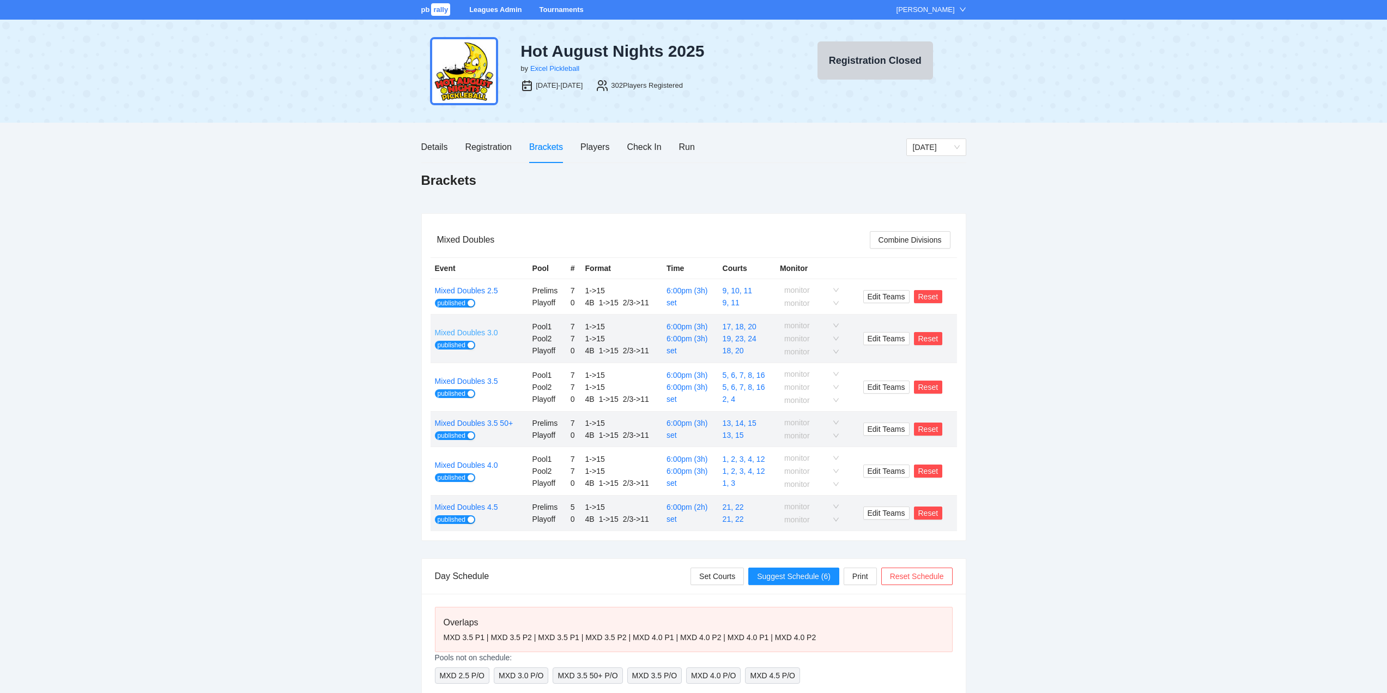
click at [479, 333] on link "Mixed Doubles 3.0" at bounding box center [466, 332] width 63 height 9
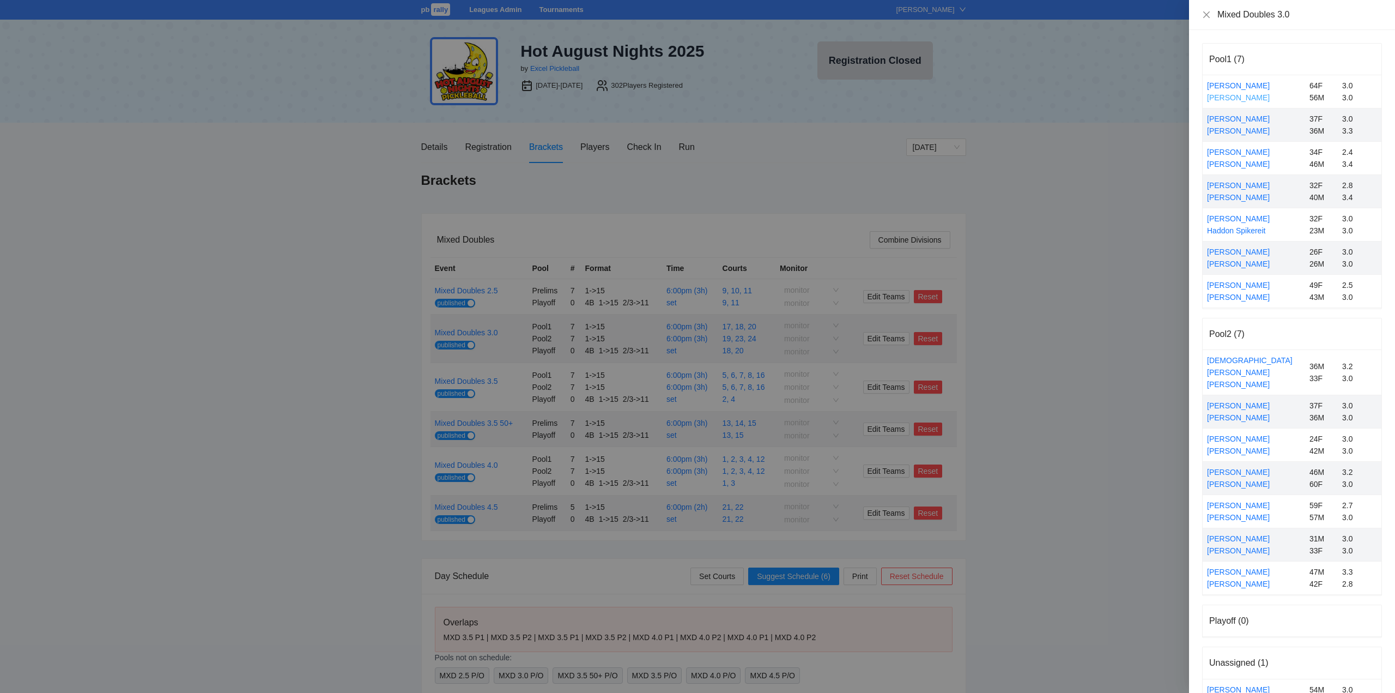
click at [1235, 98] on link "[PERSON_NAME]" at bounding box center [1238, 97] width 63 height 9
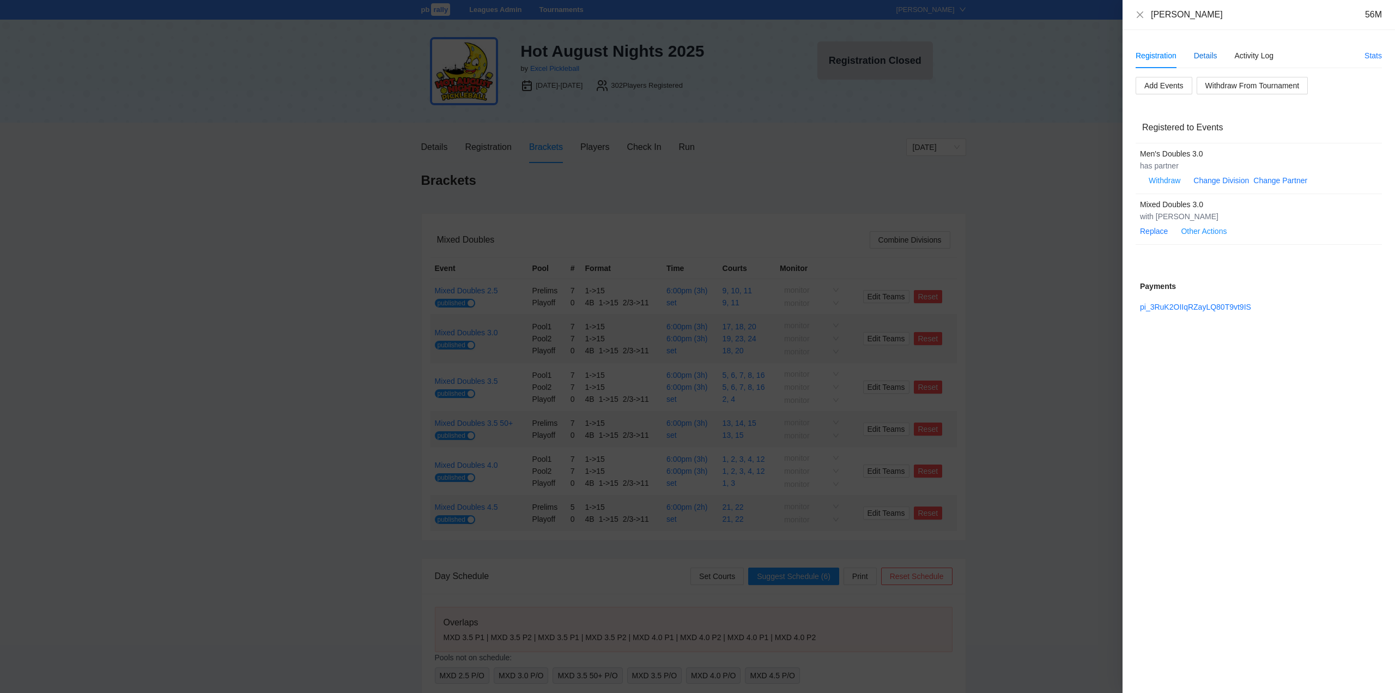
click at [1206, 55] on div "Details" at bounding box center [1205, 56] width 23 height 12
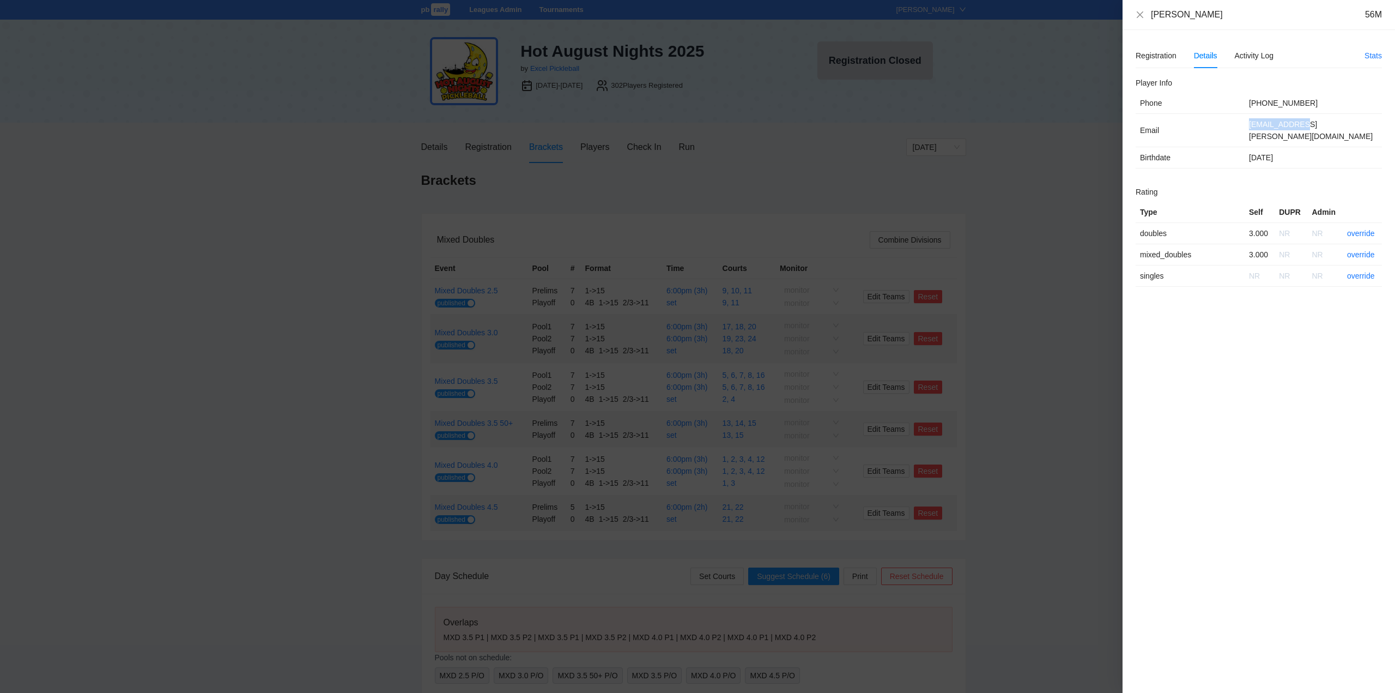
drag, startPoint x: 1306, startPoint y: 127, endPoint x: 1243, endPoint y: 128, distance: 63.2
click at [1243, 128] on tr "Email miong@cox.net" at bounding box center [1259, 130] width 246 height 33
click at [1217, 147] on td "Birthdate" at bounding box center [1190, 157] width 109 height 21
drag, startPoint x: 1217, startPoint y: 14, endPoint x: 1150, endPoint y: 22, distance: 67.0
click at [1150, 22] on div "Romeo Serrano 56M" at bounding box center [1259, 15] width 273 height 30
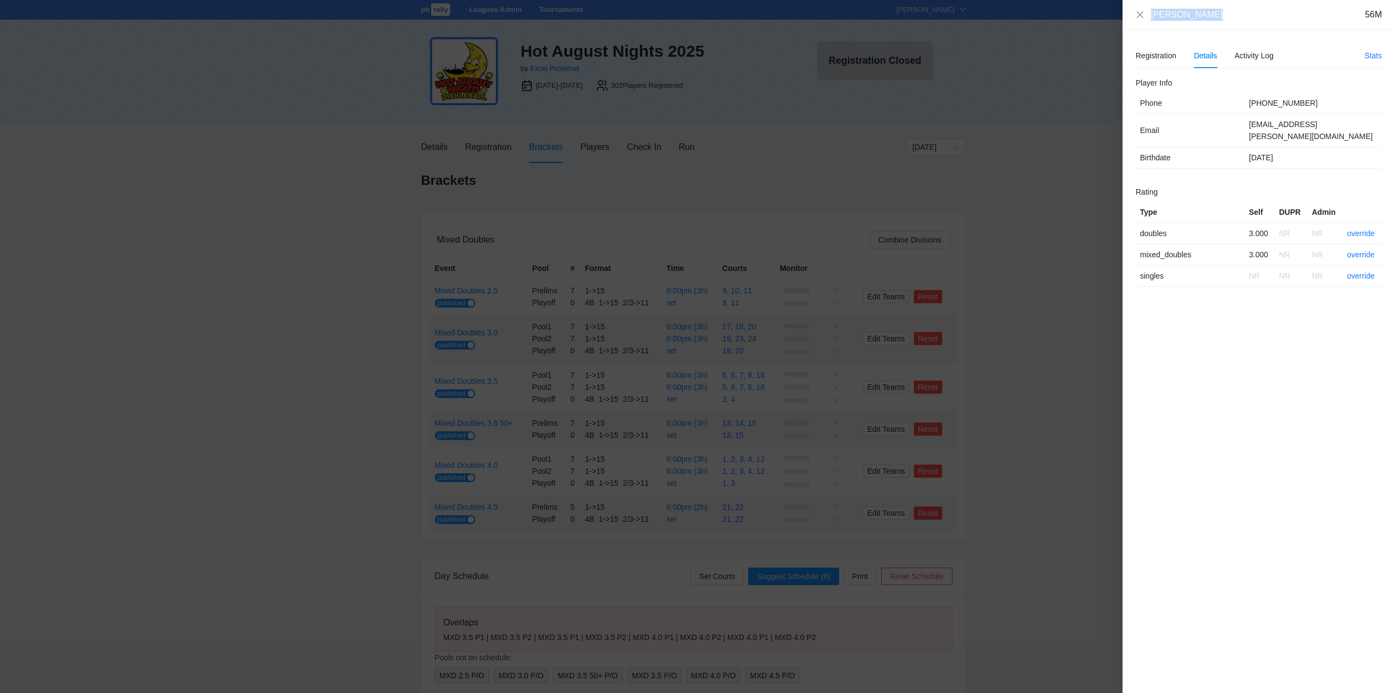
copy div "[PERSON_NAME]"
drag, startPoint x: 1303, startPoint y: 129, endPoint x: 1248, endPoint y: 130, distance: 55.1
click at [1248, 130] on td "[EMAIL_ADDRESS][PERSON_NAME][DOMAIN_NAME]" at bounding box center [1313, 130] width 137 height 33
copy td "[EMAIL_ADDRESS][PERSON_NAME][DOMAIN_NAME]"
drag, startPoint x: 1141, startPoint y: 15, endPoint x: 1167, endPoint y: 27, distance: 28.5
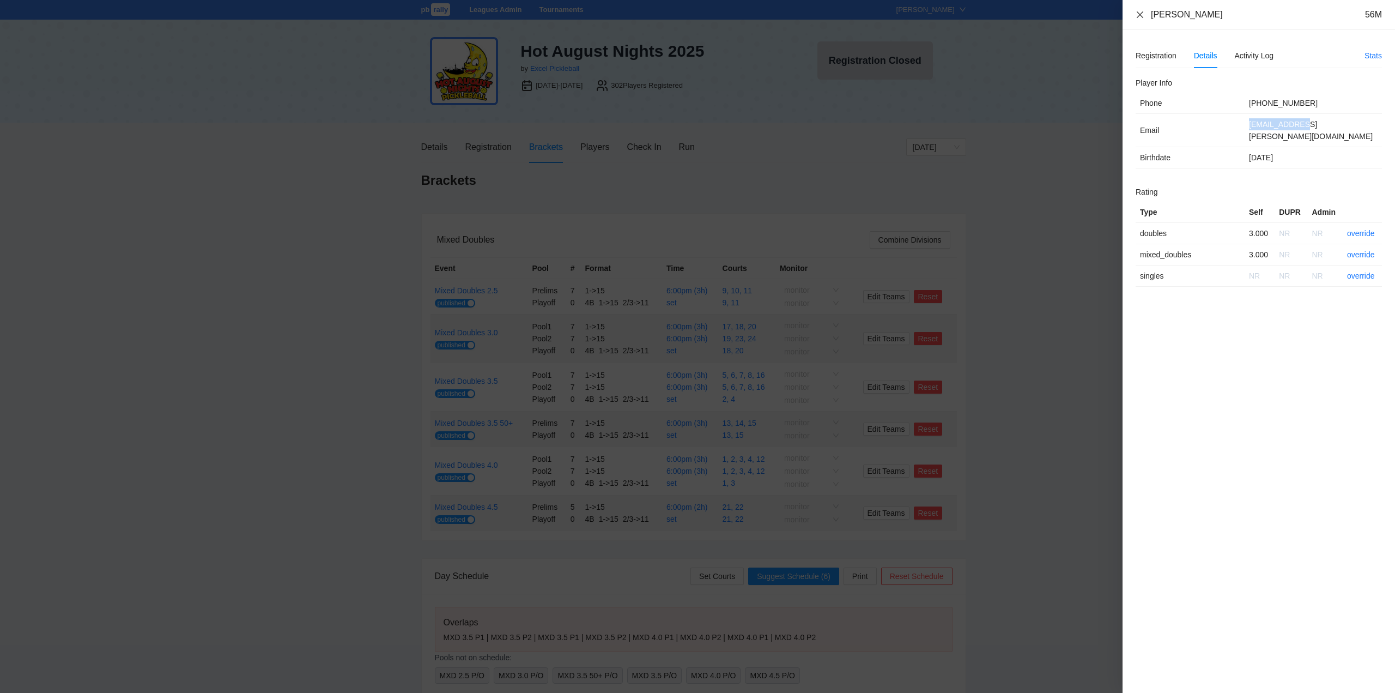
click at [1142, 15] on icon "close" at bounding box center [1140, 14] width 9 height 9
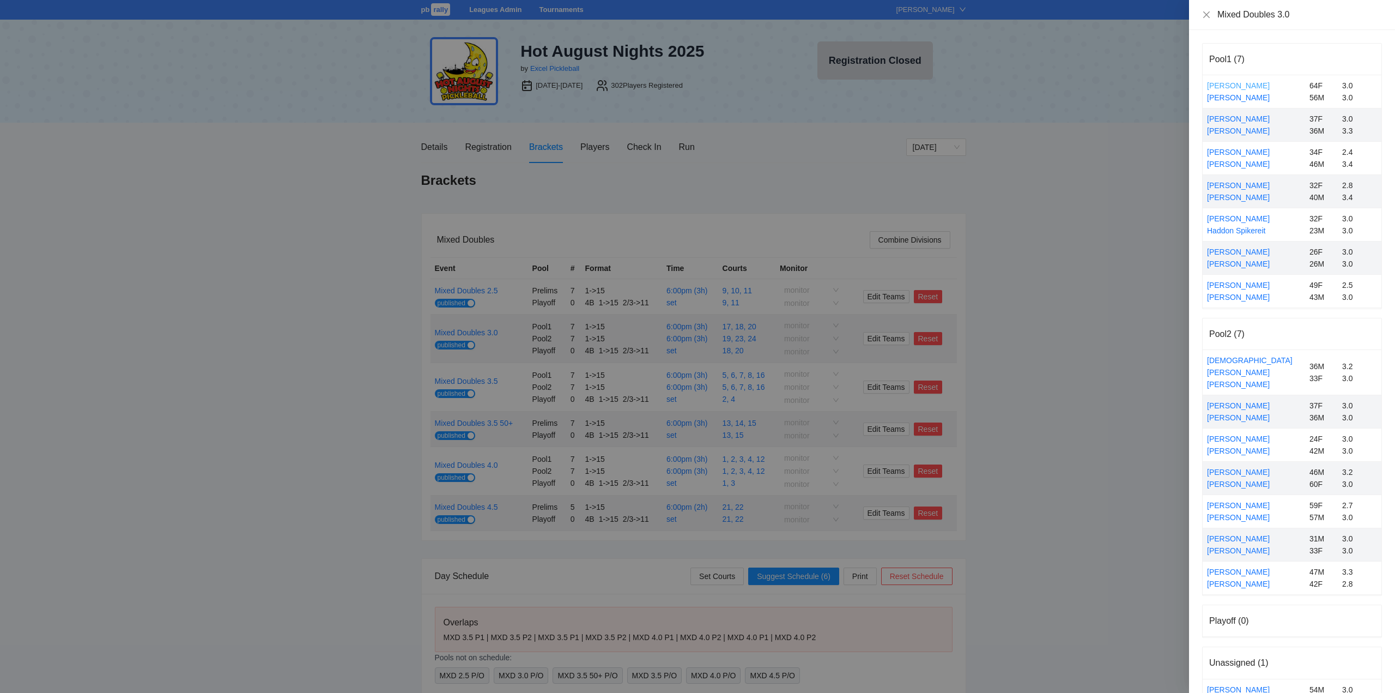
click at [1234, 83] on link "[PERSON_NAME]" at bounding box center [1238, 85] width 63 height 9
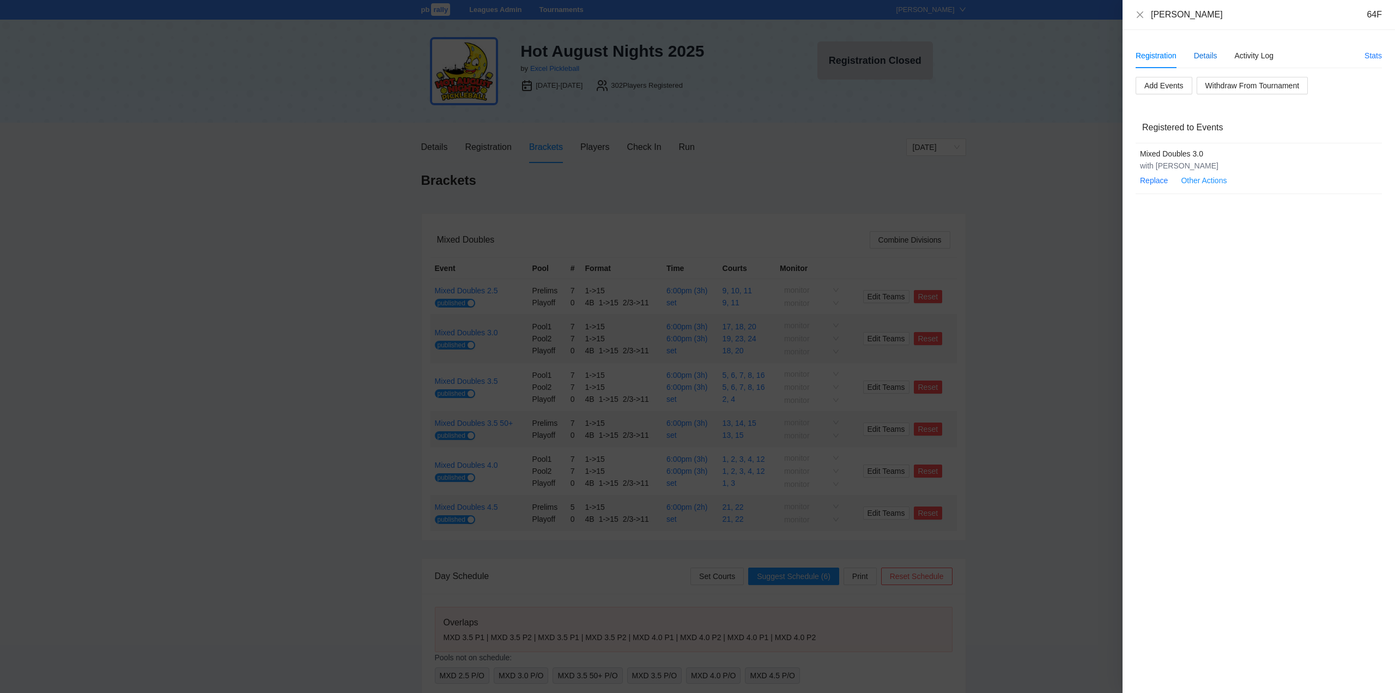
click at [1206, 54] on div "Details" at bounding box center [1205, 56] width 23 height 12
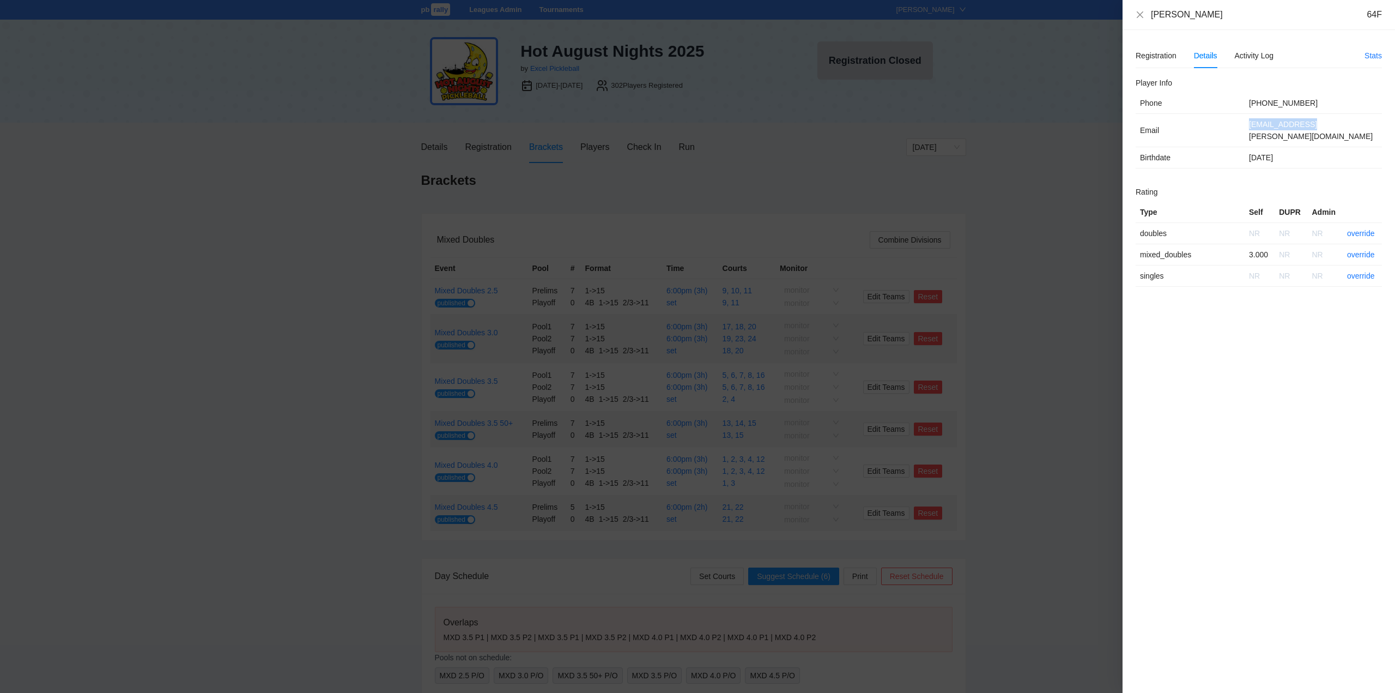
drag, startPoint x: 1309, startPoint y: 128, endPoint x: 1250, endPoint y: 132, distance: 58.5
click at [1250, 132] on td "acaskie@cox.net" at bounding box center [1313, 130] width 137 height 33
copy td "acaskie@cox.net"
click at [1141, 11] on icon "close" at bounding box center [1140, 14] width 9 height 9
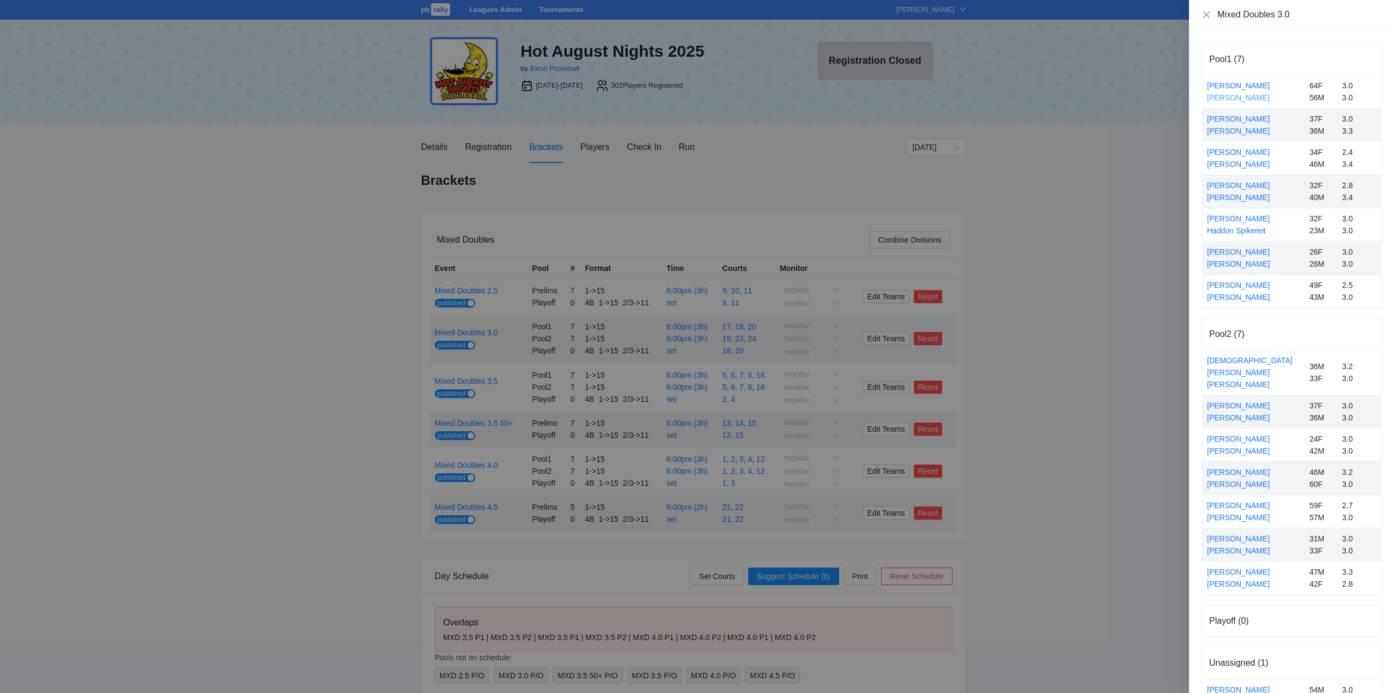
click at [1237, 96] on link "[PERSON_NAME]" at bounding box center [1238, 97] width 63 height 9
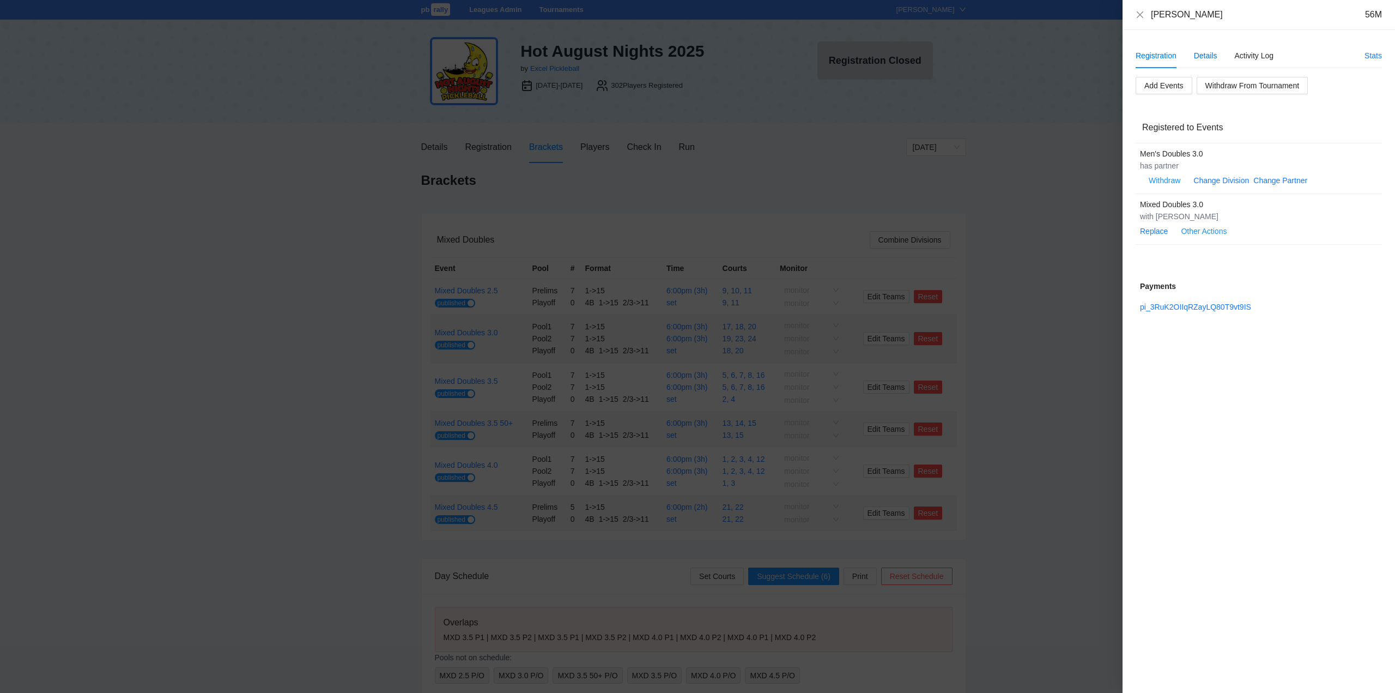
click at [1209, 51] on div "Details" at bounding box center [1205, 56] width 23 height 12
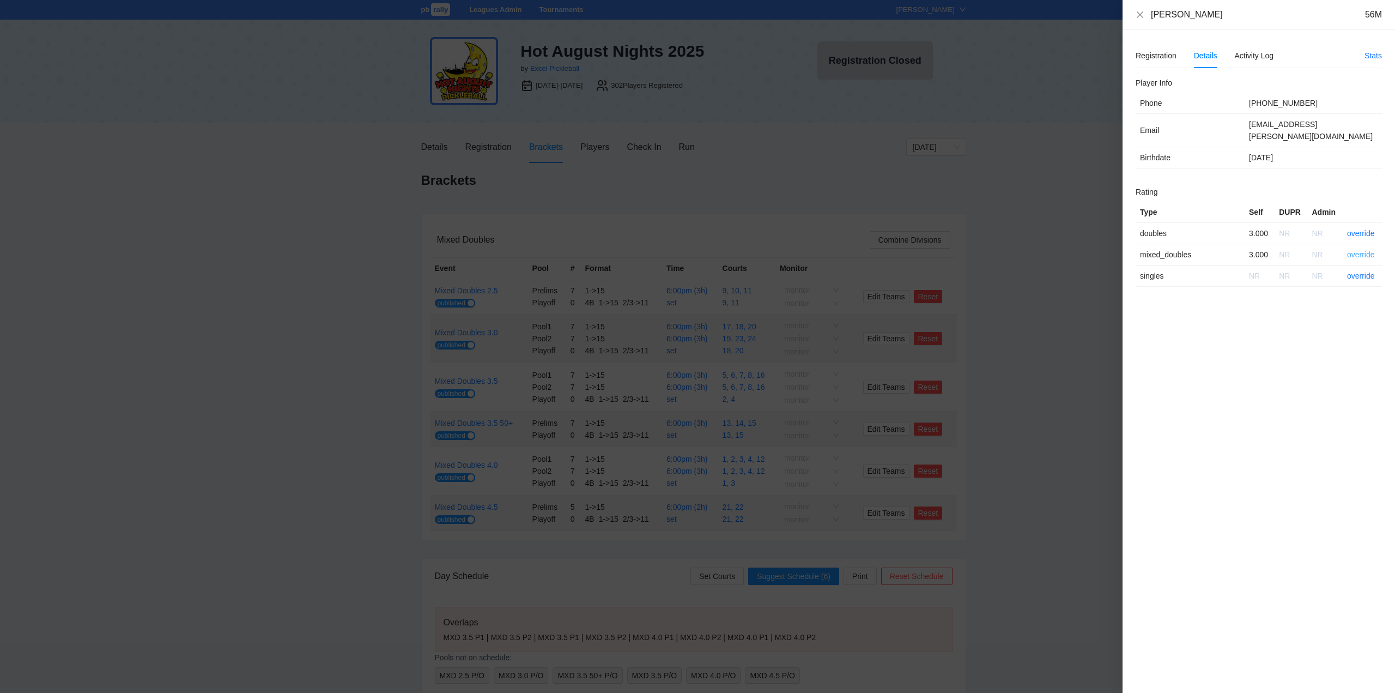
click at [1364, 250] on link "override" at bounding box center [1361, 254] width 28 height 9
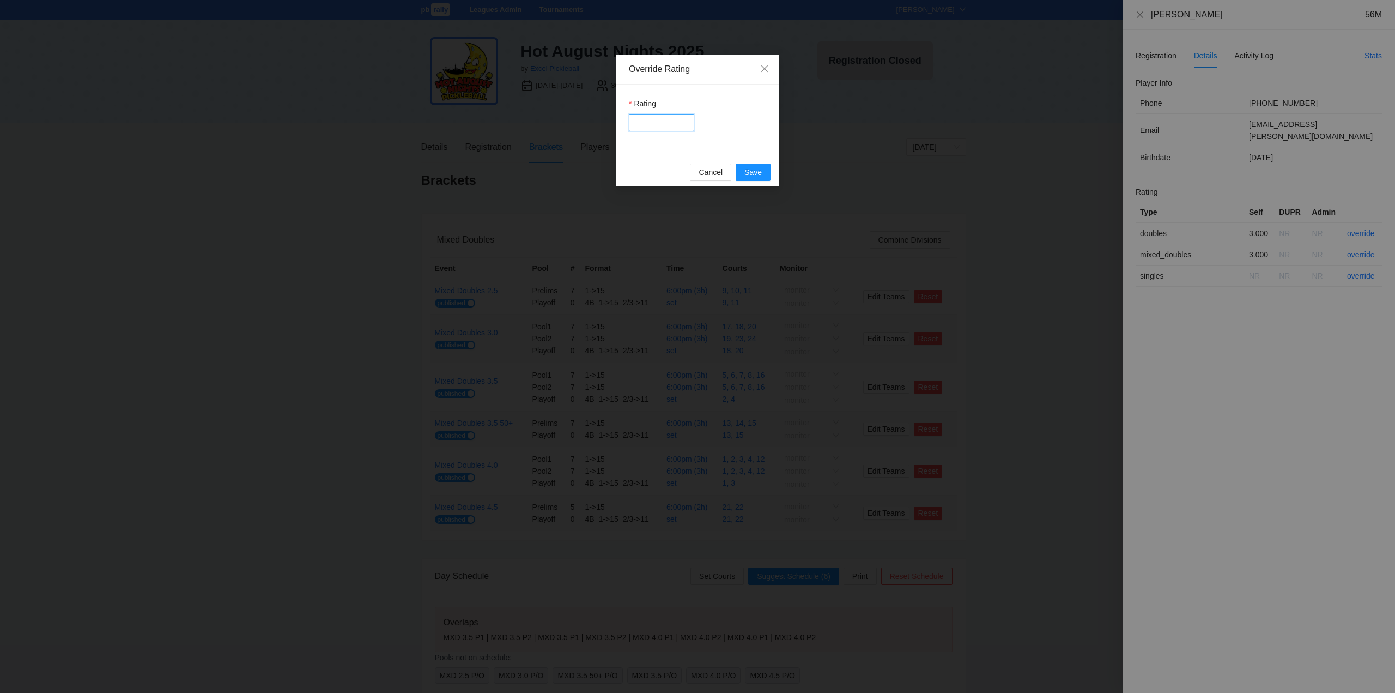
click at [666, 128] on input "Rating" at bounding box center [661, 122] width 65 height 17
type input "***"
click at [753, 173] on span "Save" at bounding box center [753, 172] width 17 height 12
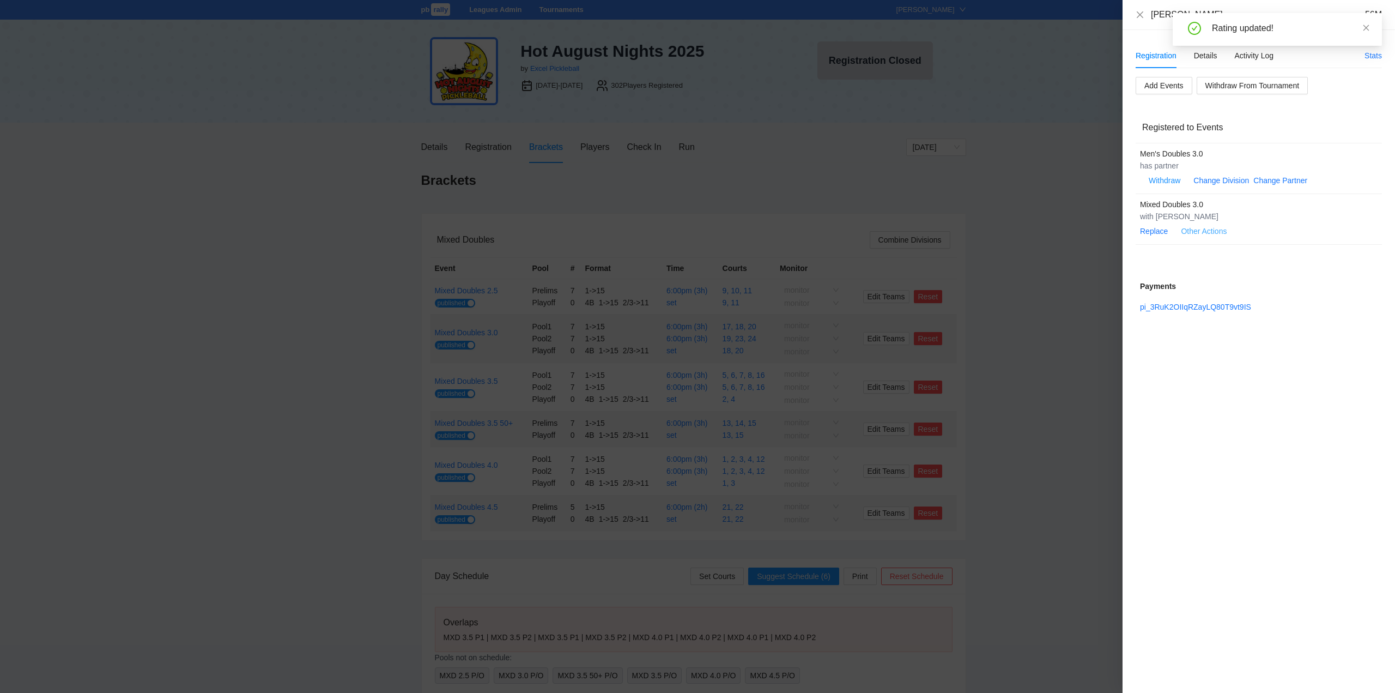
click at [1203, 227] on span "Other Actions" at bounding box center [1204, 231] width 46 height 12
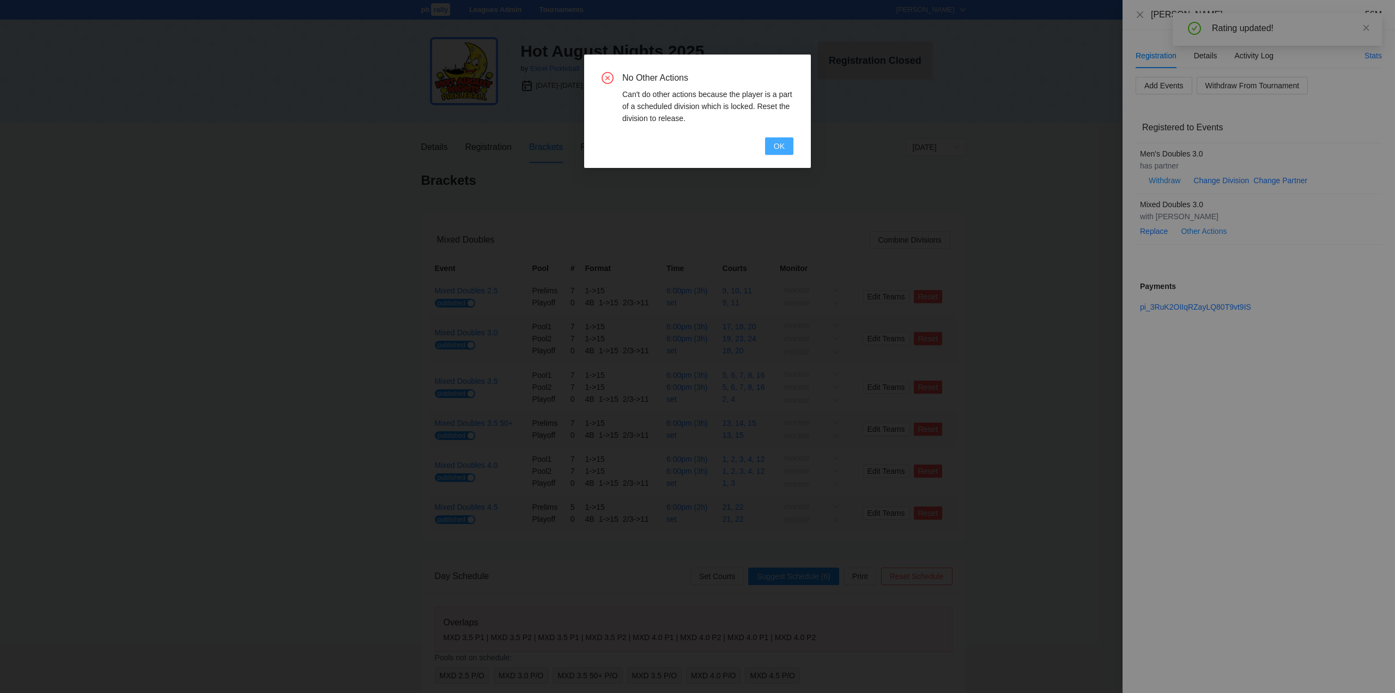
click at [775, 144] on span "OK" at bounding box center [779, 146] width 11 height 12
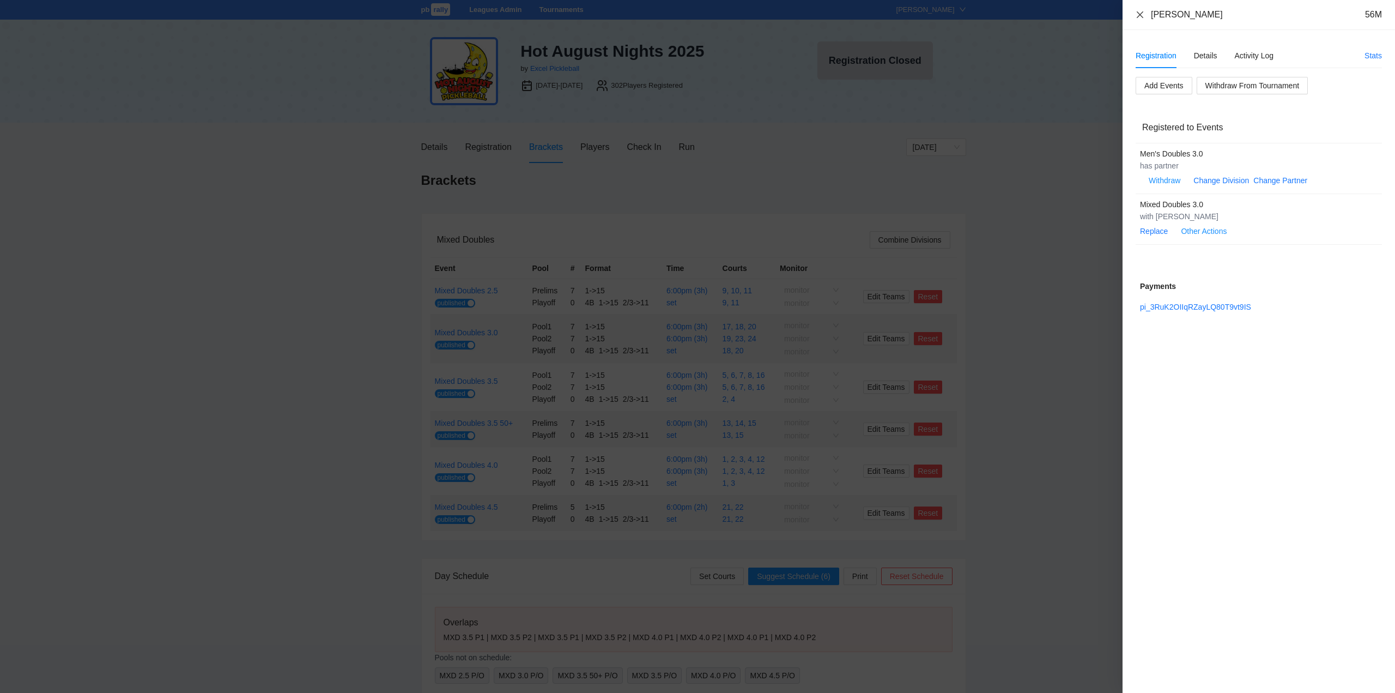
click at [1142, 15] on icon "close" at bounding box center [1140, 14] width 9 height 9
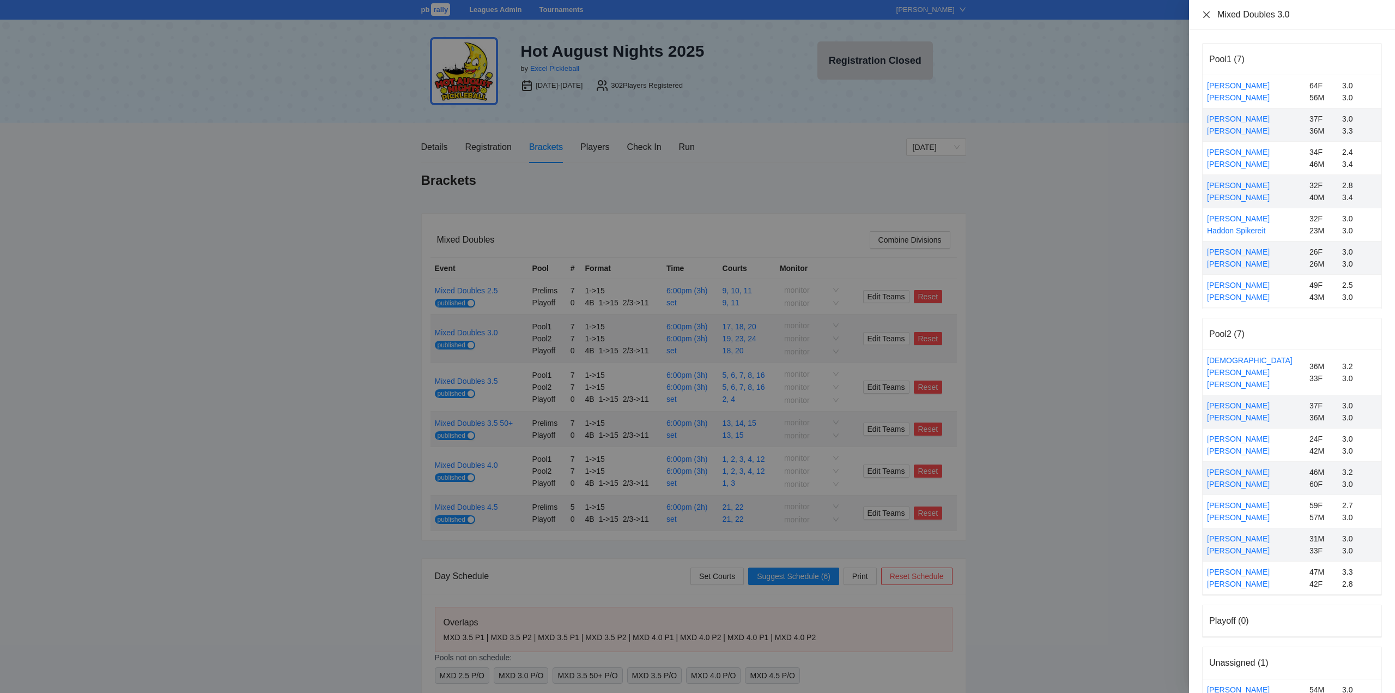
click at [1205, 16] on icon "close" at bounding box center [1206, 14] width 9 height 9
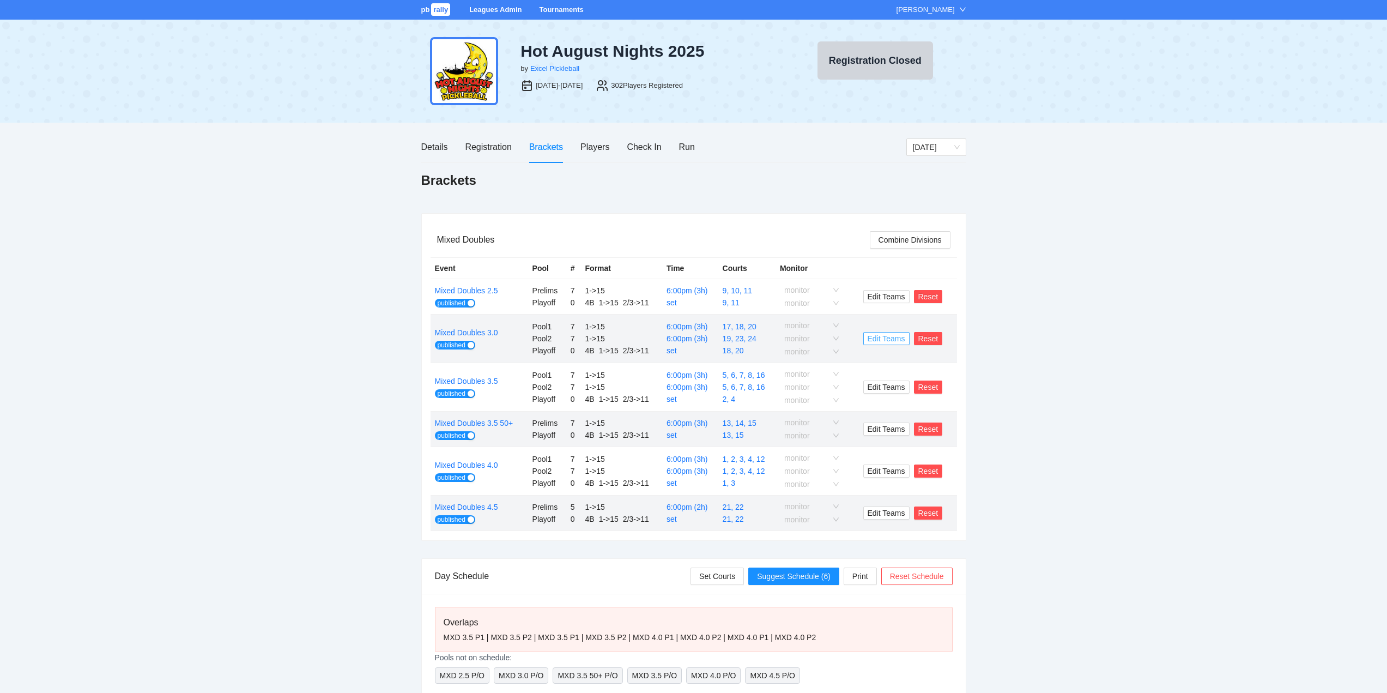
click at [891, 338] on span "Edit Teams" at bounding box center [887, 338] width 38 height 12
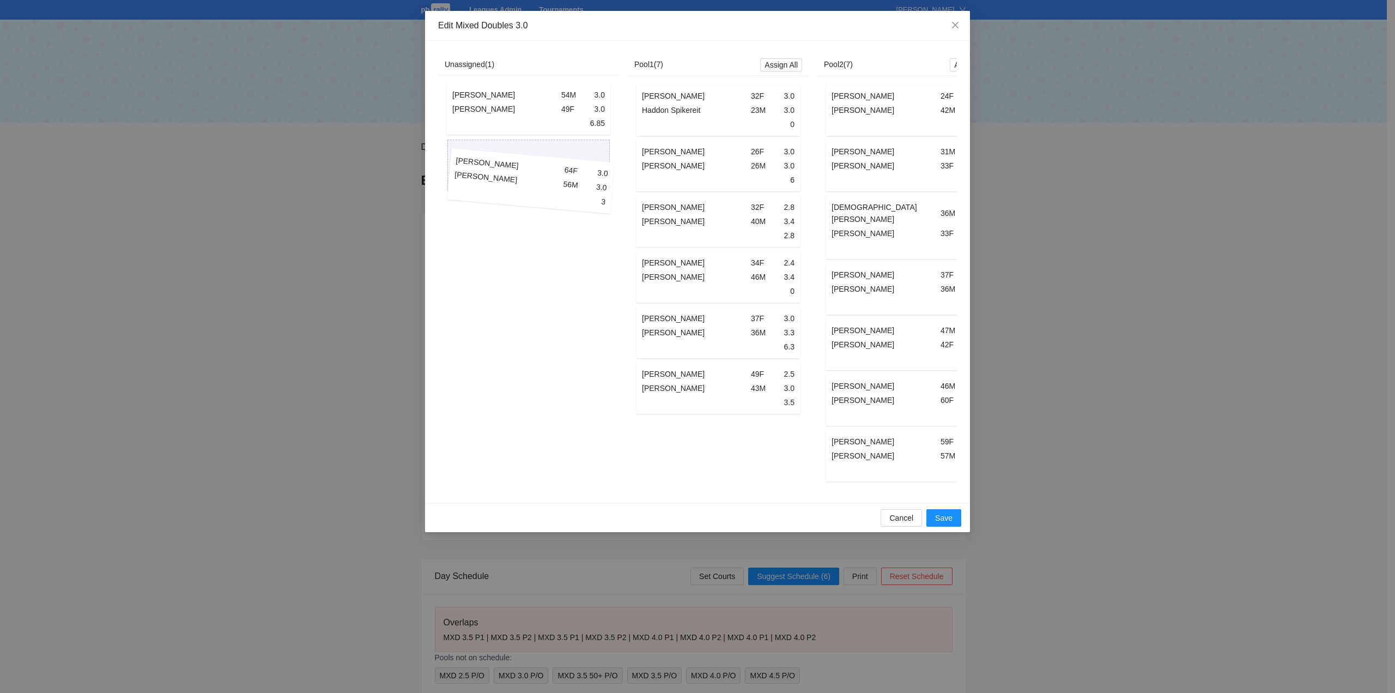
drag, startPoint x: 669, startPoint y: 441, endPoint x: 482, endPoint y: 179, distance: 322.8
click at [482, 179] on div "Unassigned ( 1 ) Brian Alton 54M 3.0 Walleen Alton 49F 3.0 6.85 Pool1 ( 7 ) Ass…" at bounding box center [718, 272] width 560 height 436
click at [941, 513] on span "Save" at bounding box center [943, 518] width 17 height 12
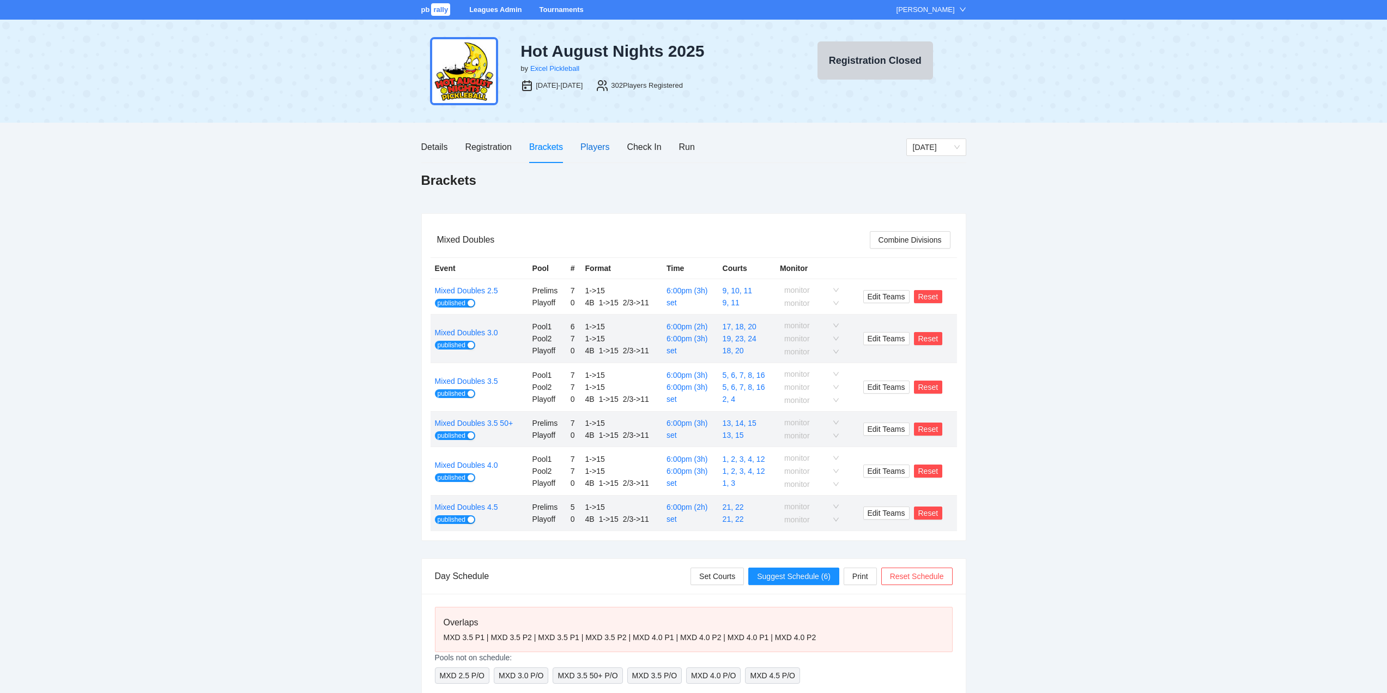
drag, startPoint x: 593, startPoint y: 145, endPoint x: 590, endPoint y: 171, distance: 25.8
click at [593, 144] on div "Players" at bounding box center [594, 147] width 29 height 14
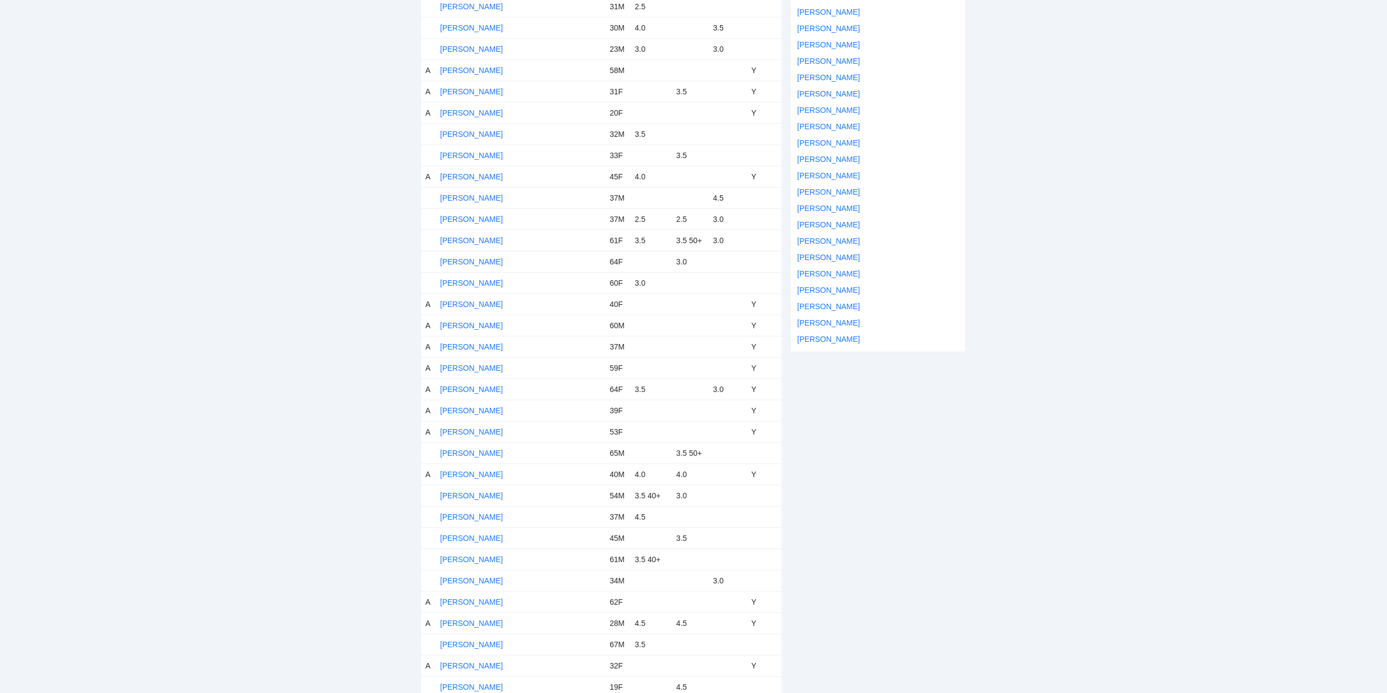
scroll to position [5021, 0]
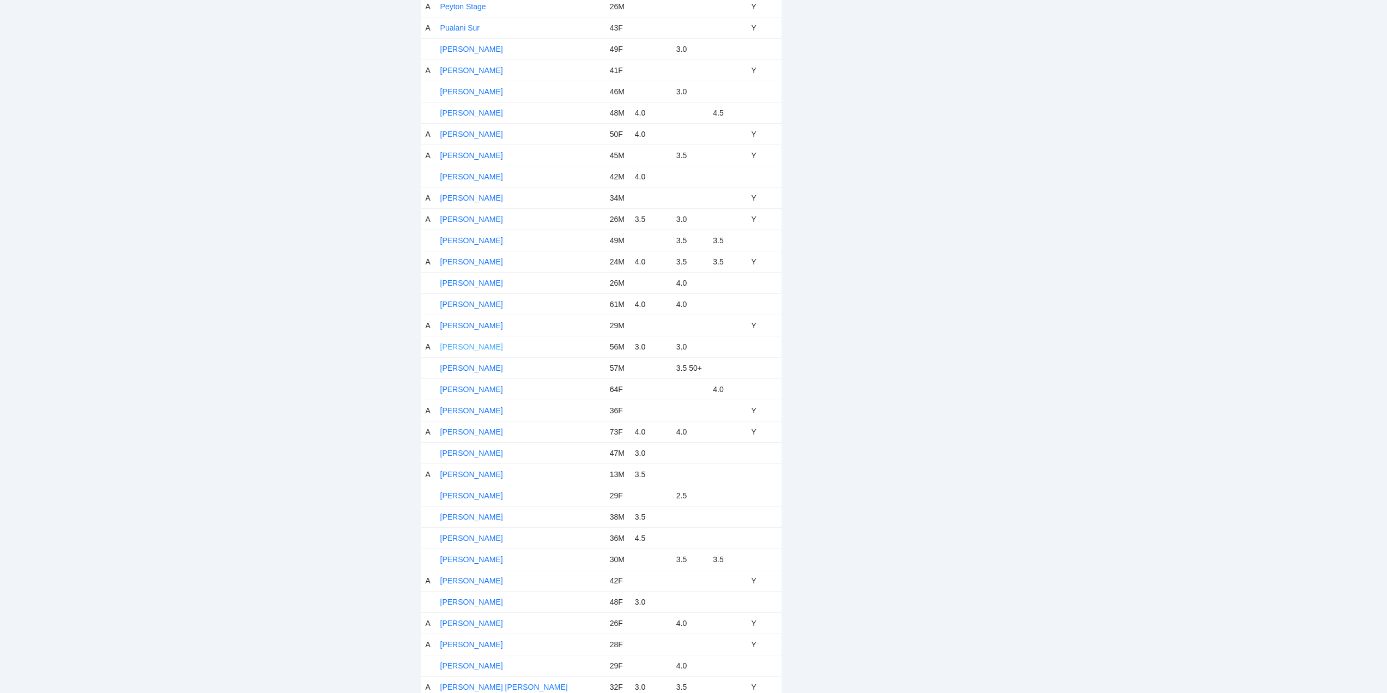
click at [479, 343] on link "[PERSON_NAME]" at bounding box center [471, 346] width 63 height 9
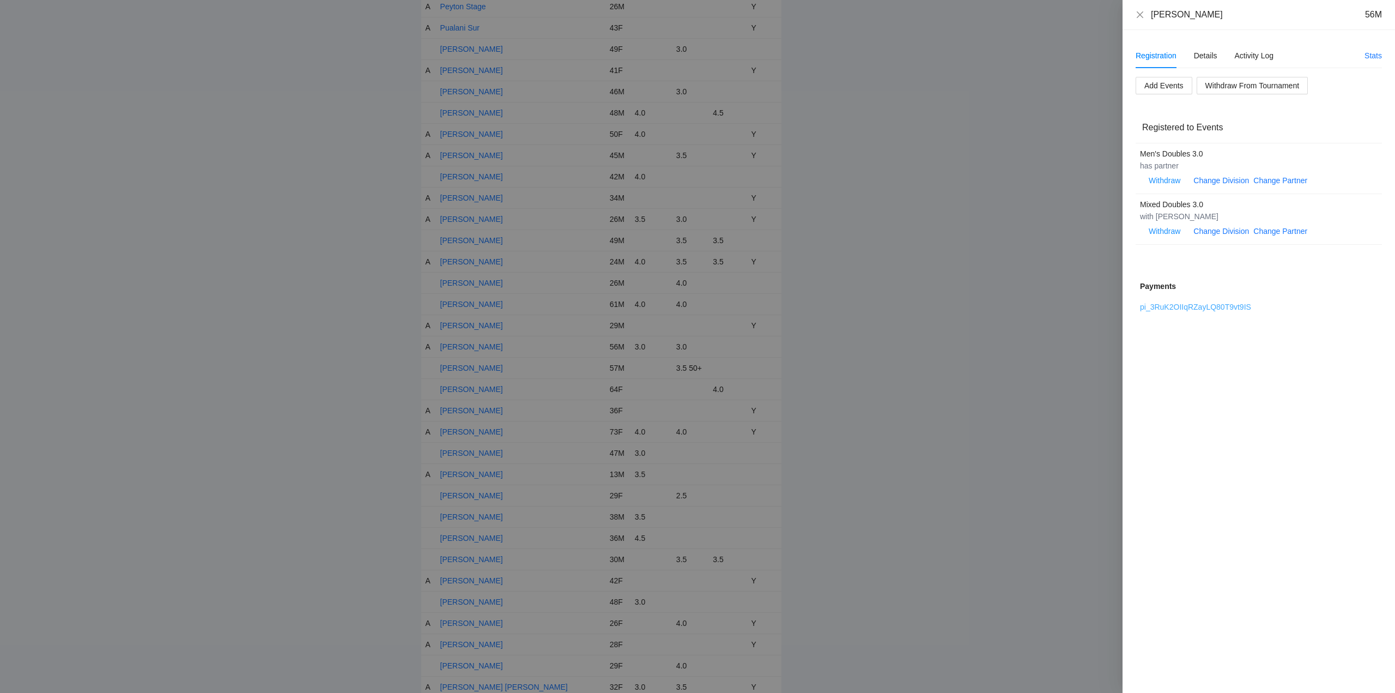
click at [1176, 306] on link "pi_3RuK2OIIqRZayLQ80T9vt9IS" at bounding box center [1195, 307] width 111 height 9
drag, startPoint x: 1244, startPoint y: 86, endPoint x: 1248, endPoint y: 93, distance: 8.0
click at [1245, 86] on span "Withdraw From Tournament" at bounding box center [1253, 86] width 94 height 12
click at [1267, 49] on span "OK" at bounding box center [1272, 51] width 11 height 12
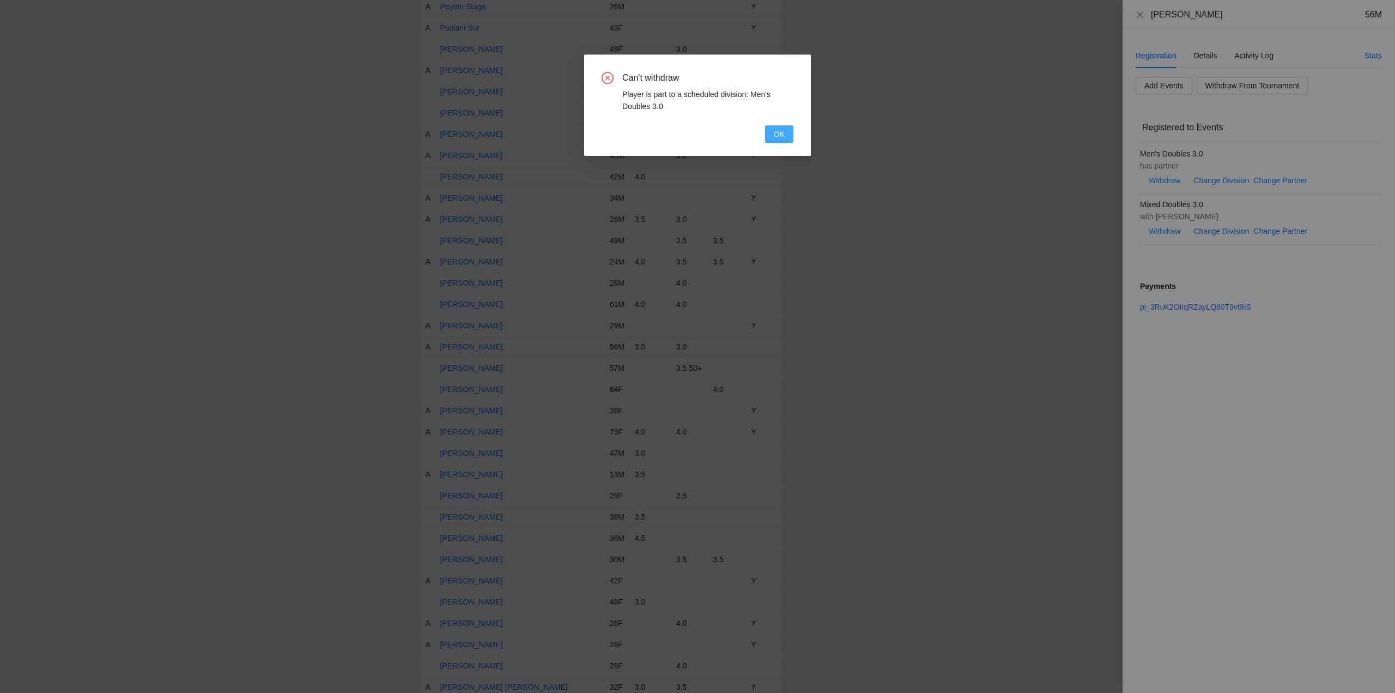
click at [774, 134] on span "OK" at bounding box center [779, 134] width 11 height 12
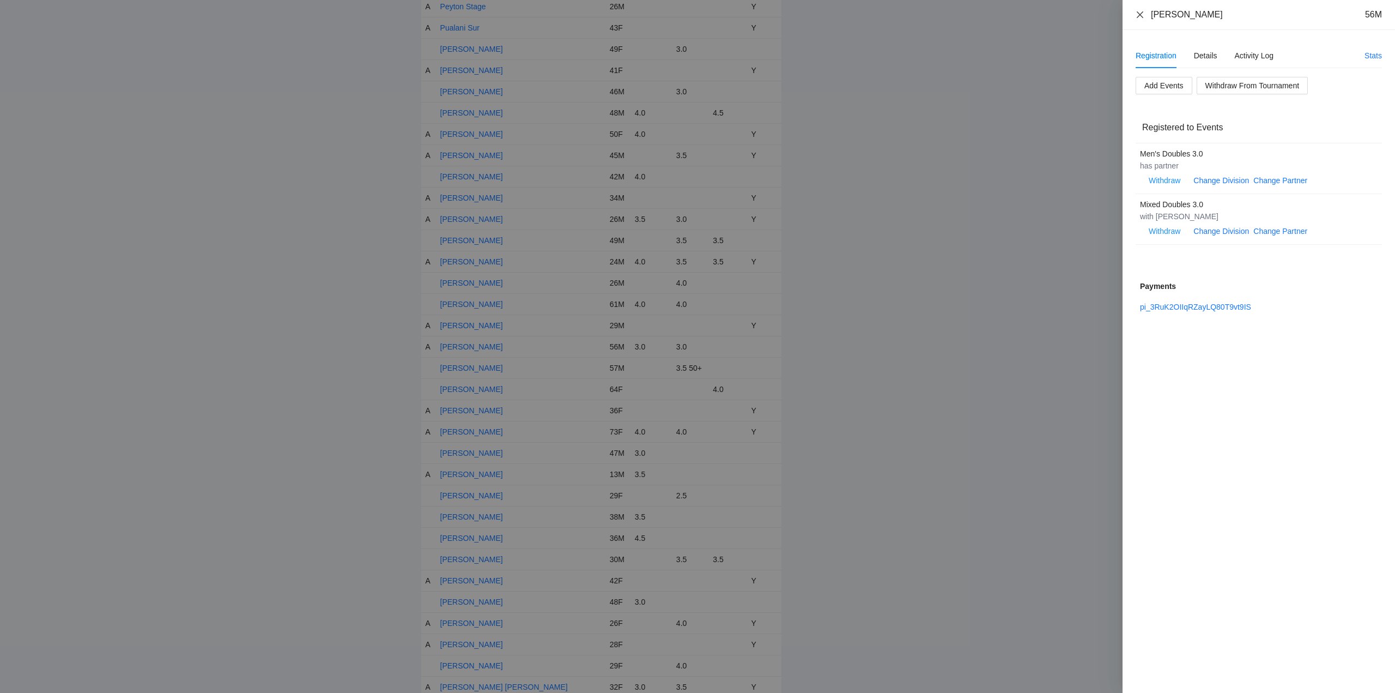
click at [1140, 14] on icon "close" at bounding box center [1140, 14] width 9 height 9
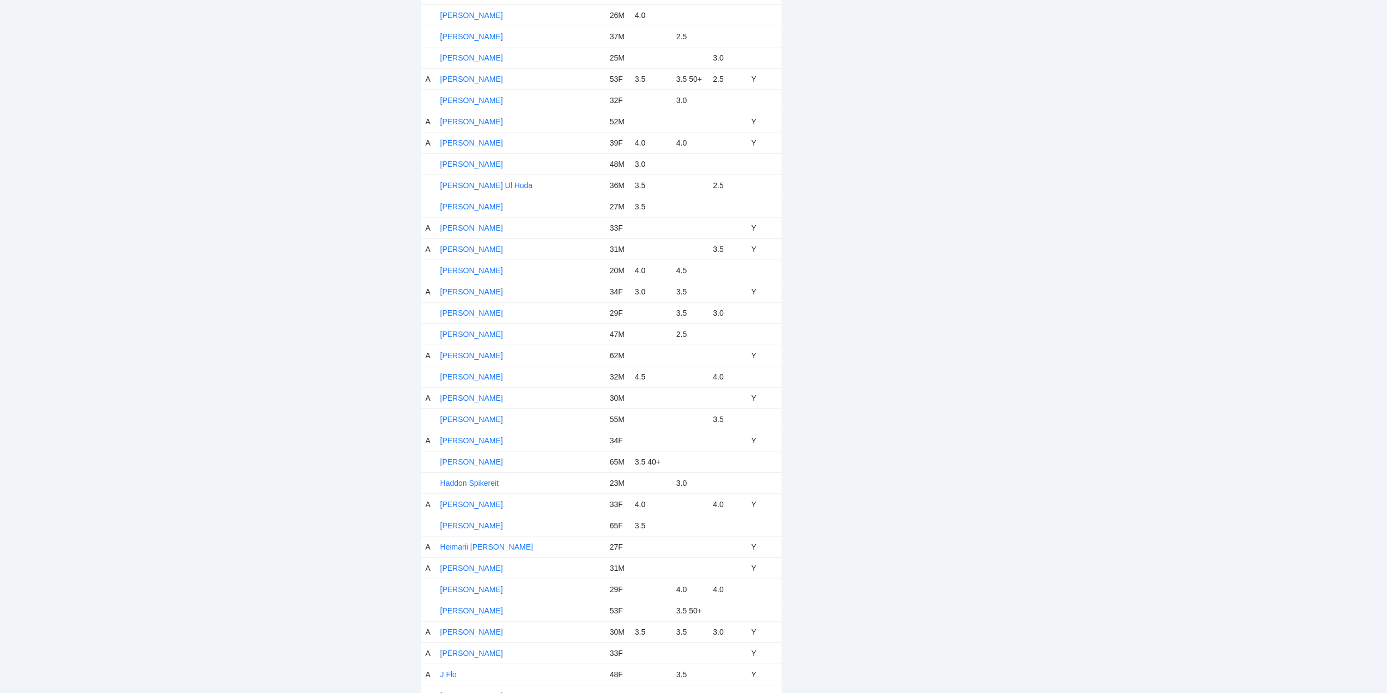
scroll to position [0, 0]
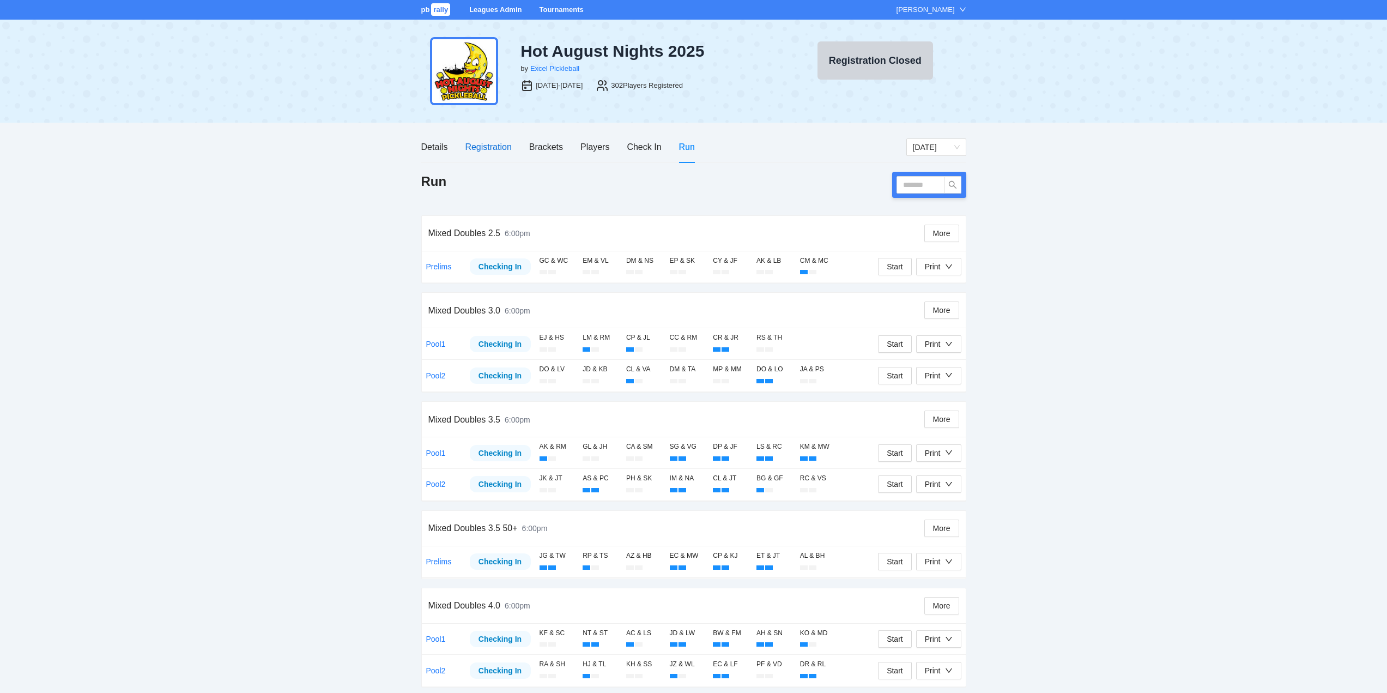
click at [493, 147] on div "Registration" at bounding box center [488, 147] width 46 height 14
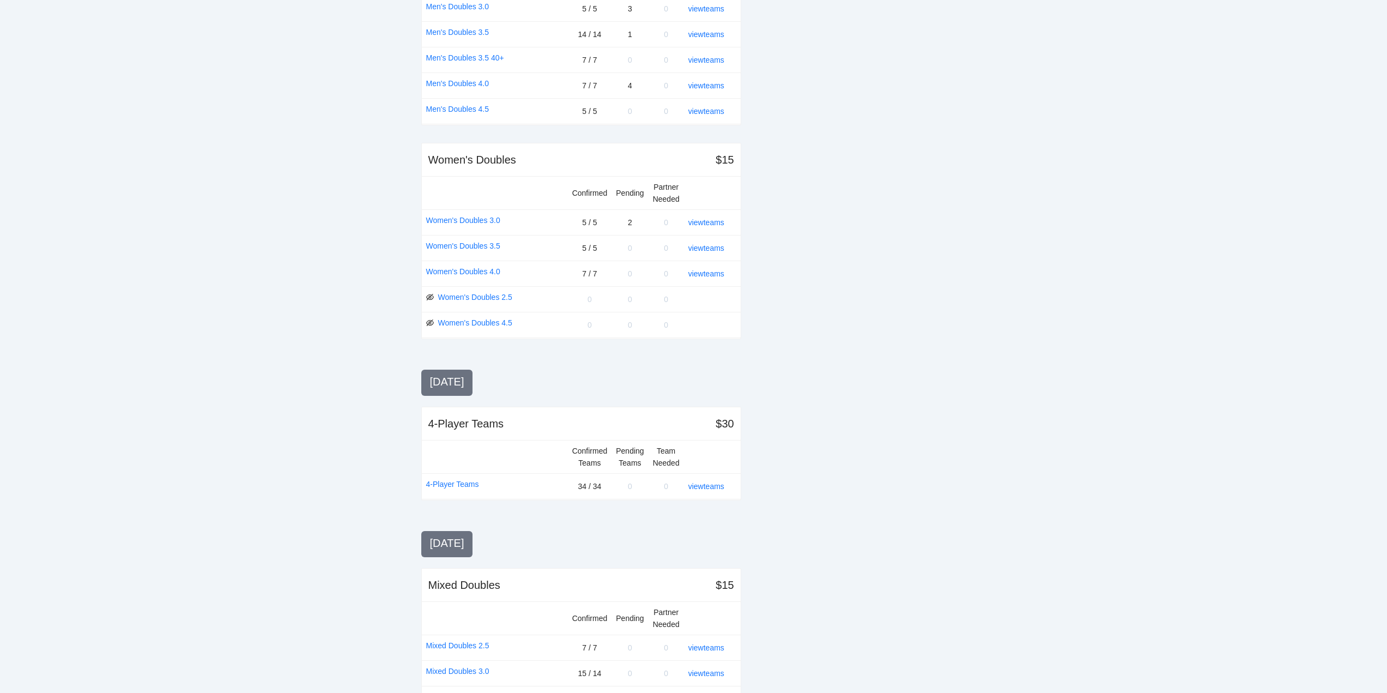
scroll to position [954, 0]
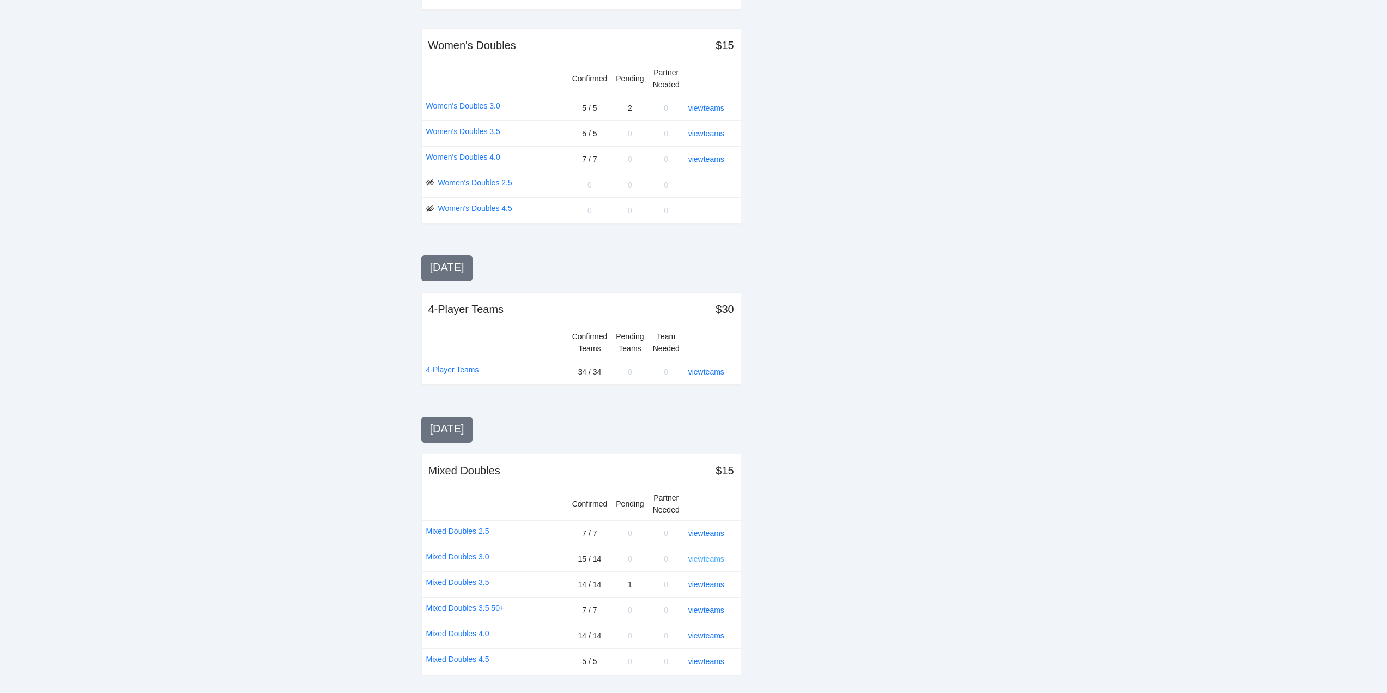
click at [710, 558] on link "view teams" at bounding box center [706, 558] width 36 height 9
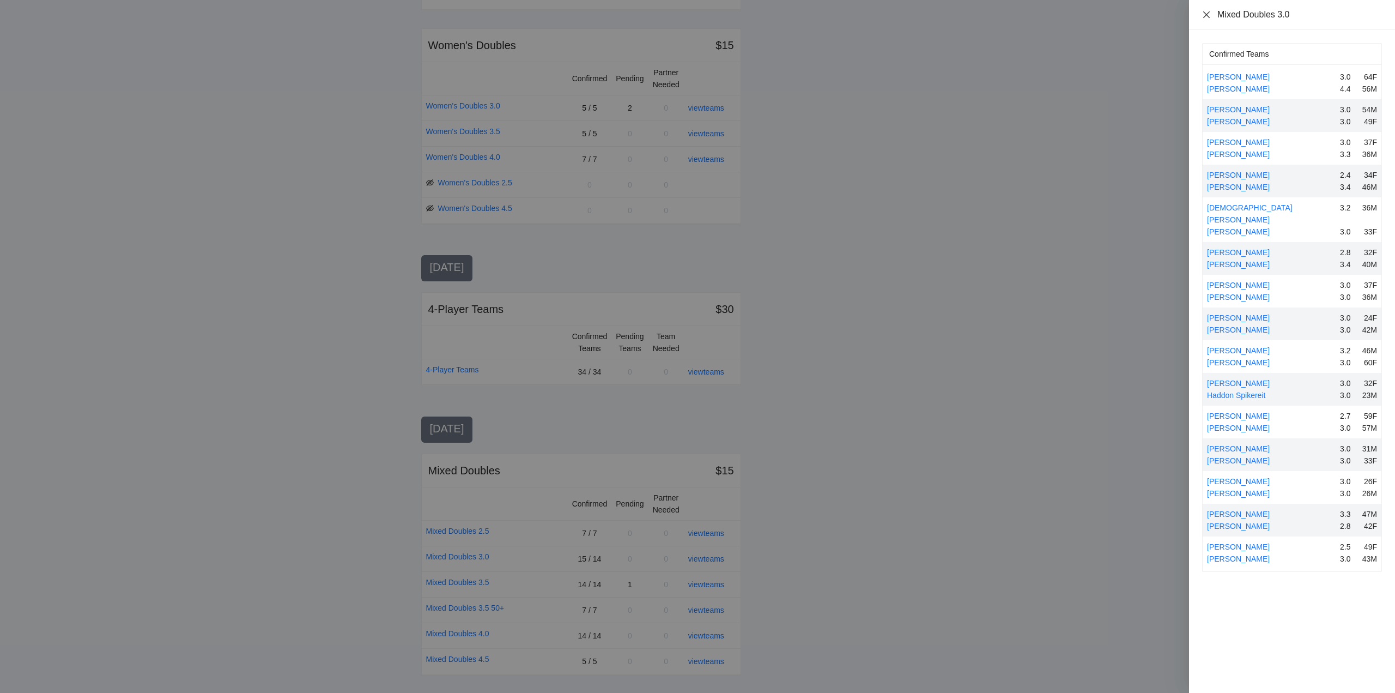
click at [1207, 15] on icon "close" at bounding box center [1206, 14] width 7 height 7
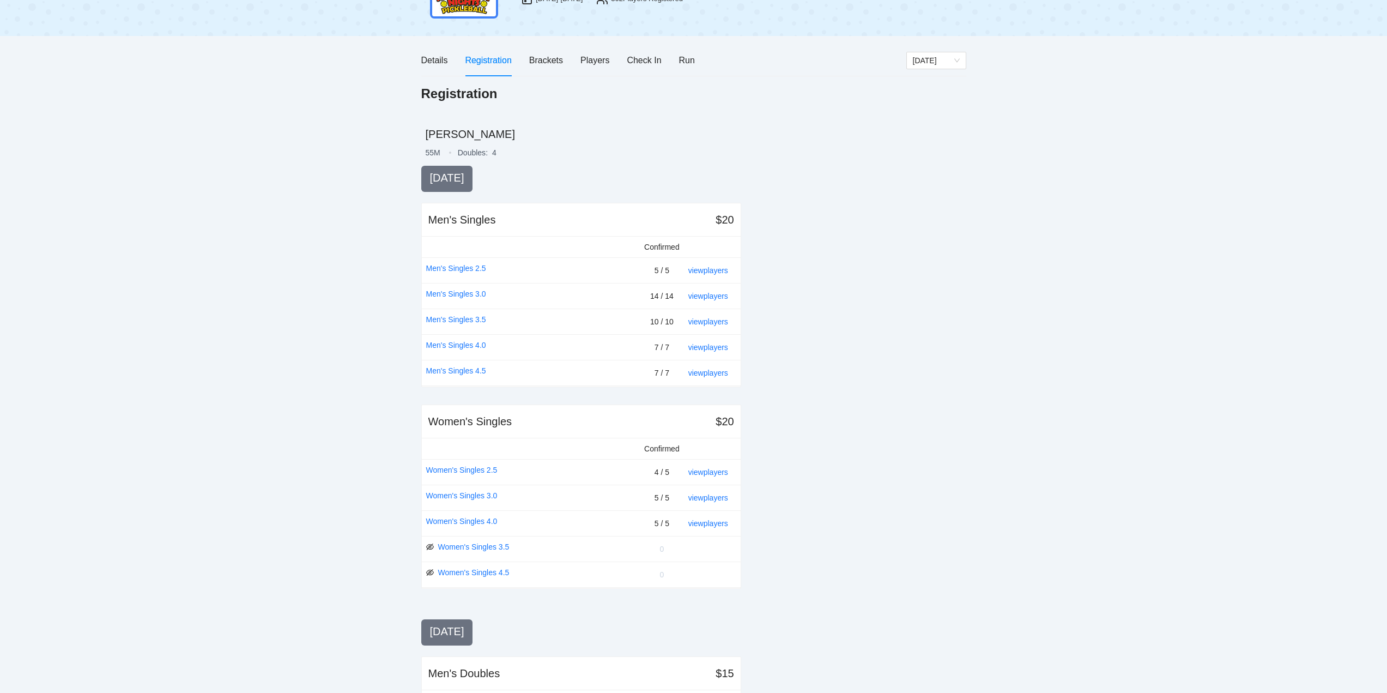
scroll to position [0, 0]
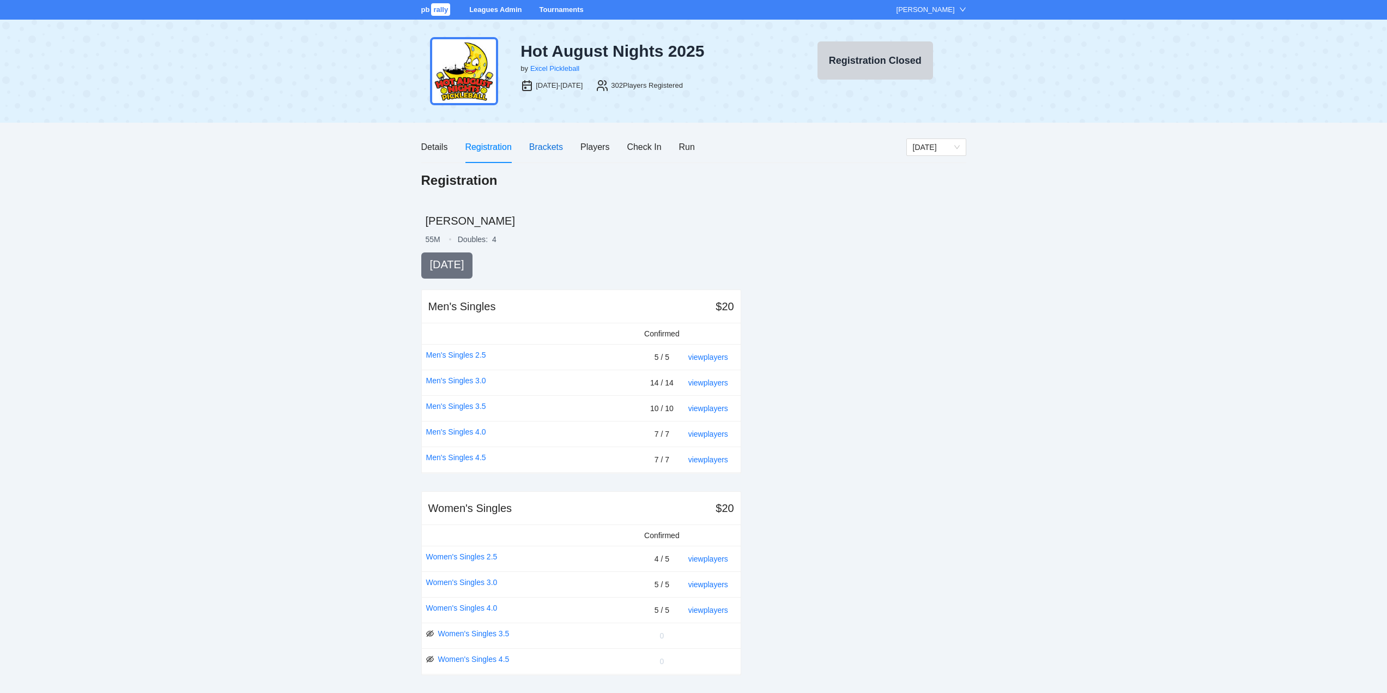
click at [544, 145] on div "Brackets" at bounding box center [546, 147] width 34 height 14
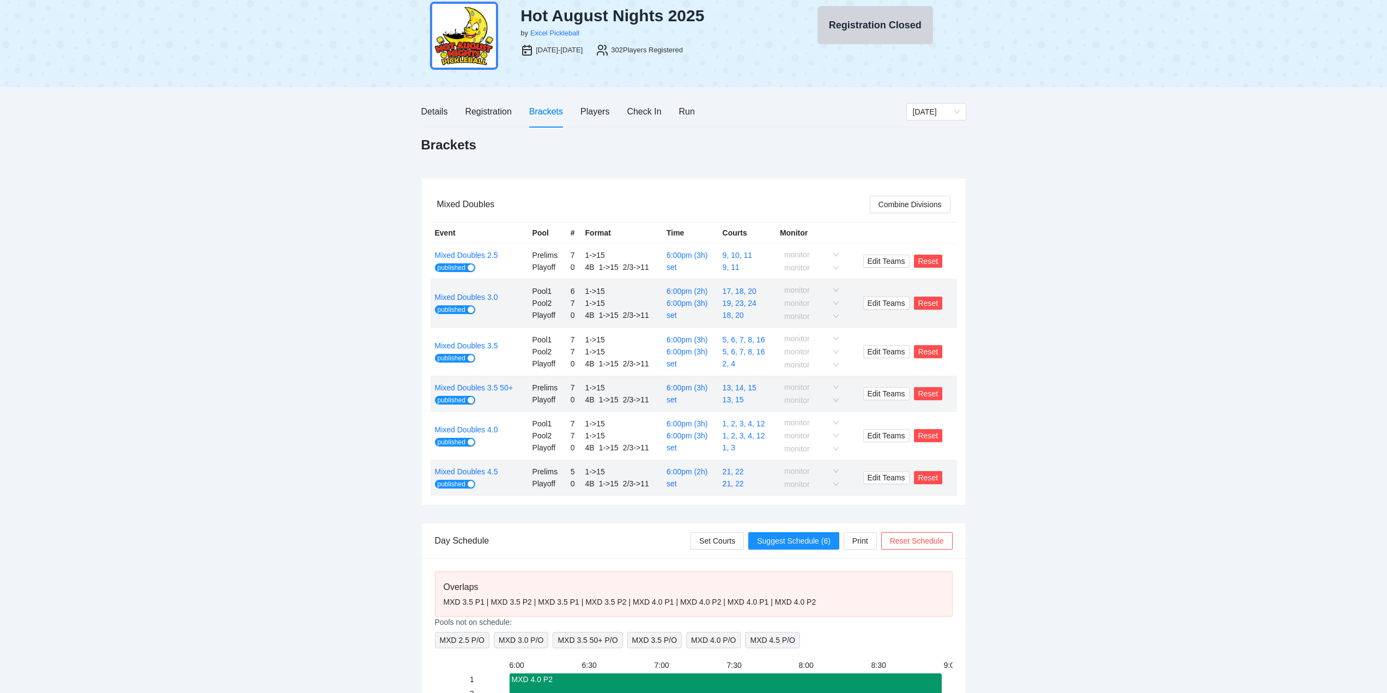
scroll to position [55, 0]
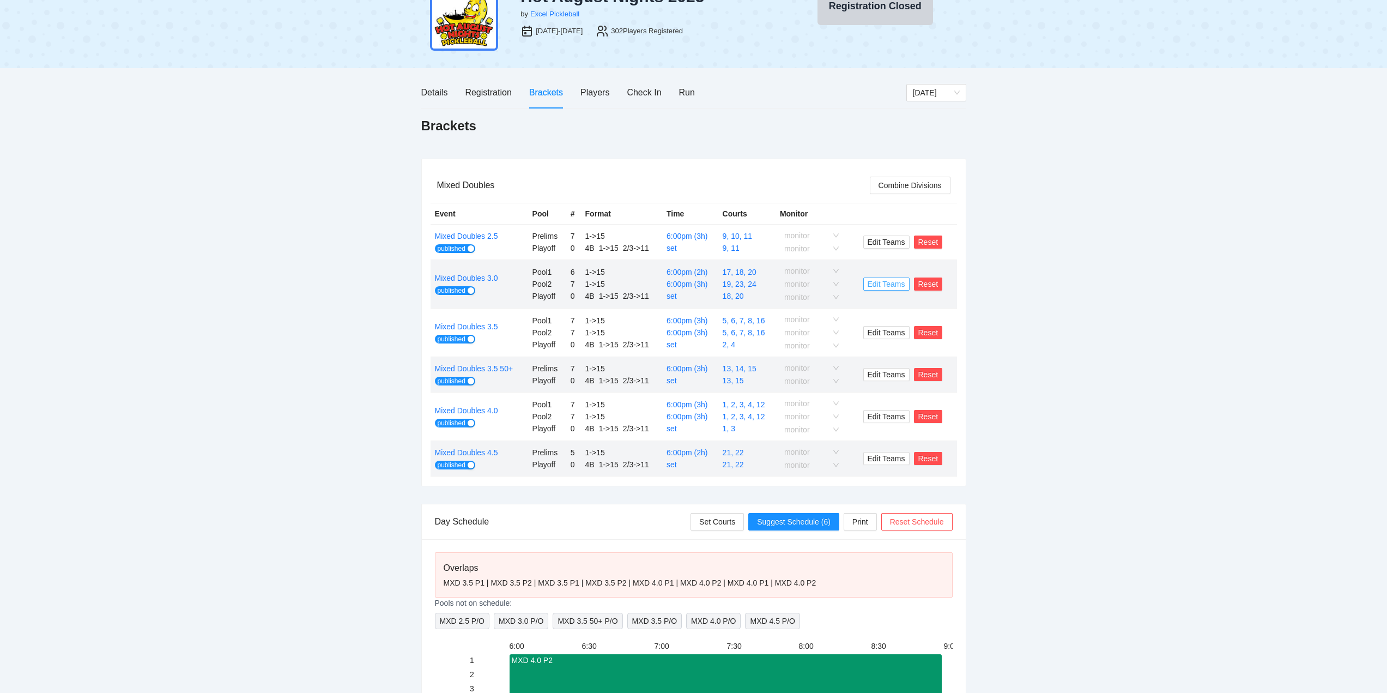
click at [889, 281] on span "Edit Teams" at bounding box center [887, 284] width 38 height 12
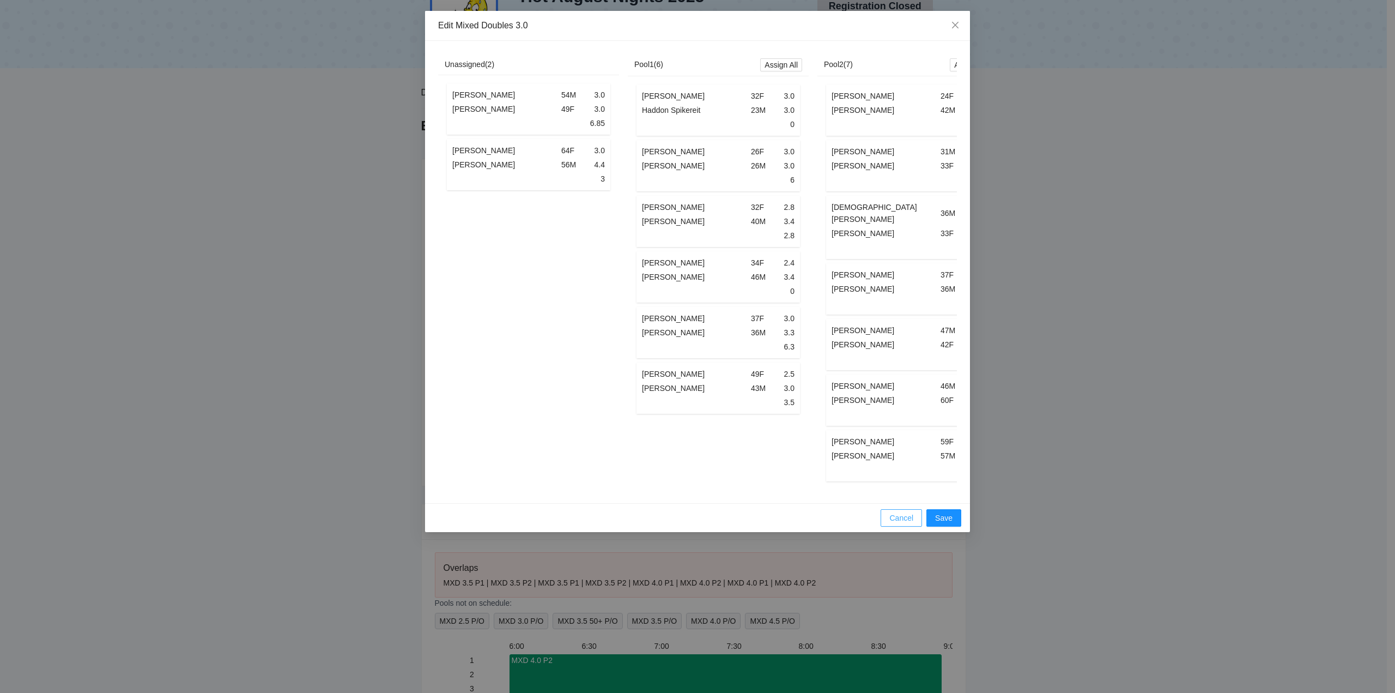
click at [903, 513] on span "Cancel" at bounding box center [902, 518] width 24 height 12
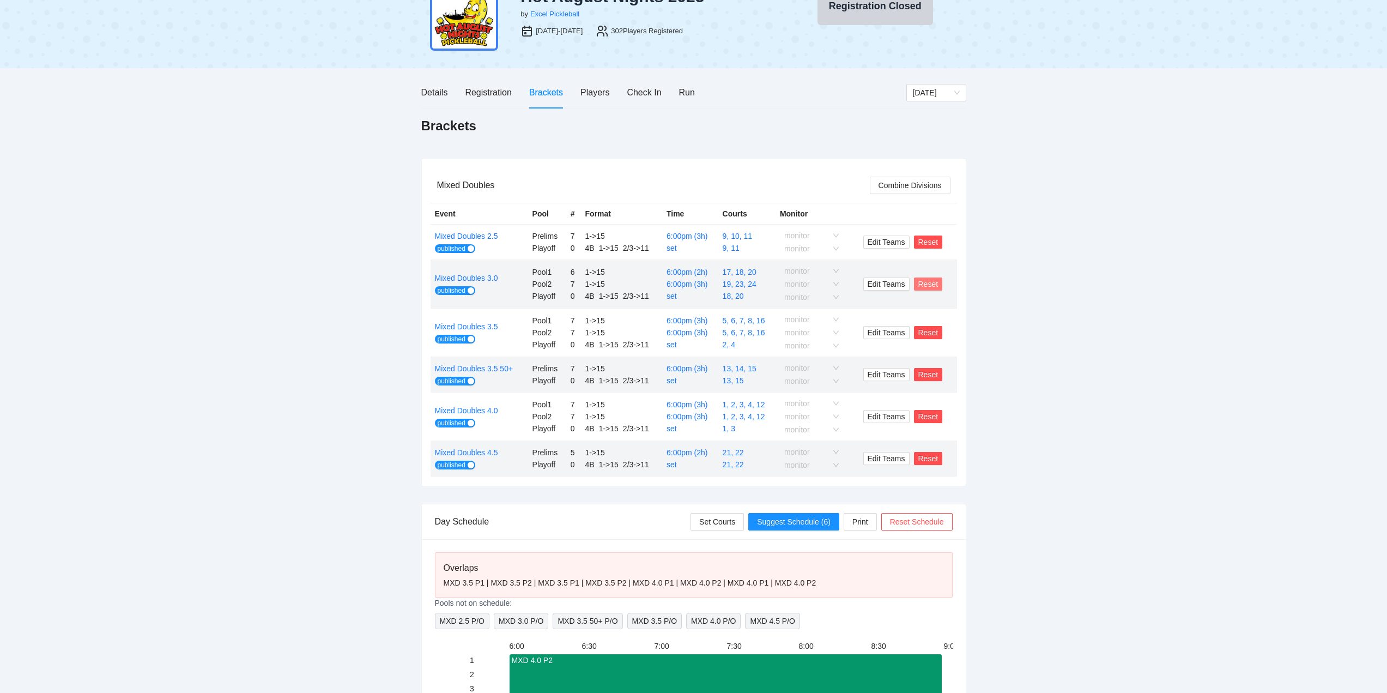
click at [925, 282] on span "Reset" at bounding box center [928, 284] width 20 height 12
click at [947, 252] on span "OK" at bounding box center [947, 251] width 11 height 12
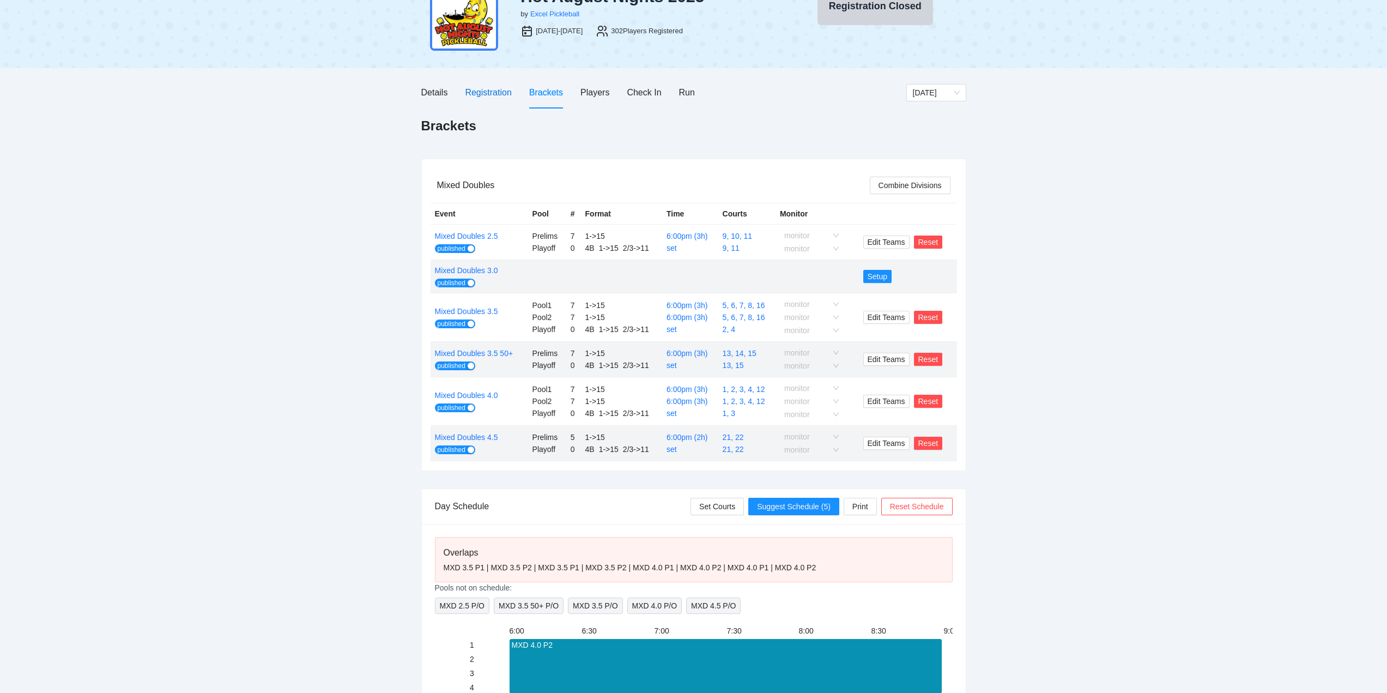
click at [486, 91] on div "Registration" at bounding box center [488, 93] width 46 height 14
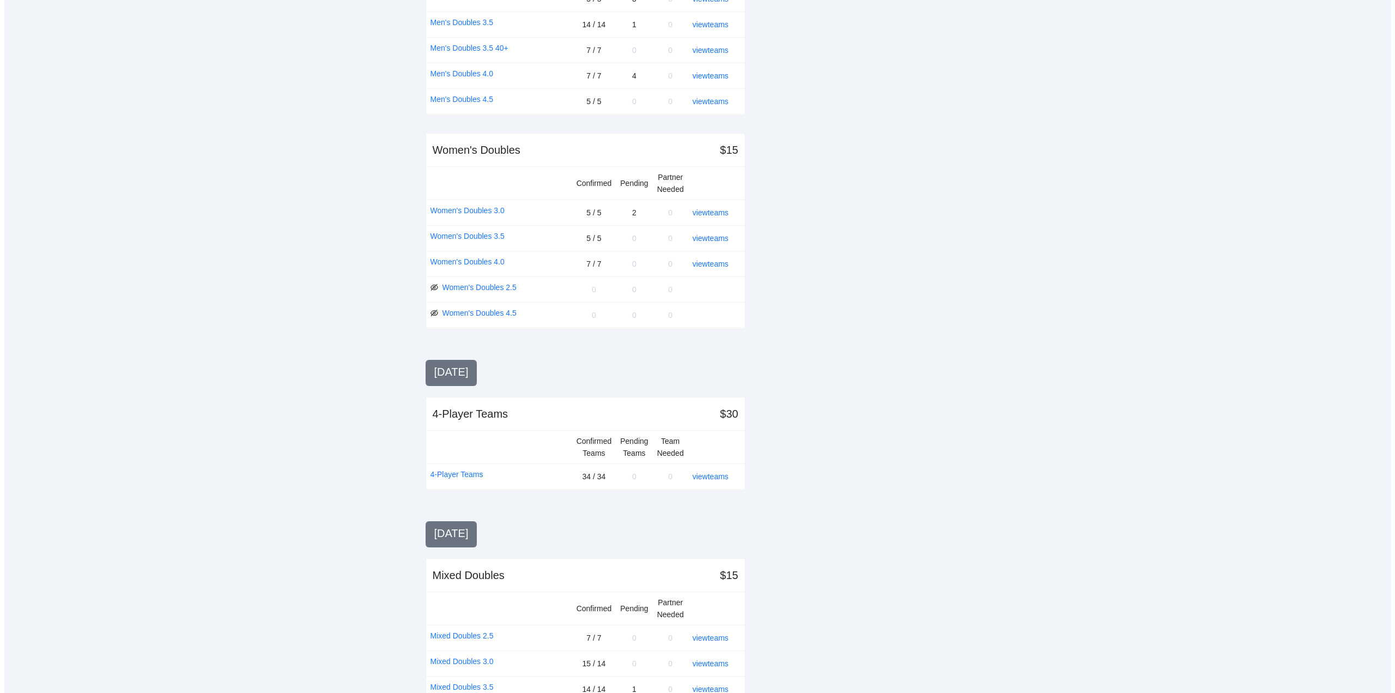
scroll to position [954, 0]
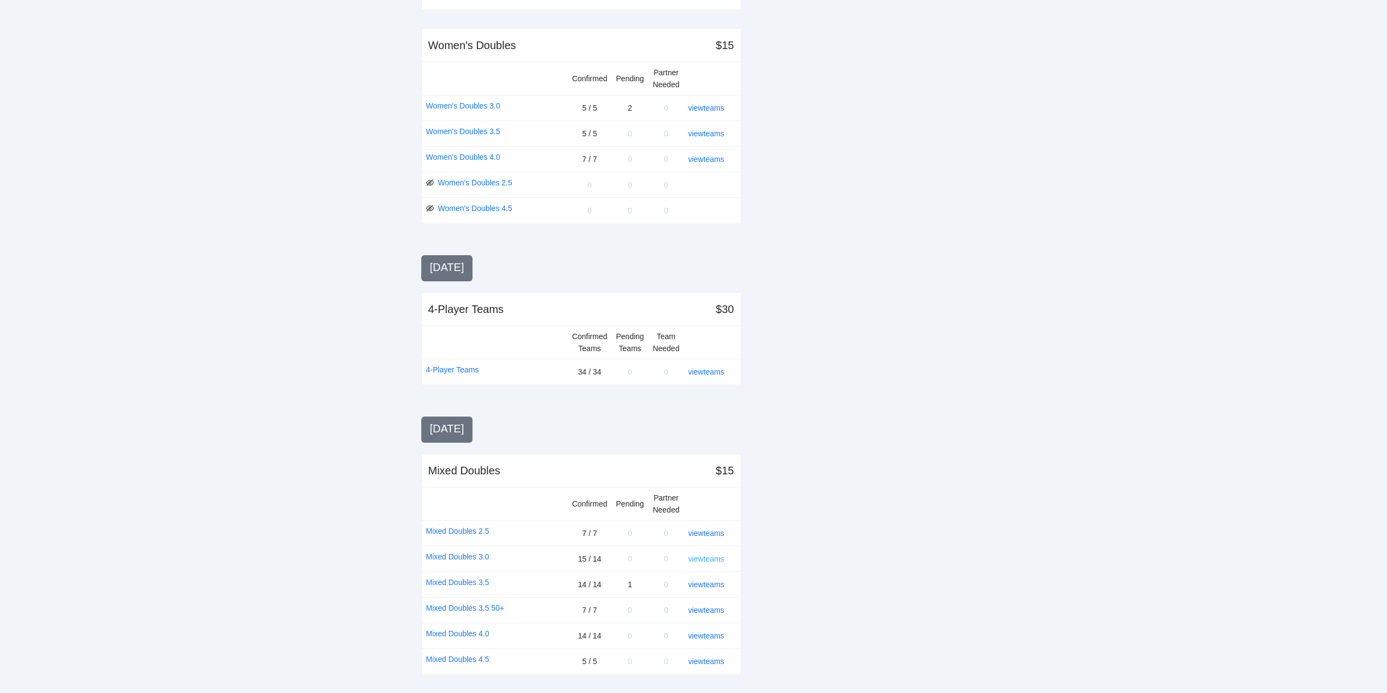
click at [710, 557] on link "view teams" at bounding box center [706, 558] width 36 height 9
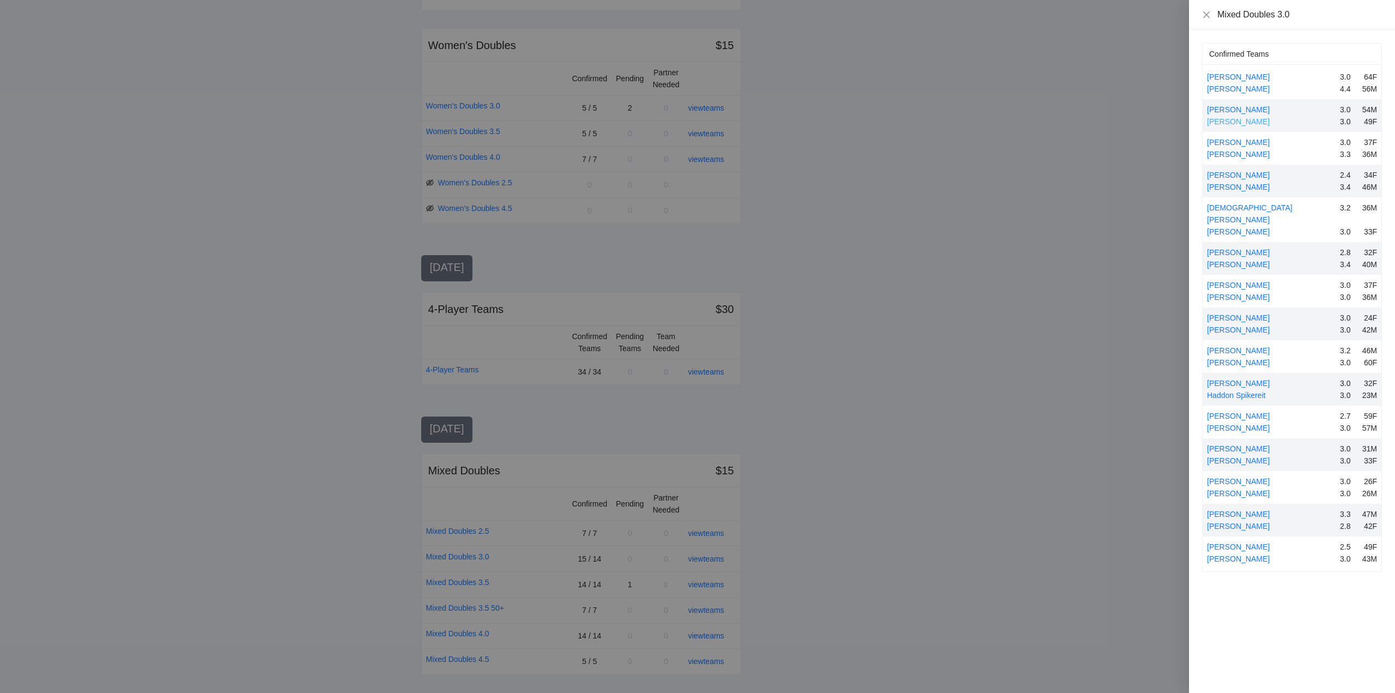
click at [1223, 122] on link "[PERSON_NAME]" at bounding box center [1238, 121] width 63 height 9
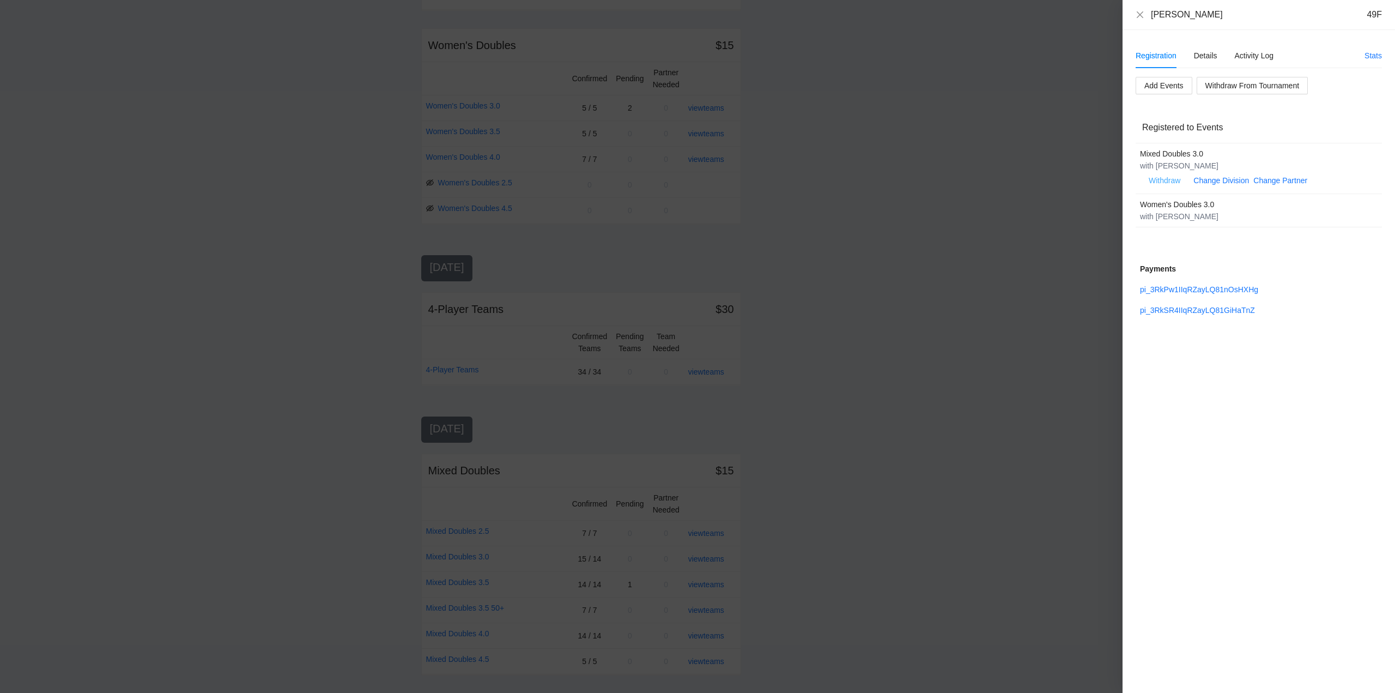
click at [1168, 178] on span "Withdraw" at bounding box center [1165, 180] width 32 height 12
click at [1196, 146] on span "OK" at bounding box center [1198, 146] width 11 height 12
click at [1141, 15] on icon "close" at bounding box center [1140, 14] width 7 height 7
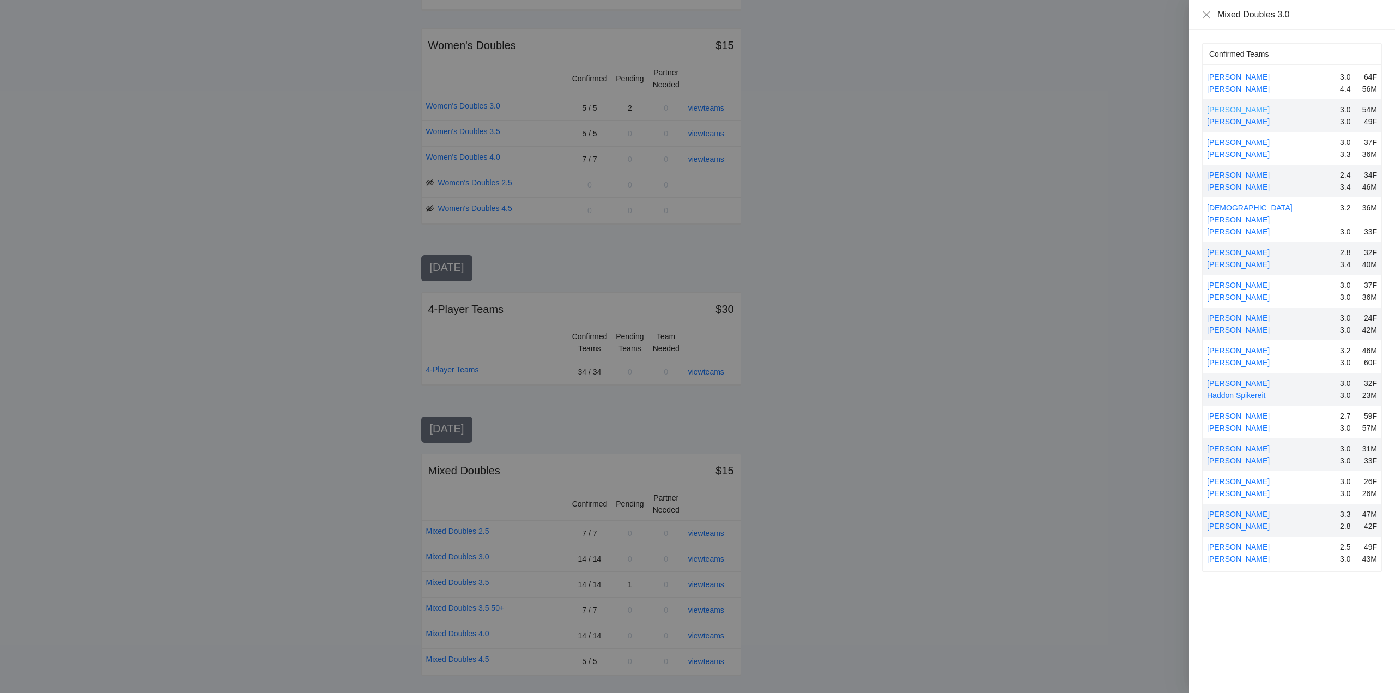
click at [1224, 110] on link "[PERSON_NAME]" at bounding box center [1238, 109] width 63 height 9
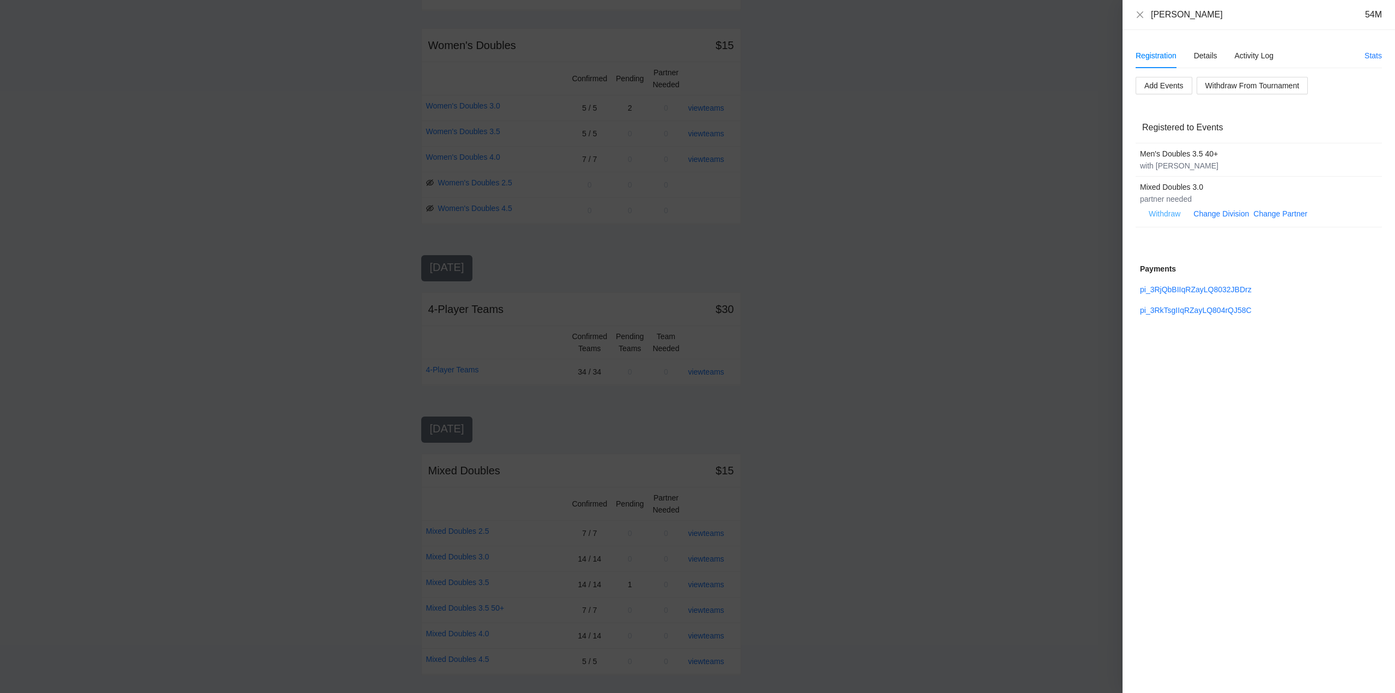
click at [1171, 212] on span "Withdraw" at bounding box center [1165, 214] width 32 height 12
click at [1197, 181] on span "OK" at bounding box center [1198, 179] width 11 height 12
click at [1138, 12] on icon "close" at bounding box center [1140, 14] width 7 height 7
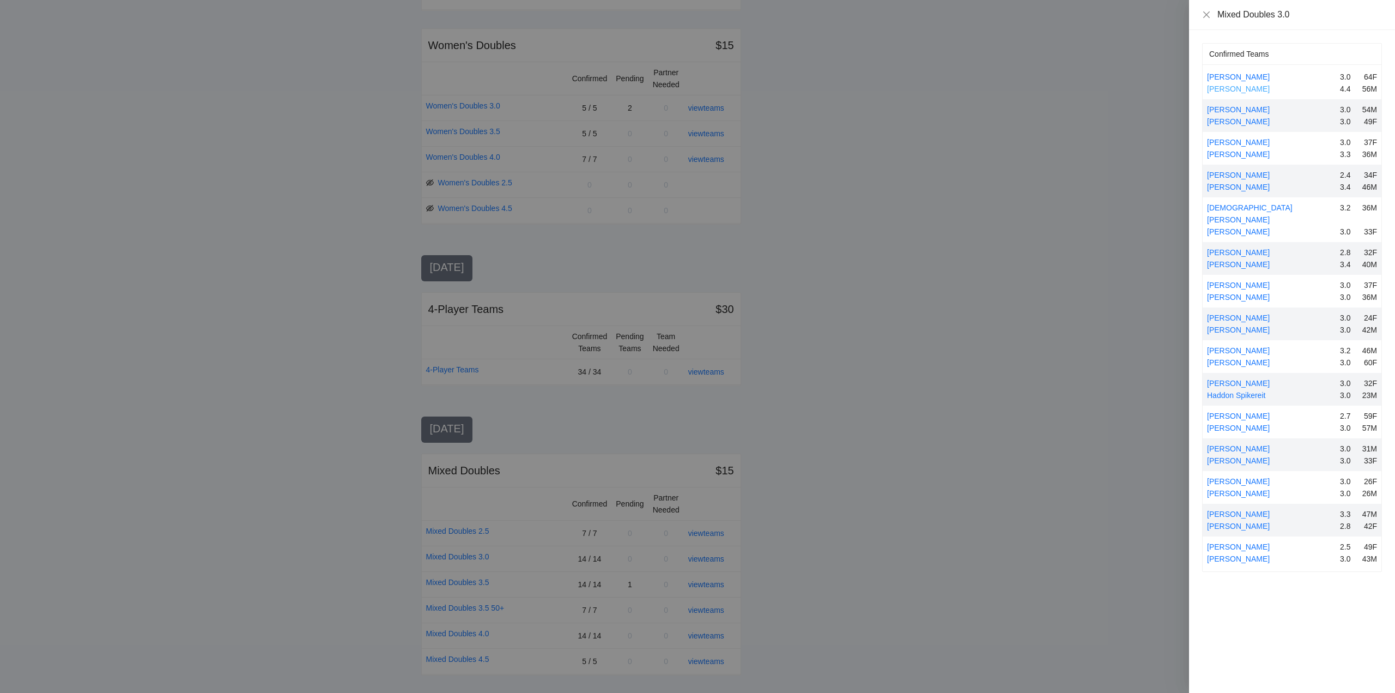
click at [1231, 87] on link "[PERSON_NAME]" at bounding box center [1238, 88] width 63 height 9
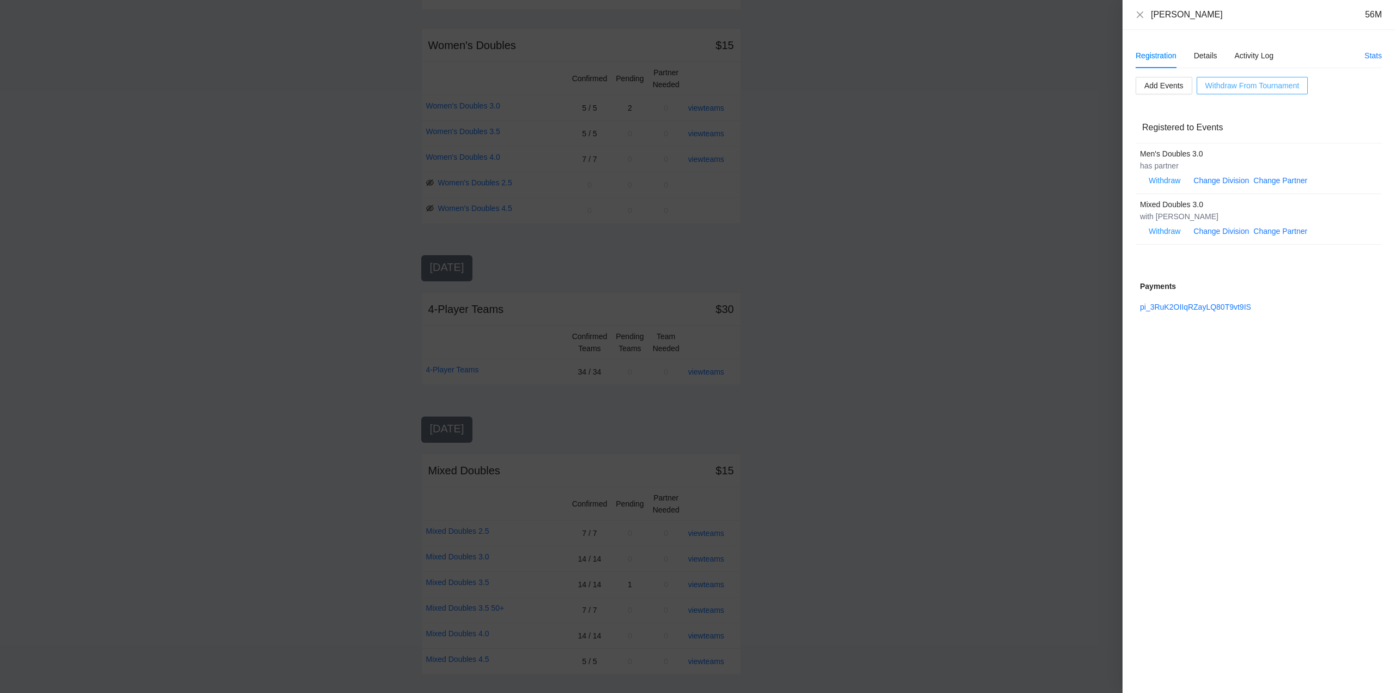
click at [1241, 83] on span "Withdraw From Tournament" at bounding box center [1253, 86] width 94 height 12
click at [1269, 52] on span "OK" at bounding box center [1272, 51] width 11 height 12
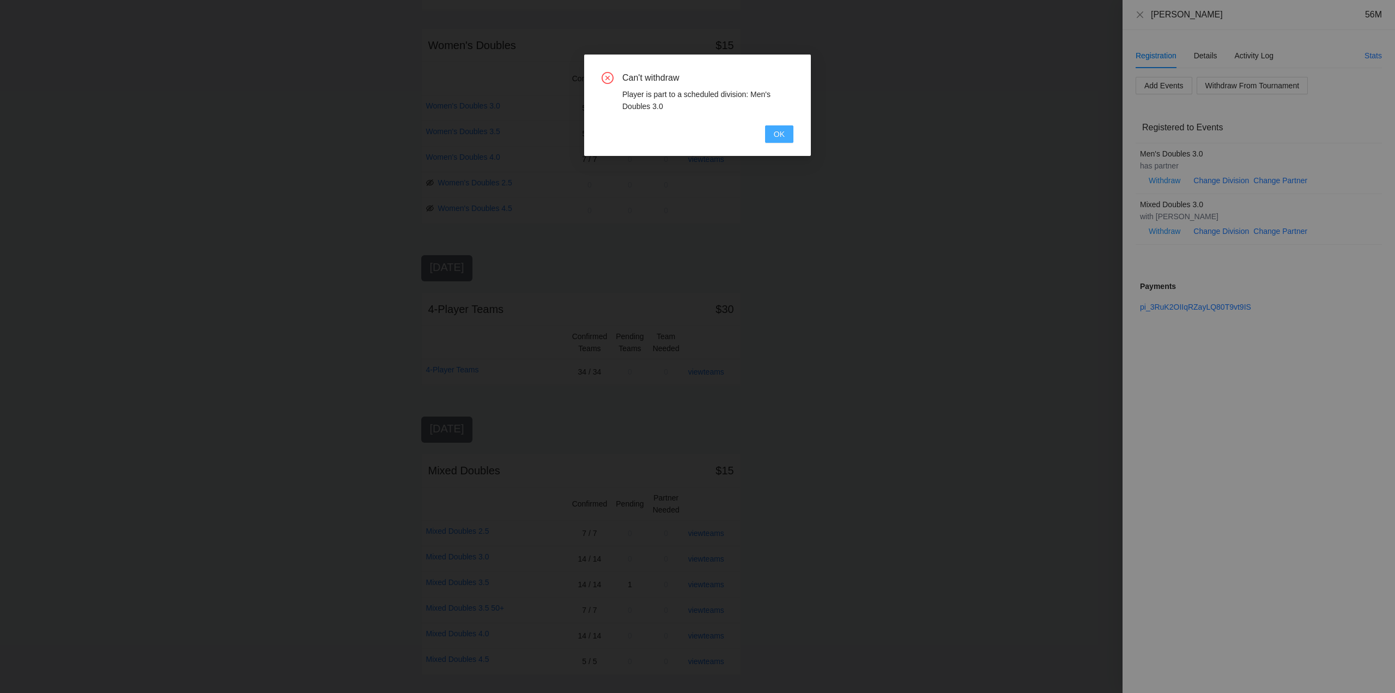
drag, startPoint x: 775, startPoint y: 134, endPoint x: 914, endPoint y: 144, distance: 138.9
click at [776, 134] on span "OK" at bounding box center [779, 134] width 11 height 12
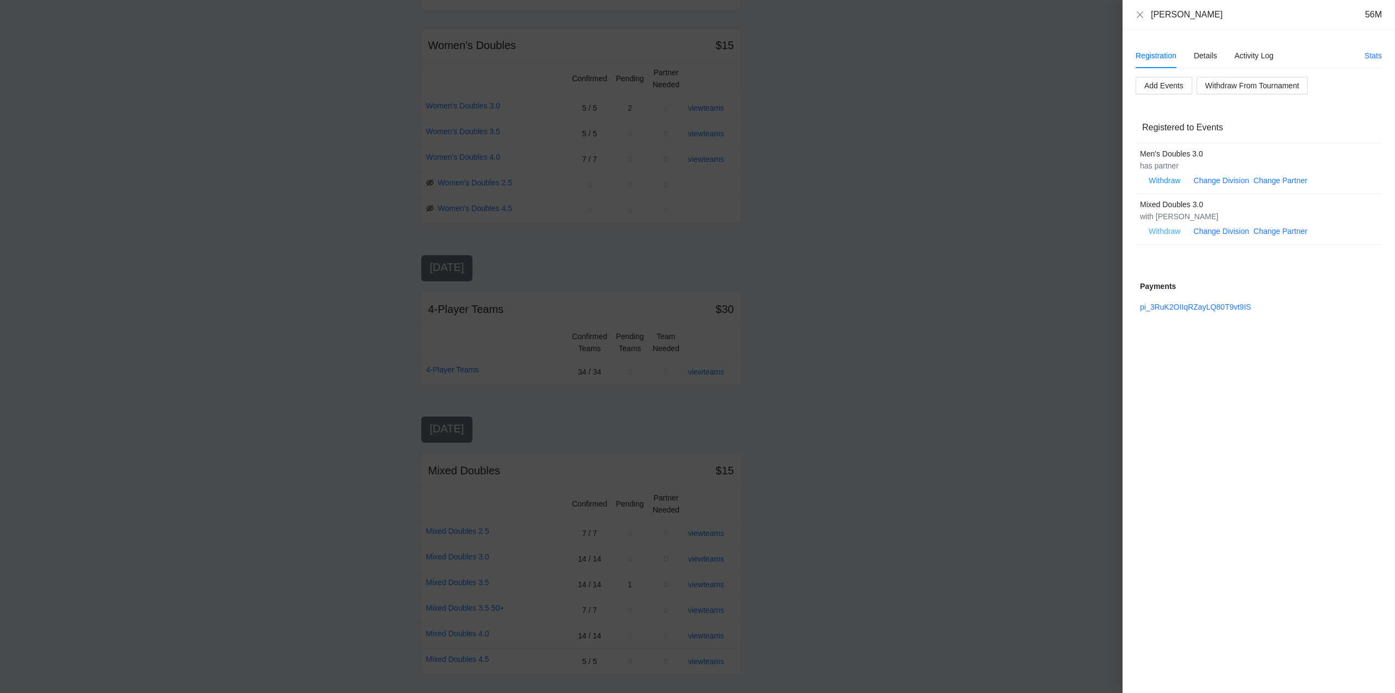
click at [1165, 228] on span "Withdraw" at bounding box center [1165, 231] width 32 height 12
click at [1197, 194] on span "OK" at bounding box center [1198, 197] width 11 height 12
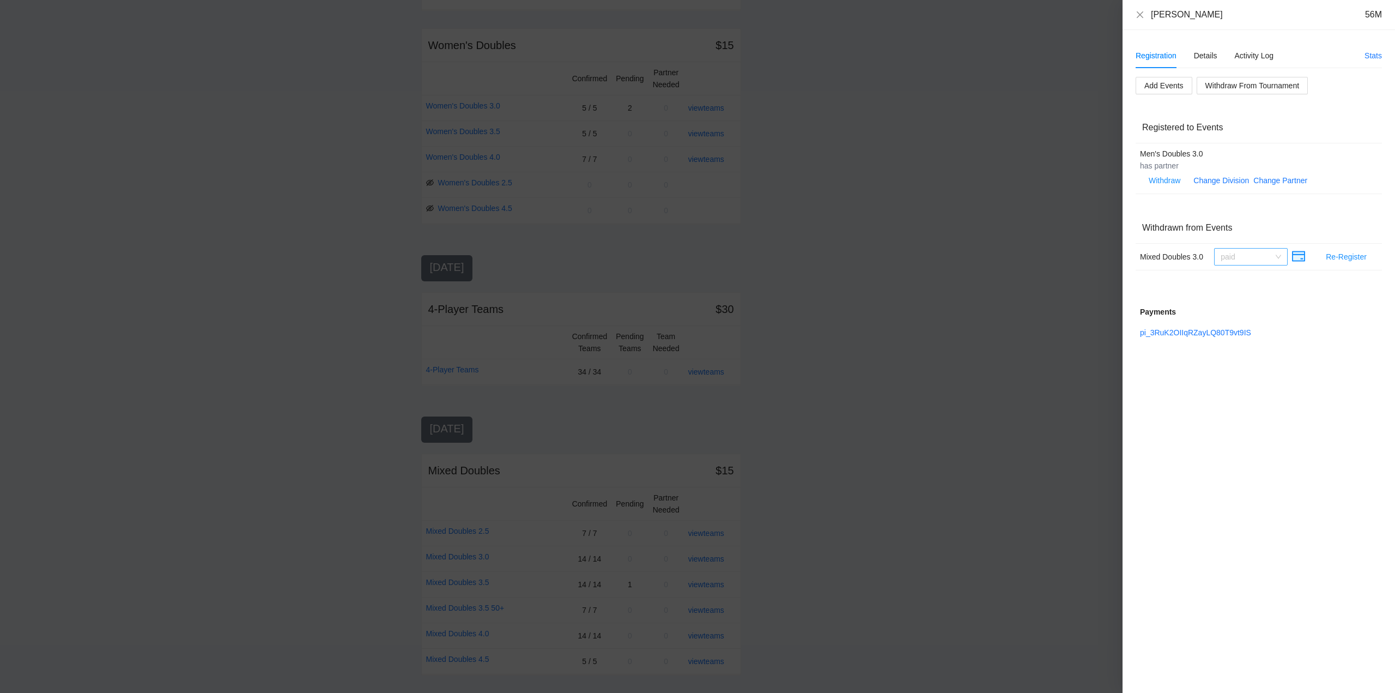
click at [1277, 256] on span "paid" at bounding box center [1251, 257] width 61 height 16
click at [1241, 277] on div "Refunded" at bounding box center [1251, 279] width 61 height 12
click at [1139, 13] on icon "close" at bounding box center [1140, 14] width 7 height 7
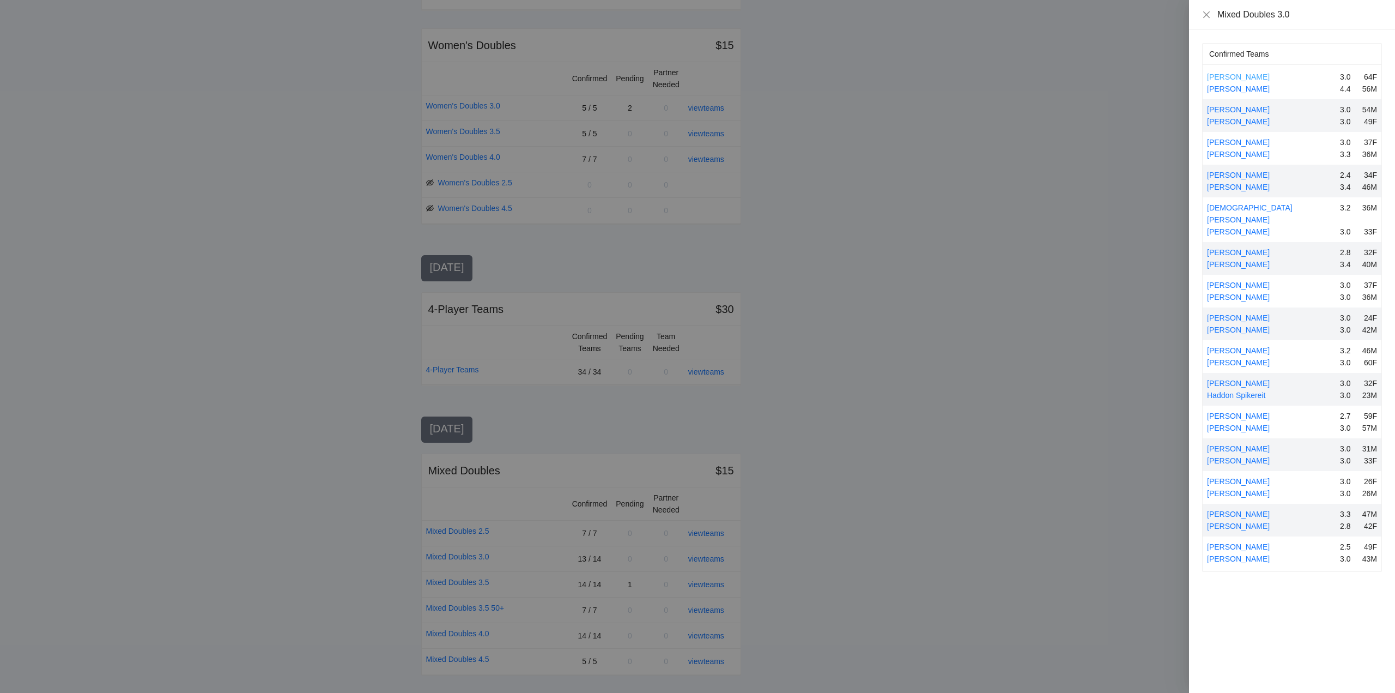
click at [1237, 76] on link "Anita Caskie" at bounding box center [1238, 76] width 63 height 9
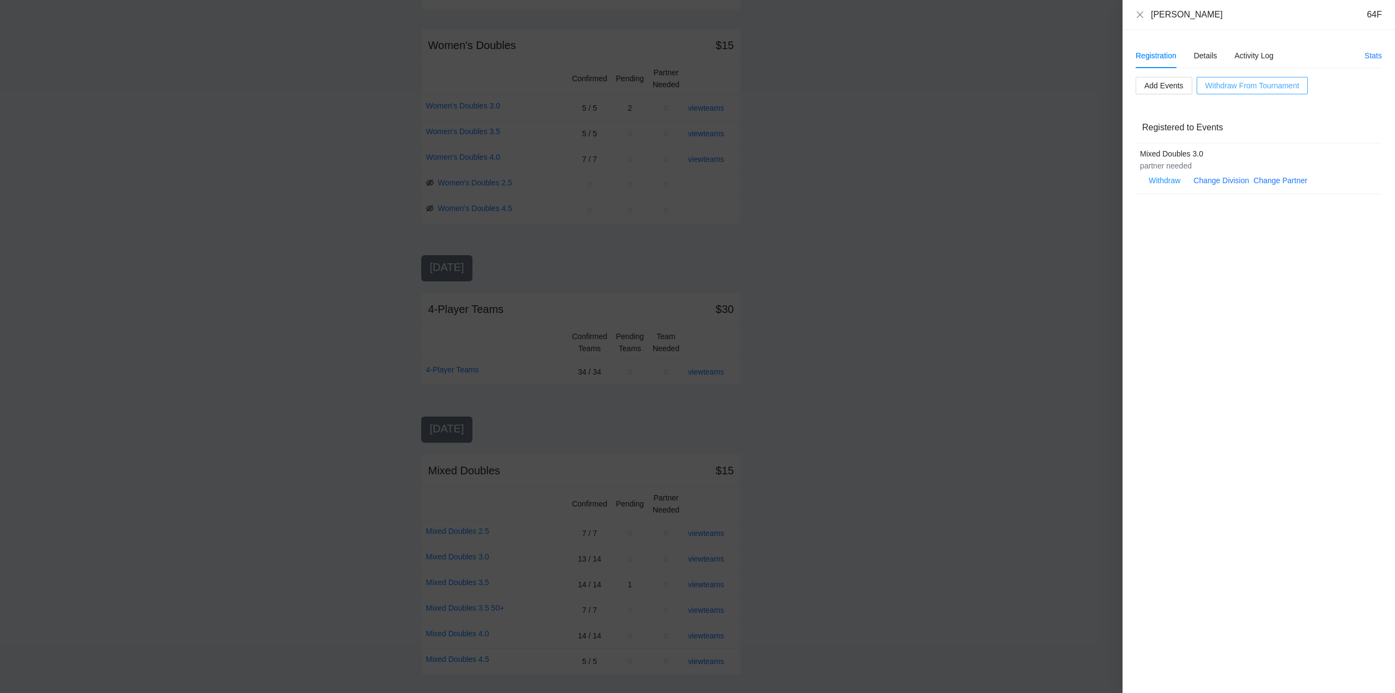
click at [1248, 85] on span "Withdraw From Tournament" at bounding box center [1253, 86] width 94 height 12
click at [1273, 51] on span "OK" at bounding box center [1272, 51] width 11 height 12
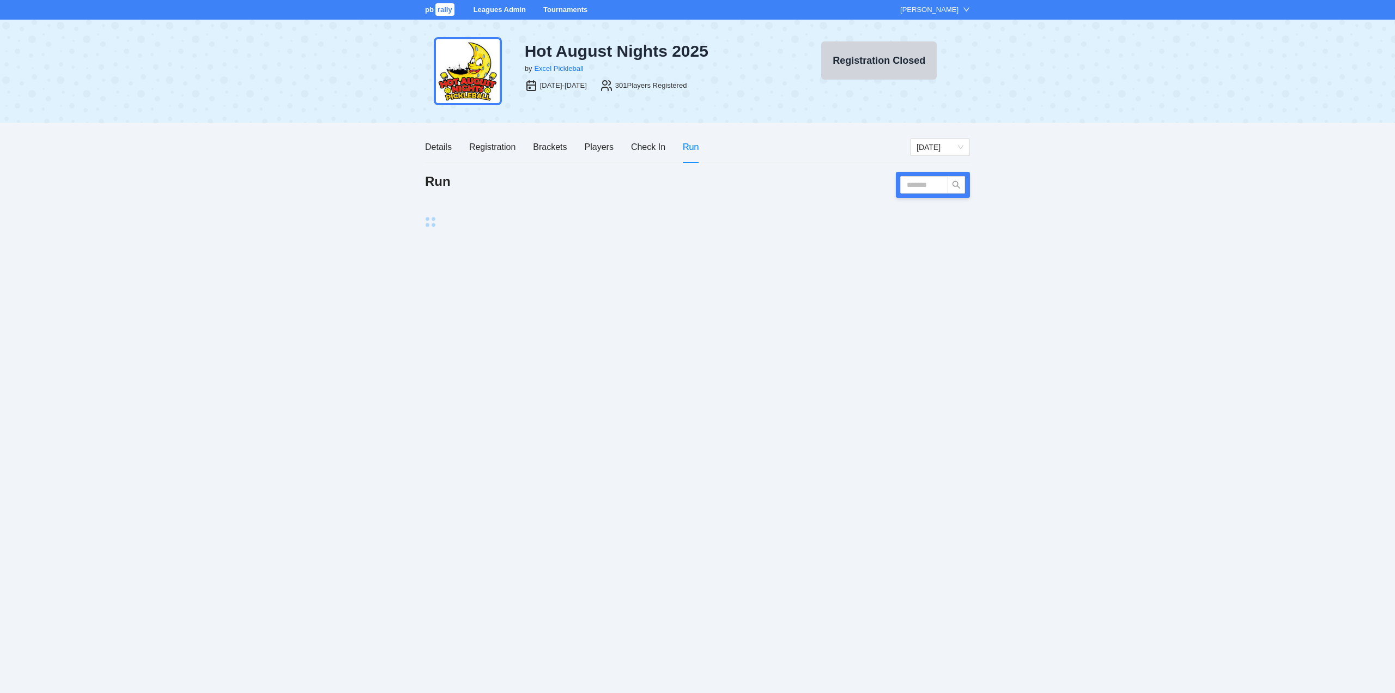
click at [1201, 16] on div "pb rally Leagues Admin Tournaments [PERSON_NAME]" at bounding box center [697, 10] width 1395 height 20
click at [597, 146] on div "Players" at bounding box center [599, 147] width 29 height 14
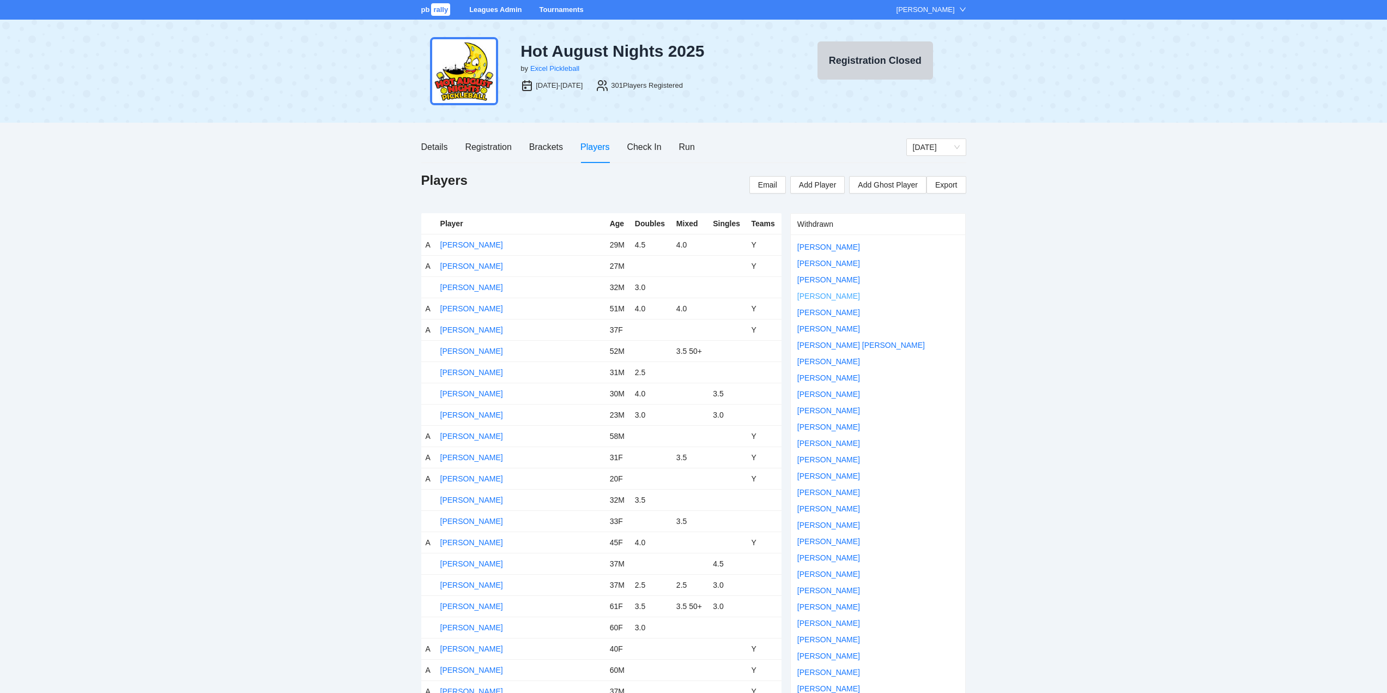
click at [821, 295] on link "[PERSON_NAME]" at bounding box center [828, 296] width 63 height 9
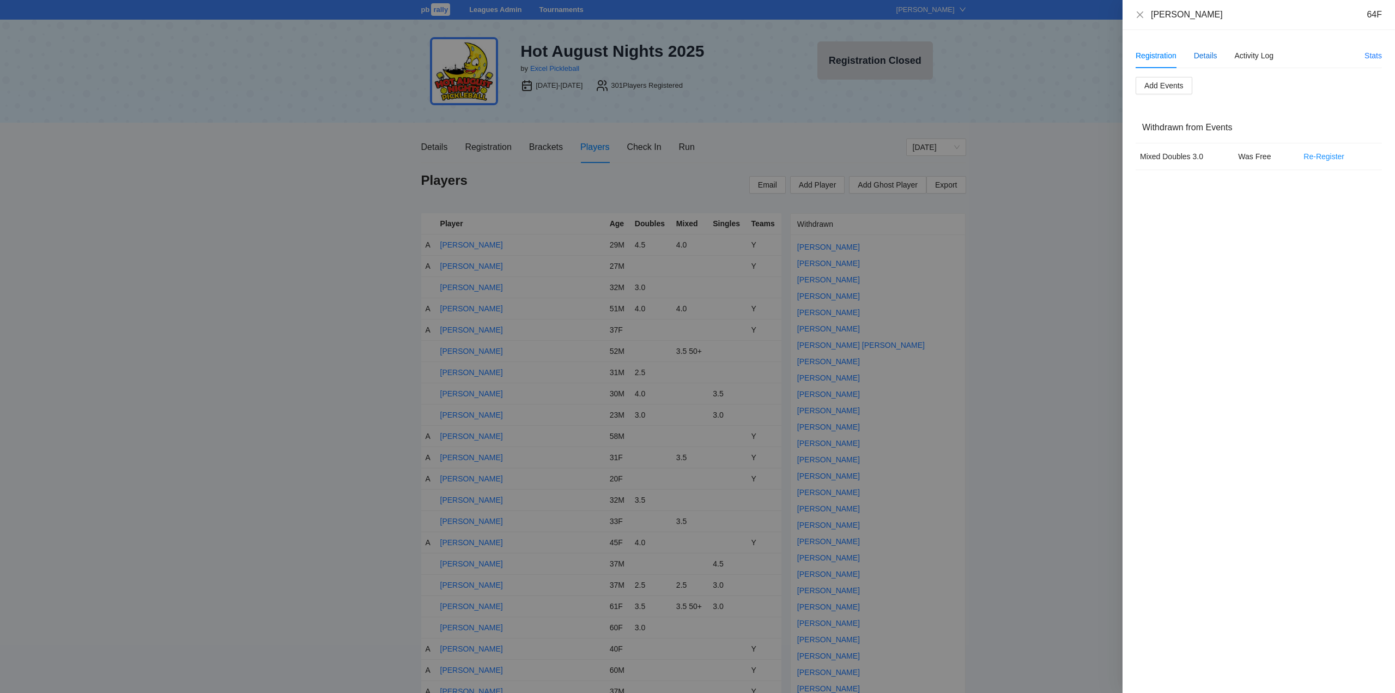
click at [1205, 56] on div "Details" at bounding box center [1205, 56] width 23 height 12
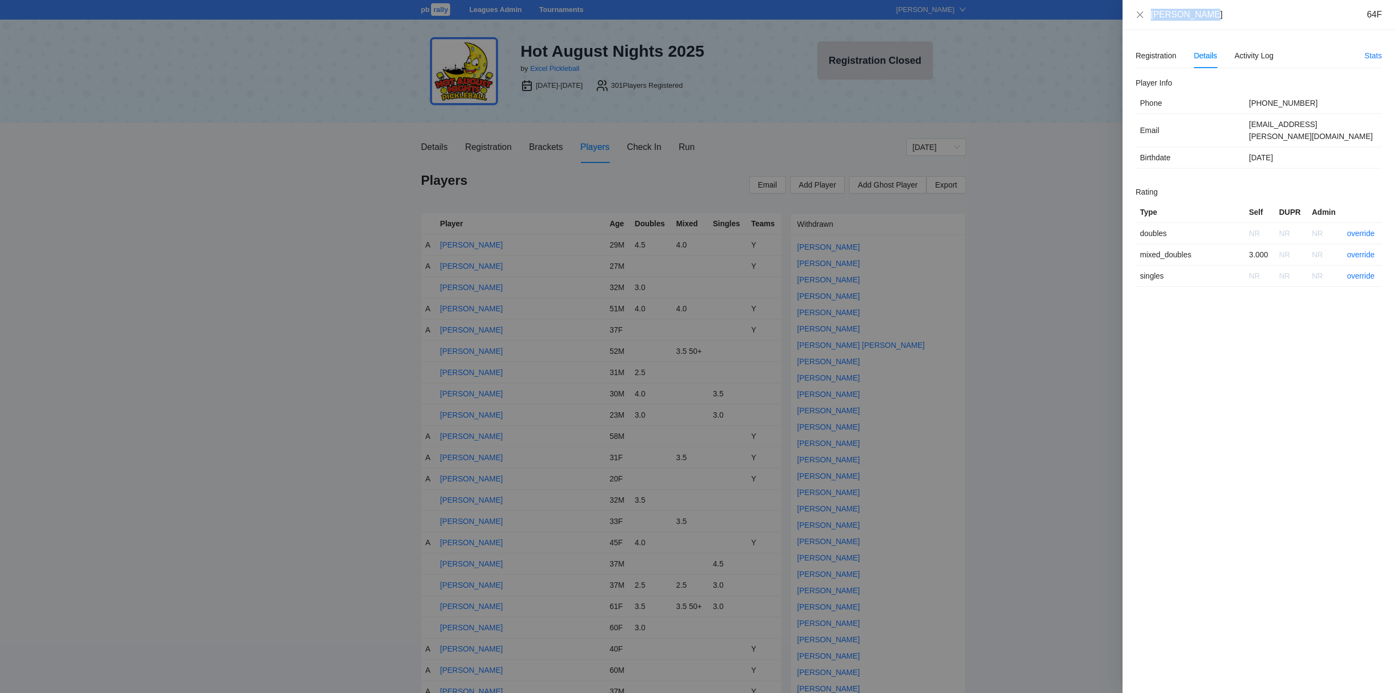
drag, startPoint x: 1202, startPoint y: 17, endPoint x: 1148, endPoint y: 17, distance: 53.4
click at [1148, 17] on div "Anita Caskie 64F" at bounding box center [1259, 15] width 246 height 12
copy div "[PERSON_NAME]"
click at [1357, 250] on link "override" at bounding box center [1361, 254] width 28 height 9
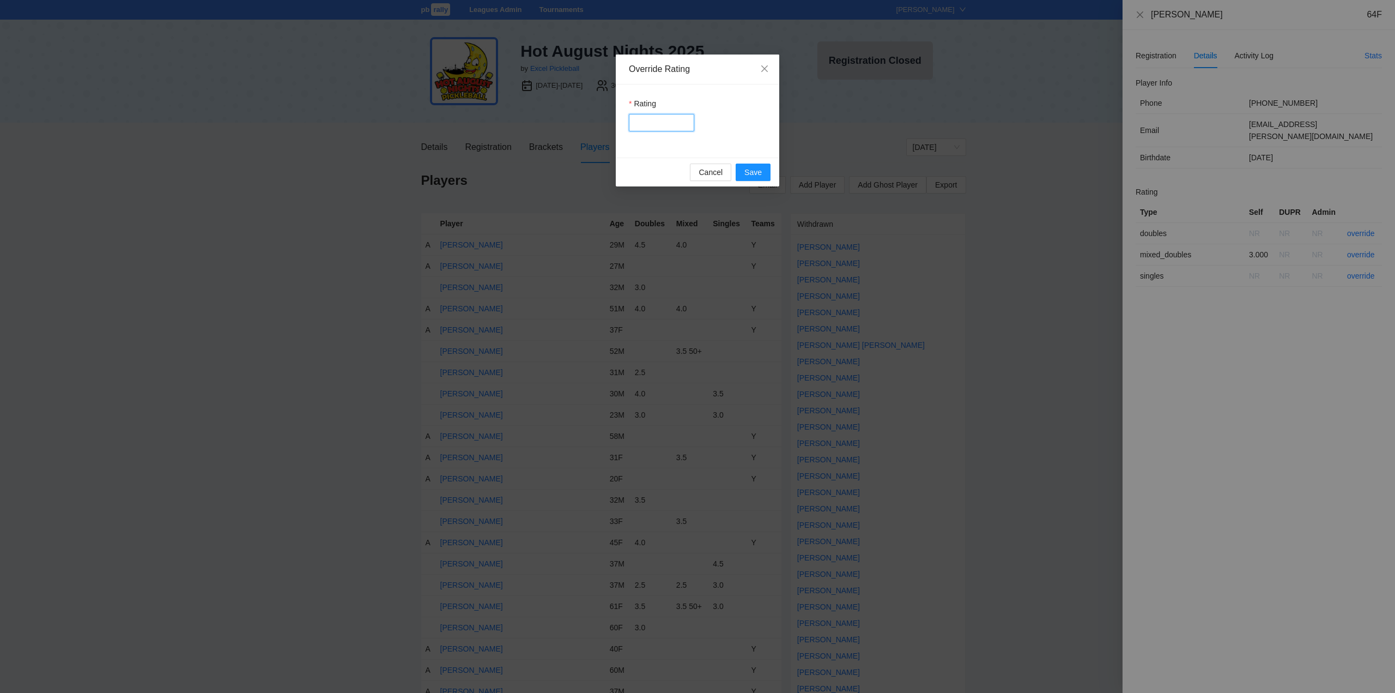
click at [650, 122] on input "Rating" at bounding box center [661, 122] width 65 height 17
type input "***"
click at [748, 172] on span "Save" at bounding box center [753, 172] width 17 height 12
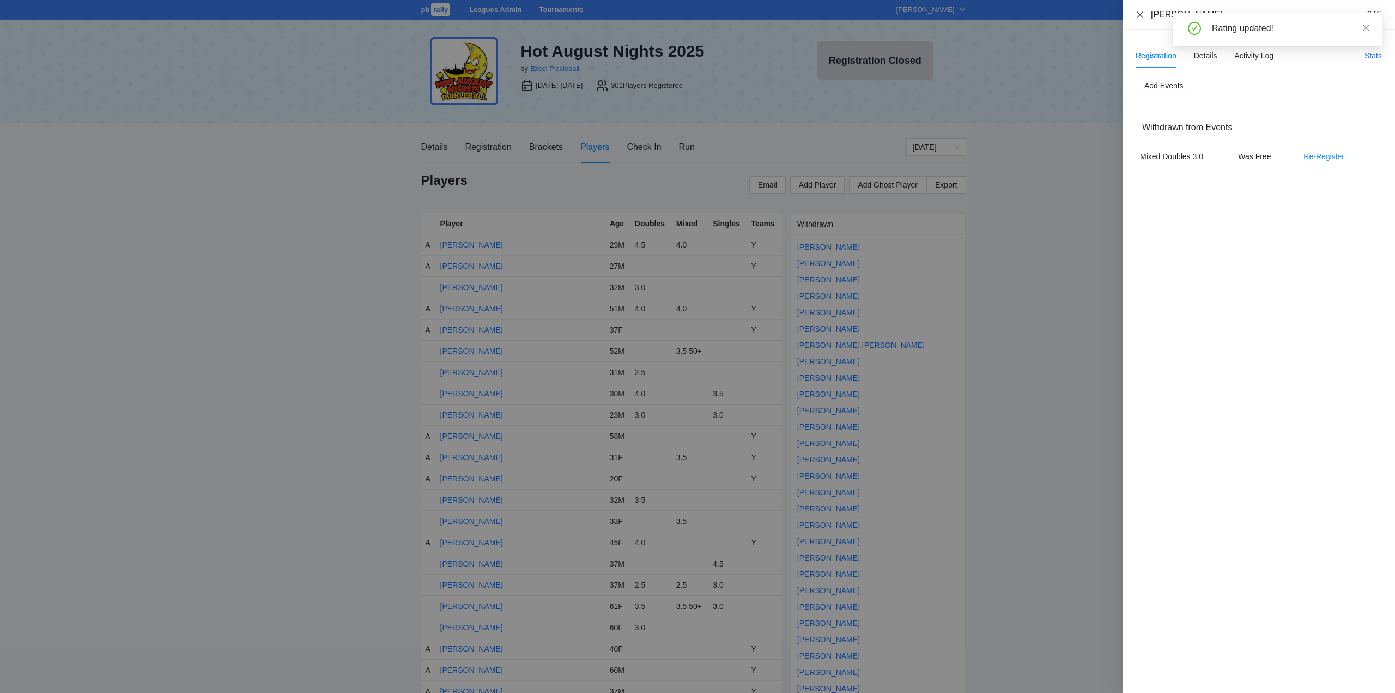
click at [1138, 14] on icon "close" at bounding box center [1140, 14] width 9 height 9
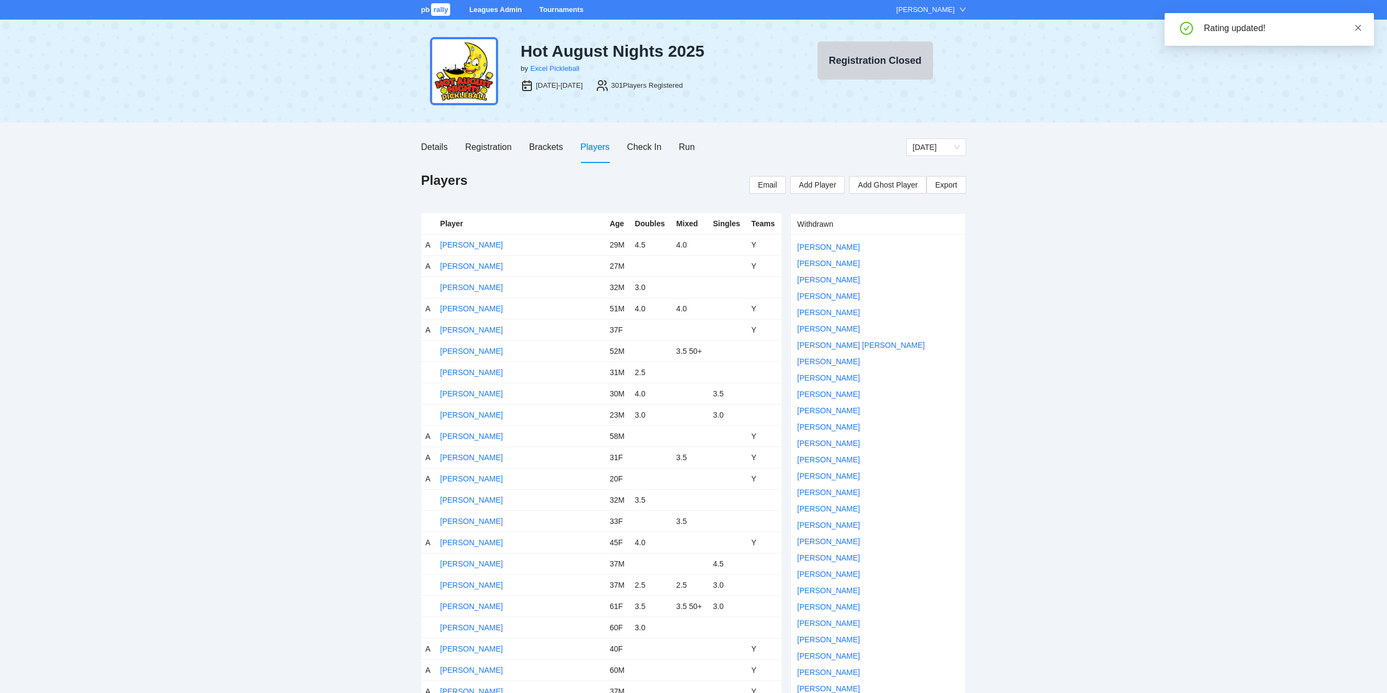
click at [1358, 28] on icon "close" at bounding box center [1358, 28] width 8 height 8
click at [481, 143] on div "Registration" at bounding box center [488, 147] width 46 height 14
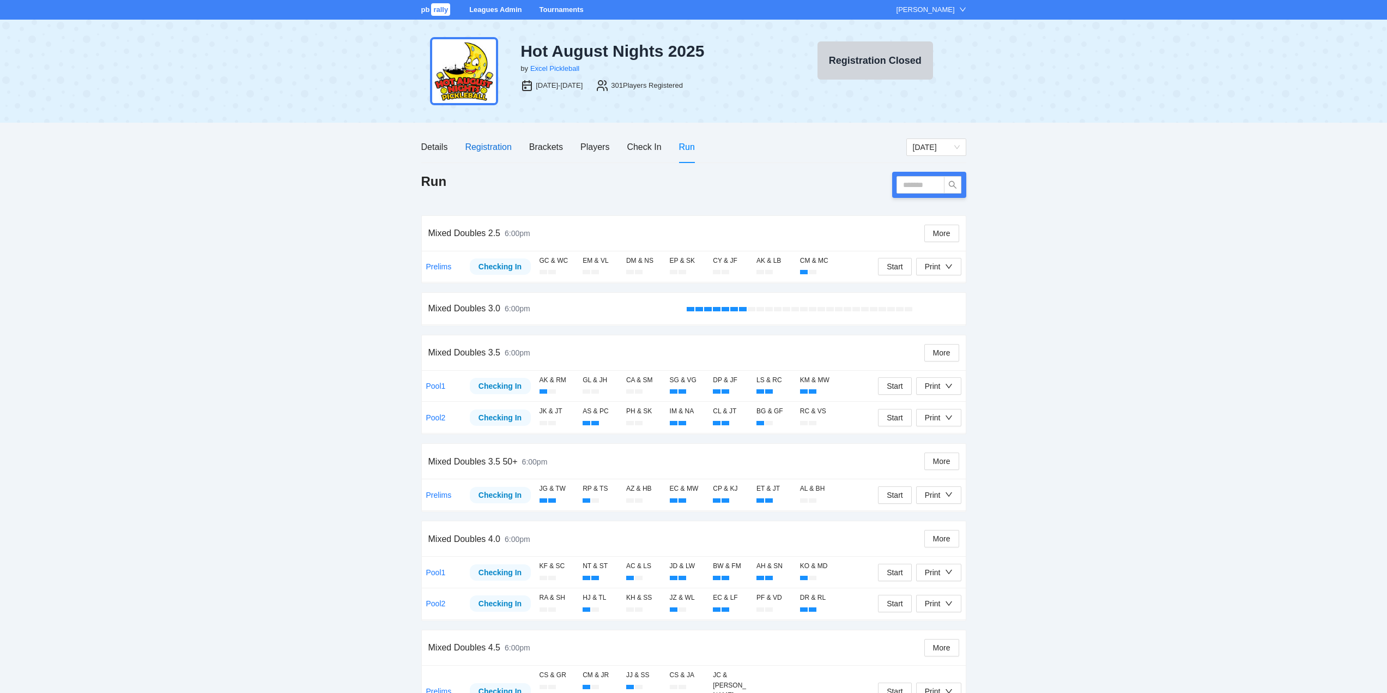
drag, startPoint x: 485, startPoint y: 146, endPoint x: 499, endPoint y: 167, distance: 25.7
click at [485, 146] on div "Registration" at bounding box center [488, 147] width 46 height 14
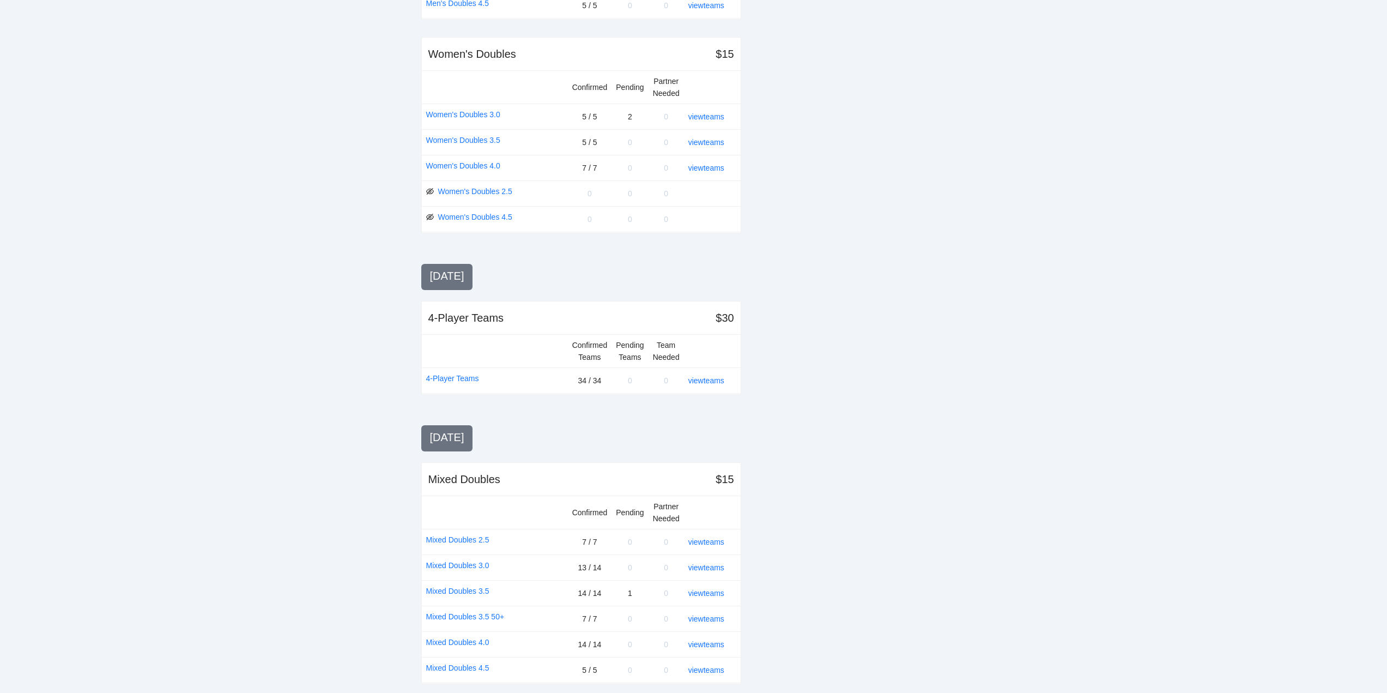
scroll to position [954, 0]
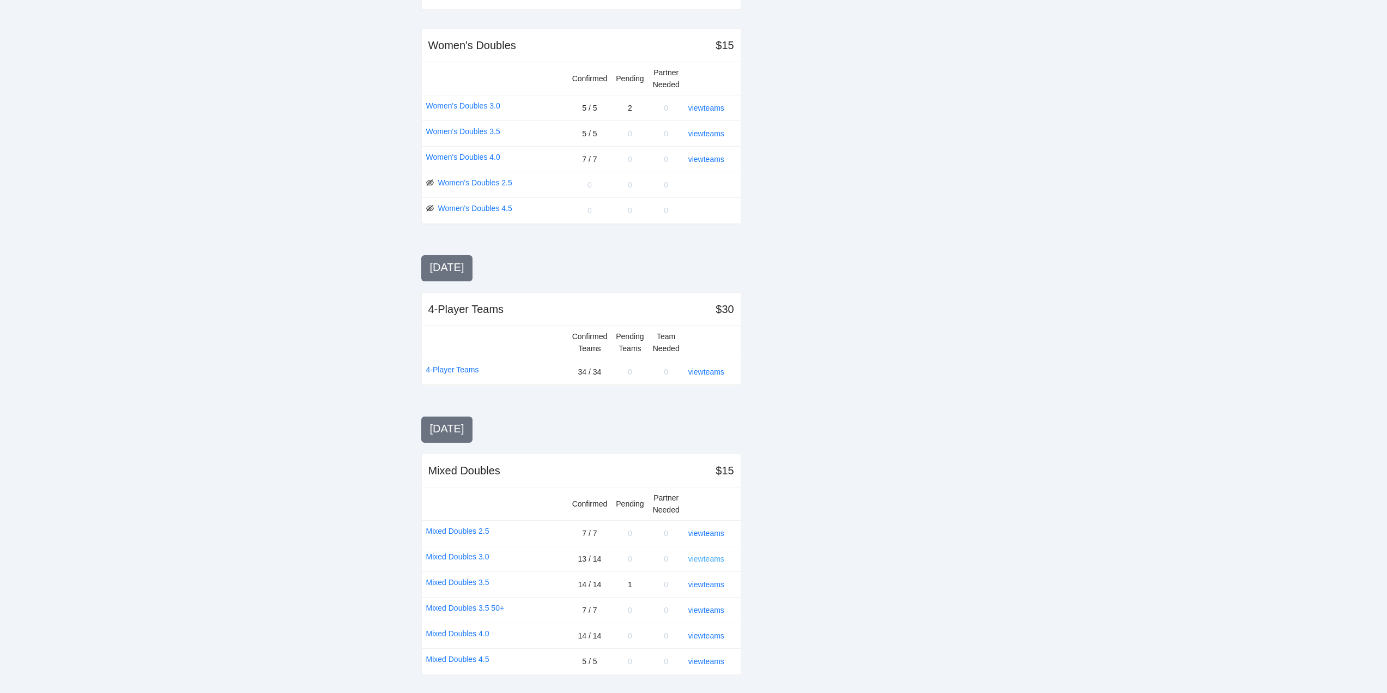
click at [707, 558] on link "view teams" at bounding box center [706, 558] width 36 height 9
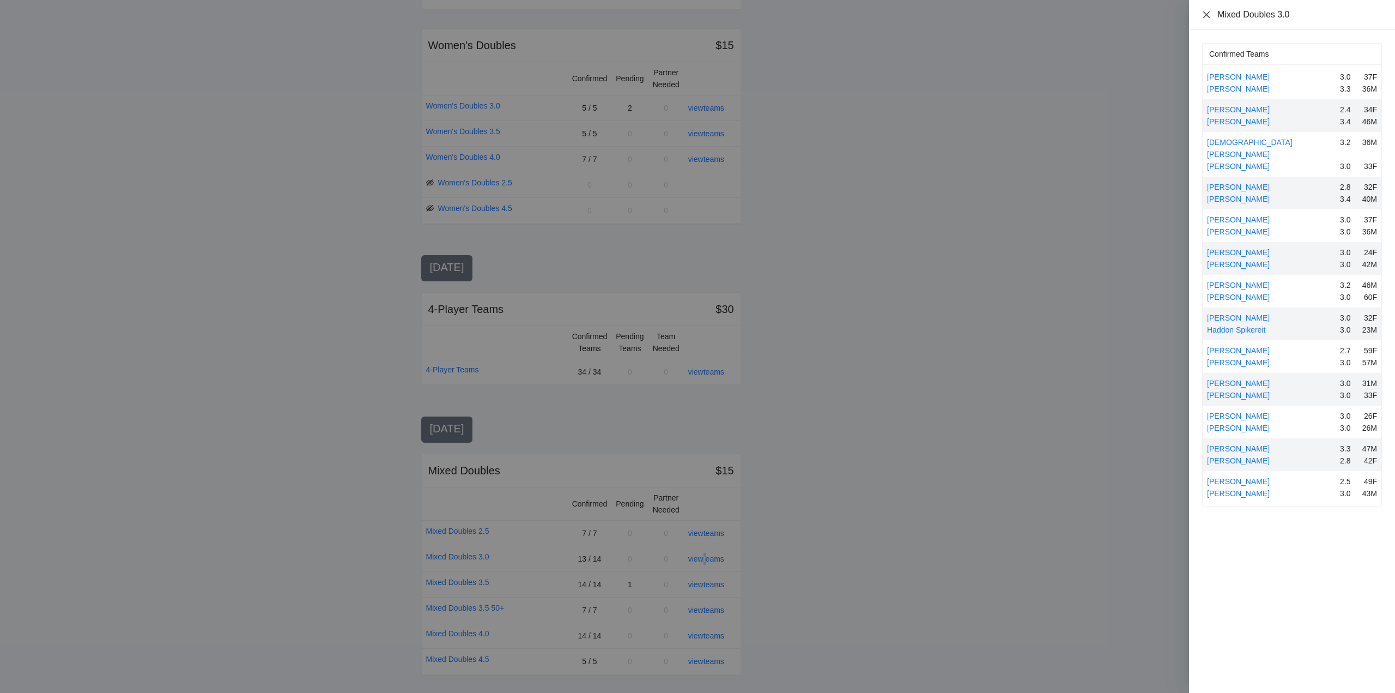
click at [1207, 13] on icon "close" at bounding box center [1206, 14] width 9 height 9
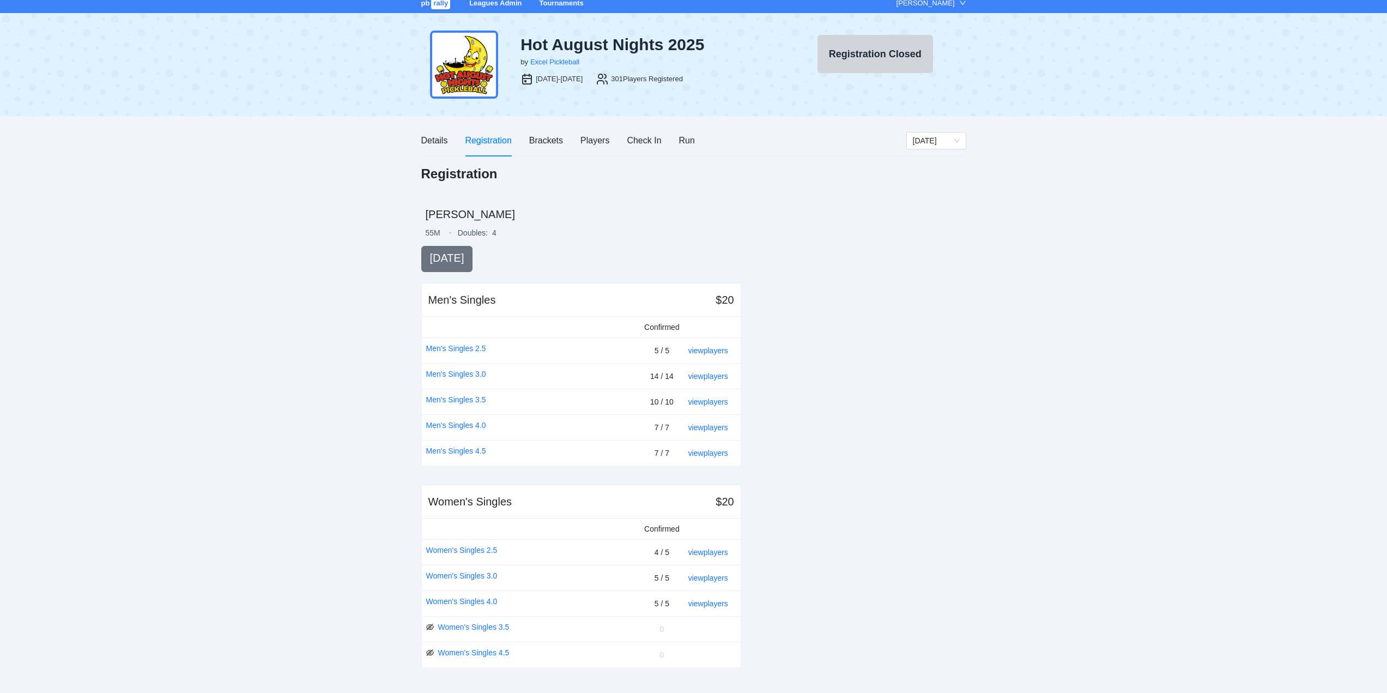
scroll to position [0, 0]
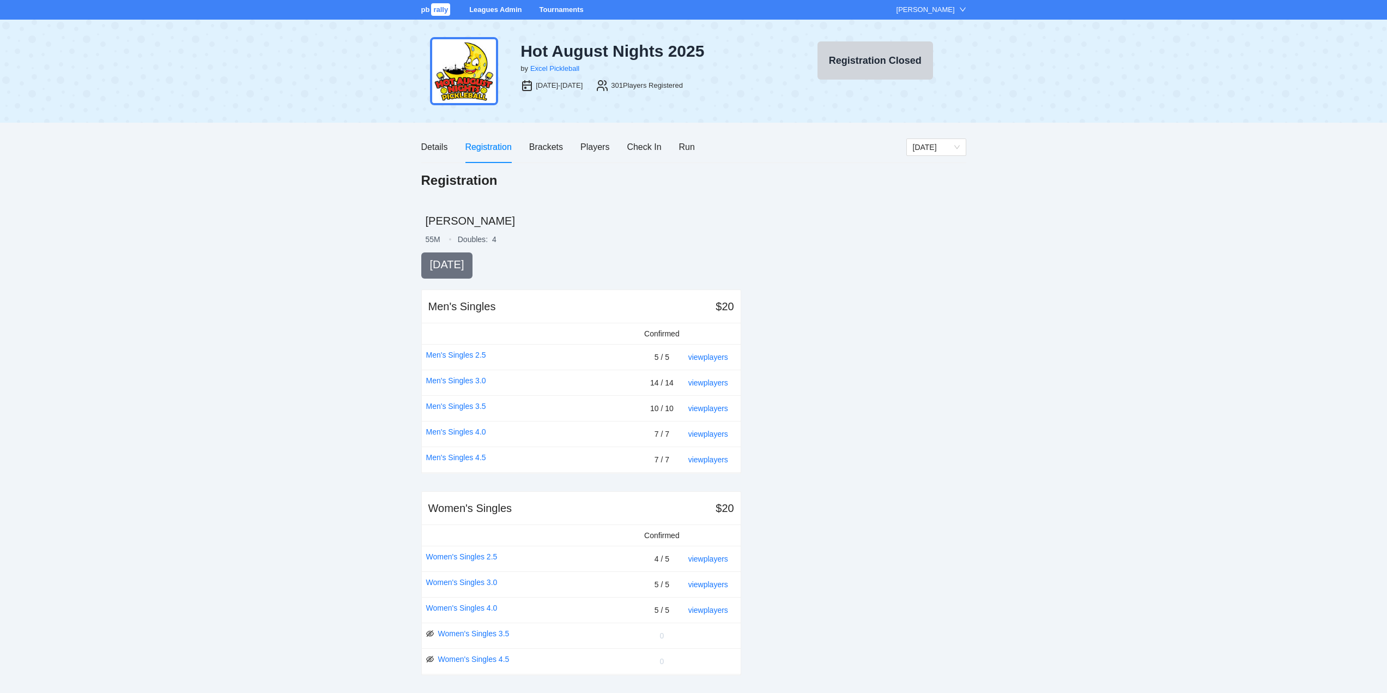
click at [559, 5] on link "Tournaments" at bounding box center [561, 9] width 44 height 8
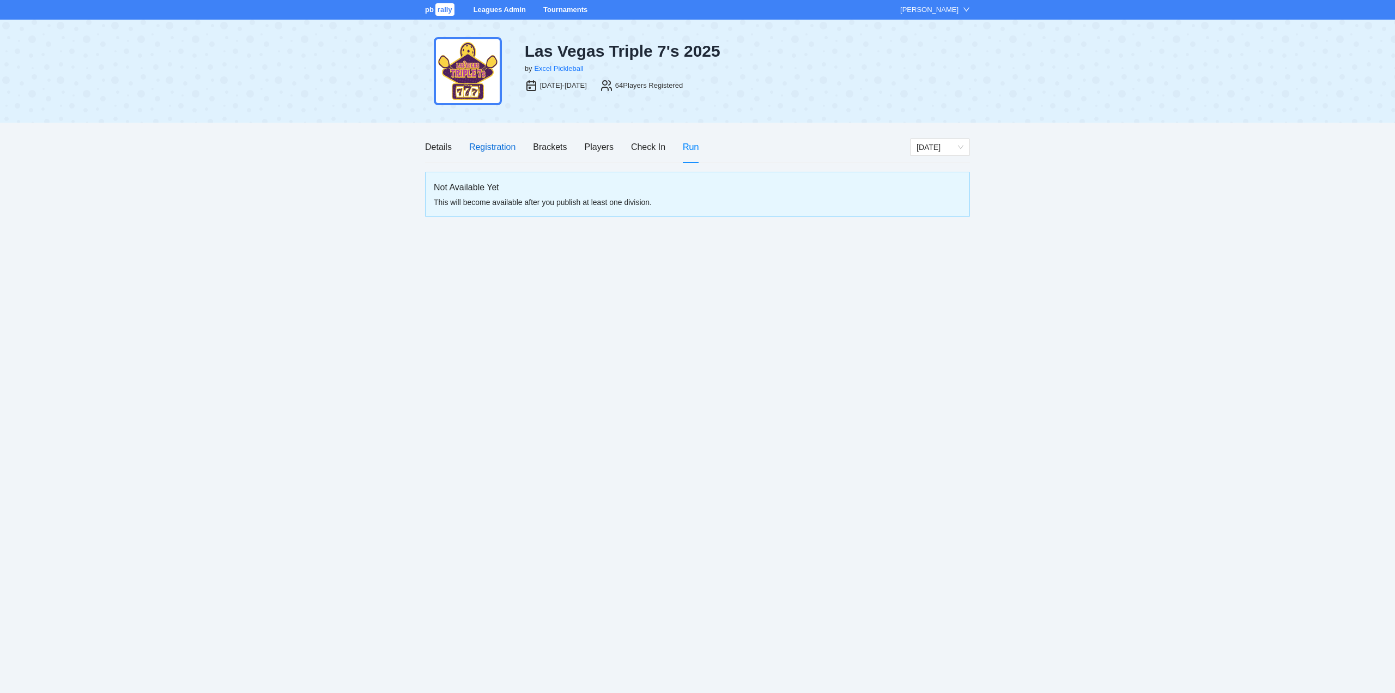
click at [491, 141] on div "Registration" at bounding box center [492, 147] width 46 height 14
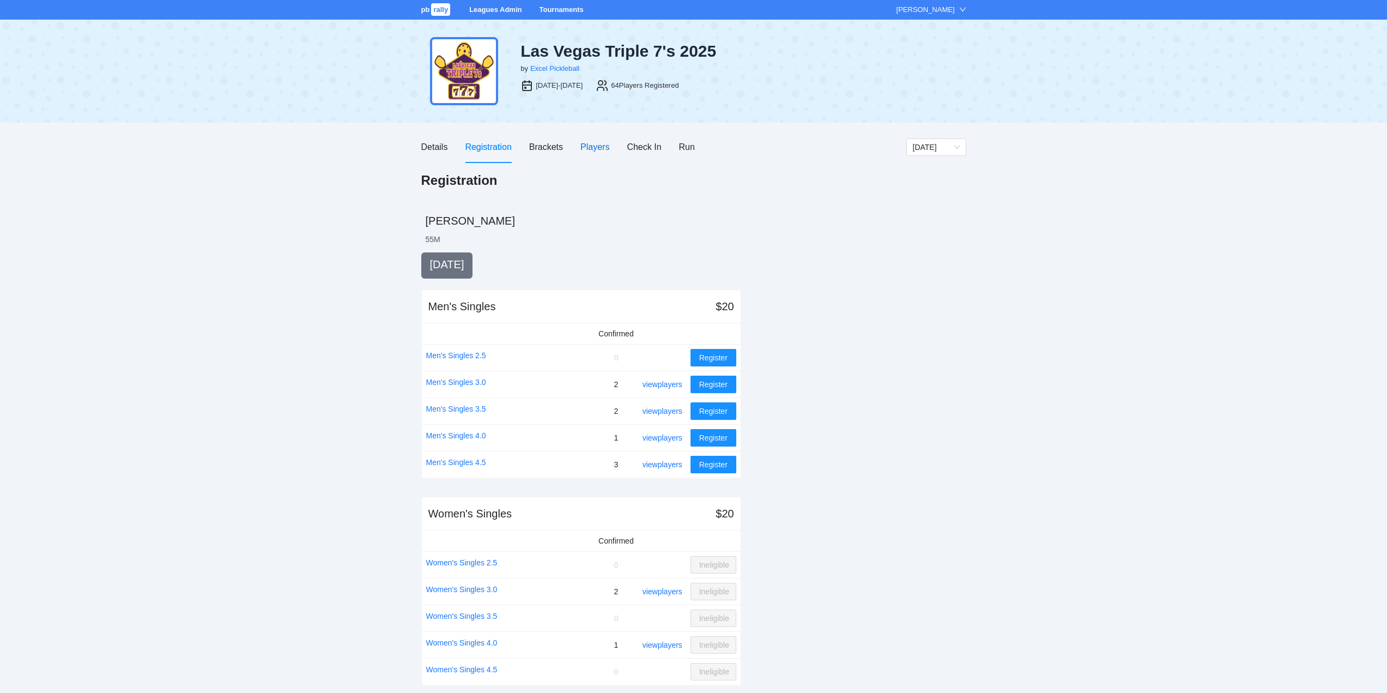
click at [591, 146] on div "Players" at bounding box center [594, 147] width 29 height 14
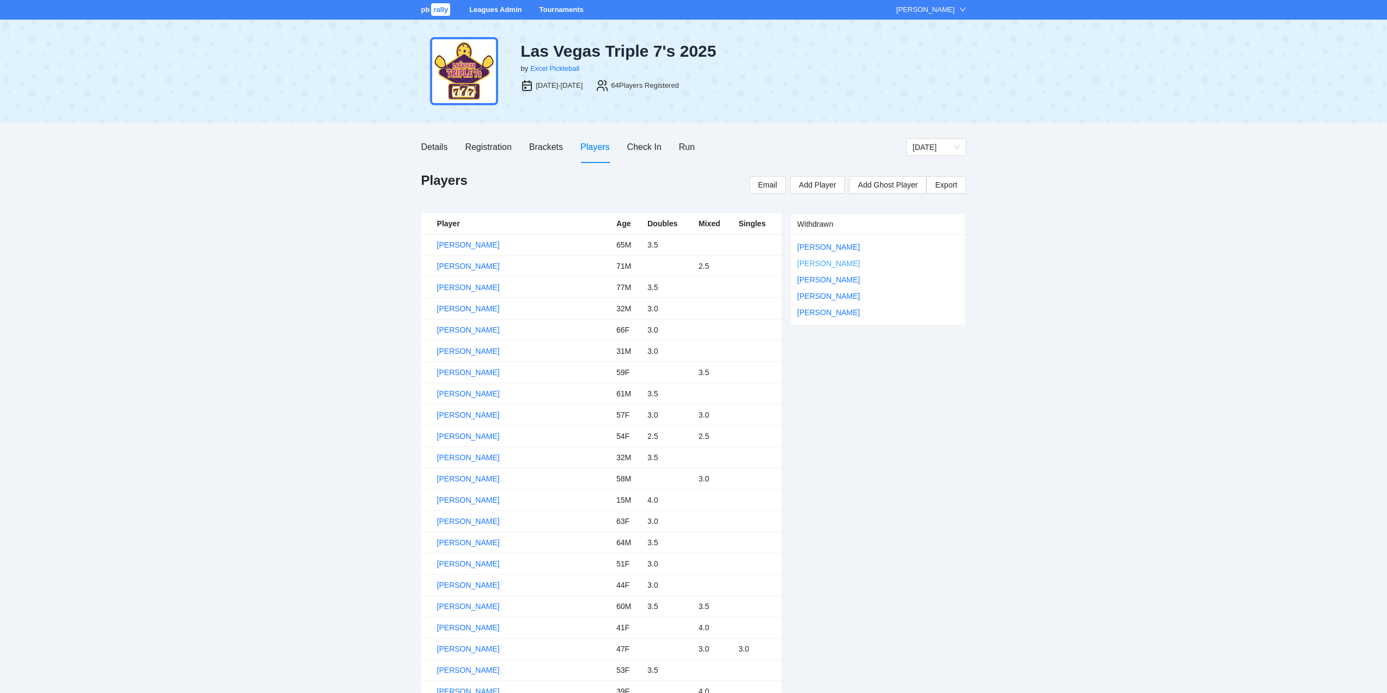
click at [811, 262] on link "[PERSON_NAME]" at bounding box center [828, 263] width 63 height 9
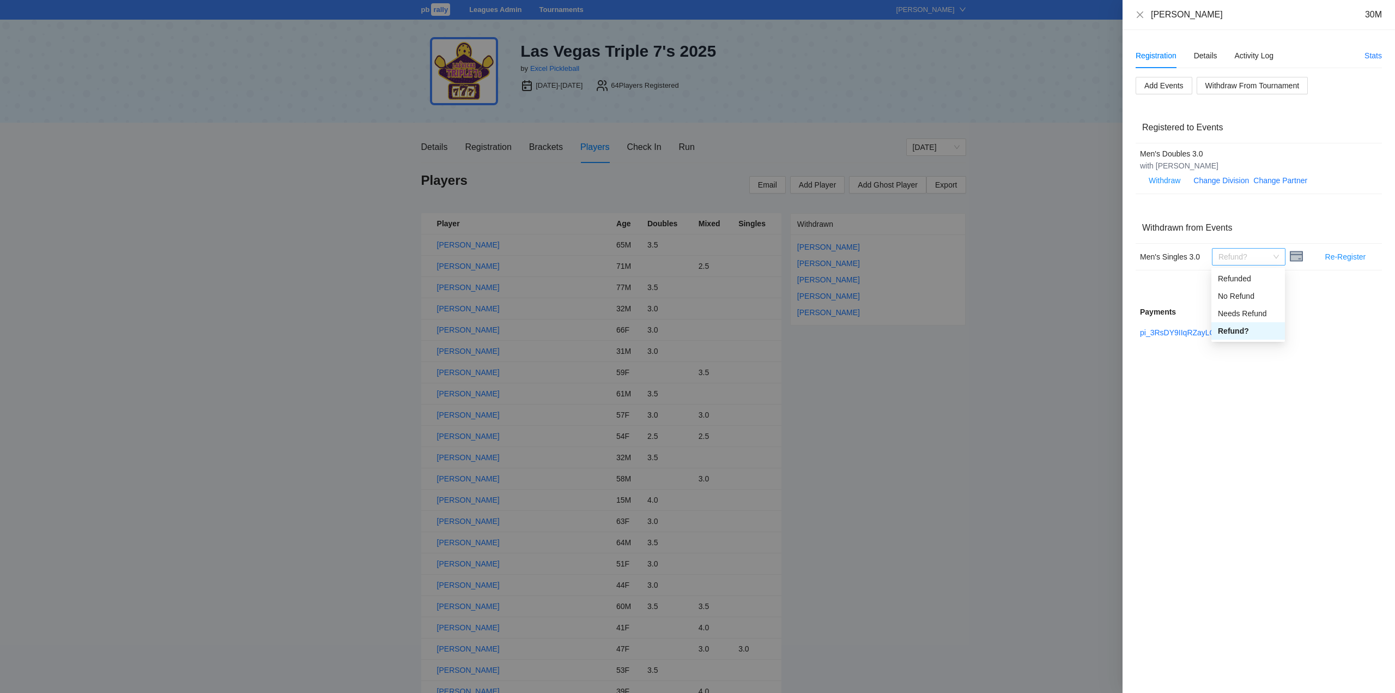
click at [1277, 257] on span "Refund?" at bounding box center [1249, 257] width 61 height 16
click at [1232, 279] on div "Refunded" at bounding box center [1248, 279] width 61 height 12
click at [1187, 333] on link "pi_3RsDY9IIqRZayLQ80RCZe1dJ" at bounding box center [1198, 332] width 116 height 9
click at [1139, 14] on icon "close" at bounding box center [1140, 14] width 9 height 9
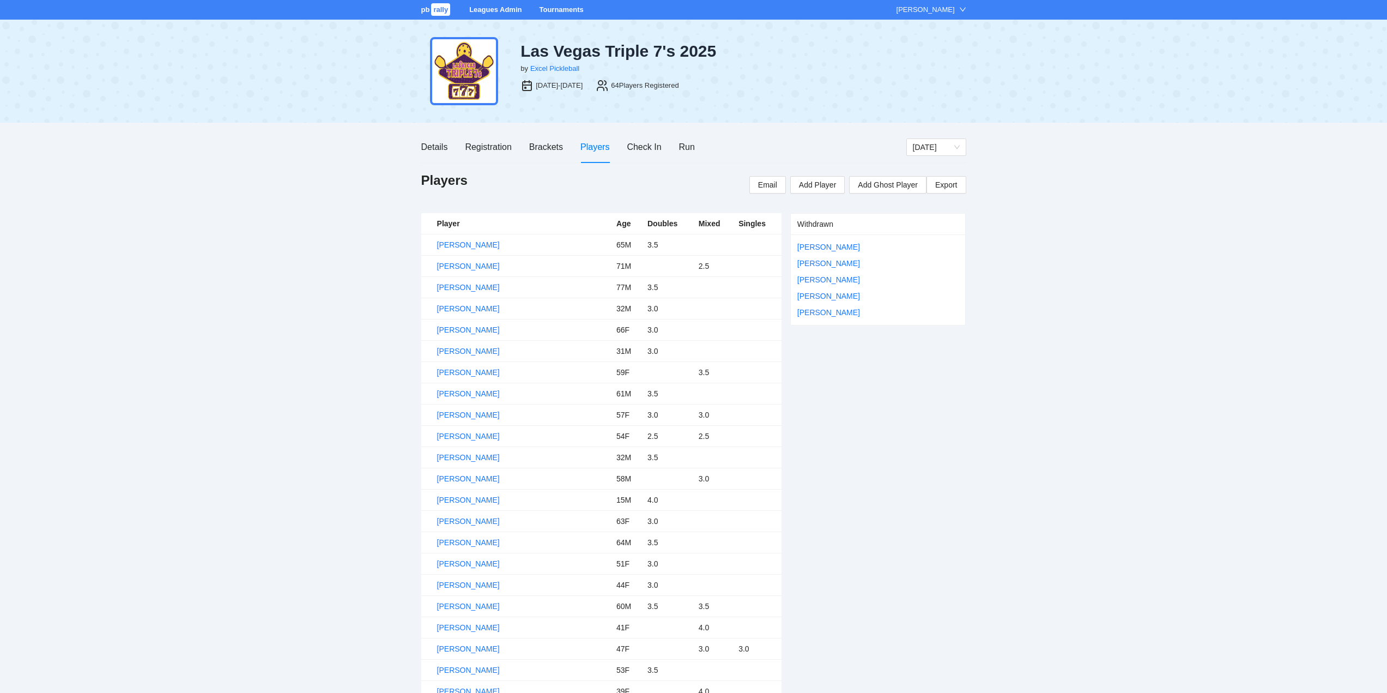
click at [564, 8] on link "Tournaments" at bounding box center [561, 9] width 44 height 8
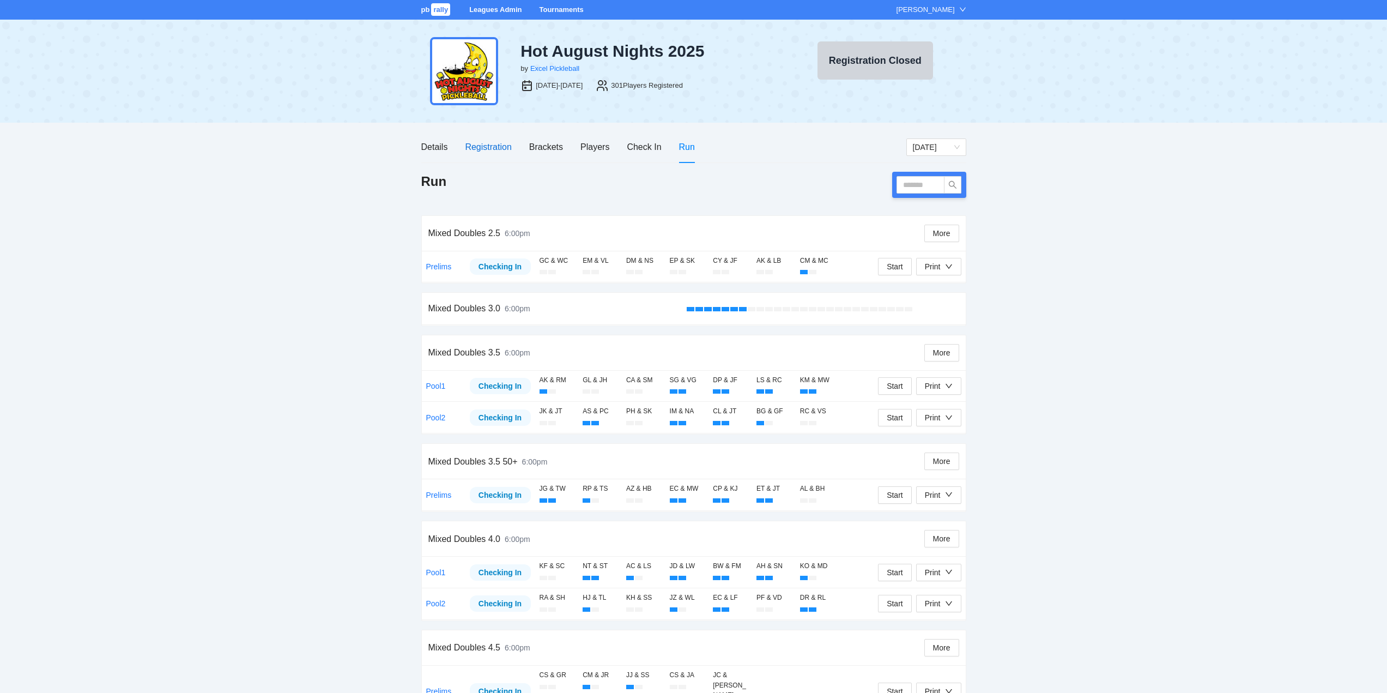
click at [485, 144] on div "Registration" at bounding box center [488, 147] width 46 height 14
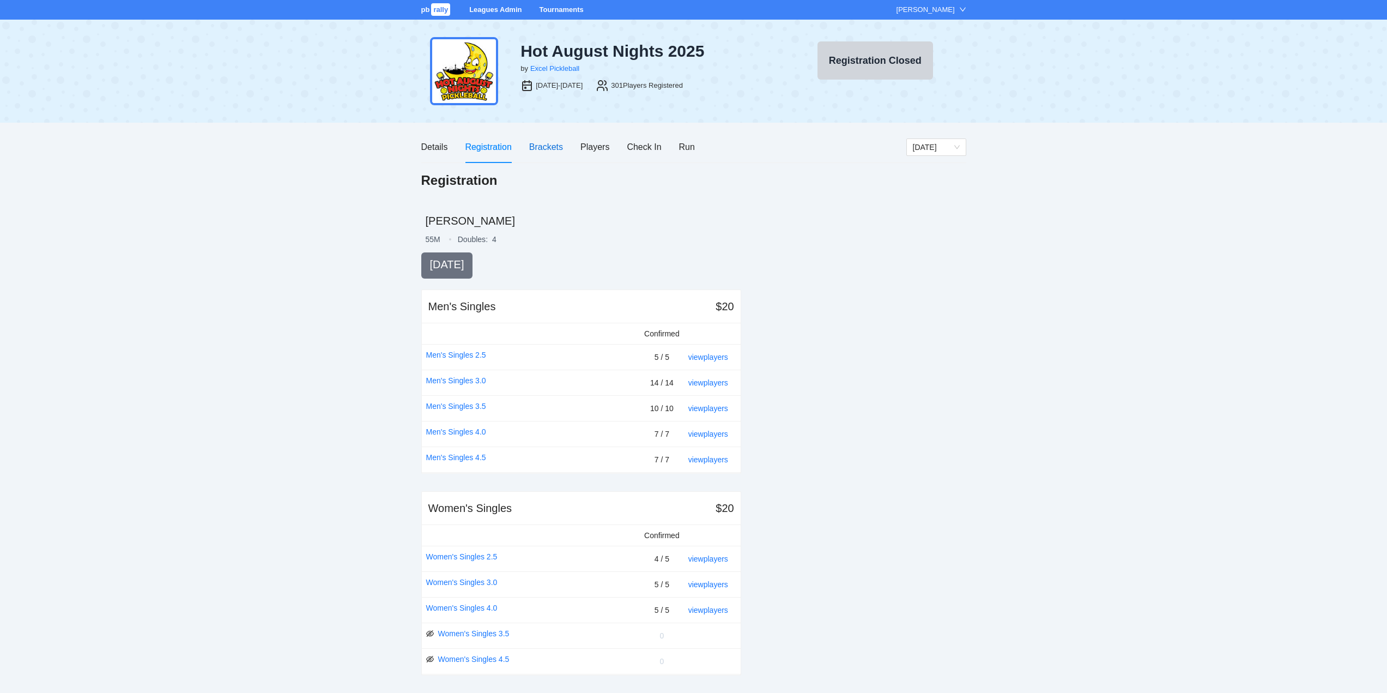
click at [545, 146] on div "Brackets" at bounding box center [546, 147] width 34 height 14
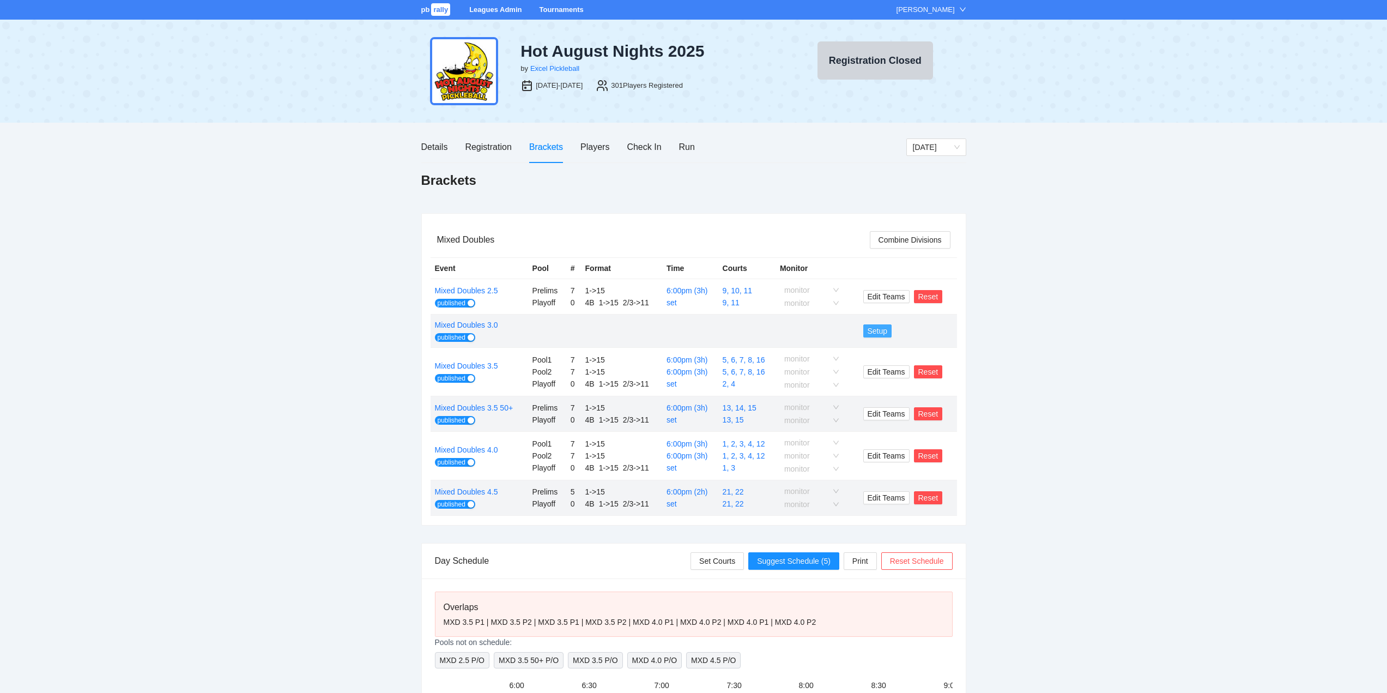
click at [878, 331] on span "Setup" at bounding box center [878, 331] width 20 height 12
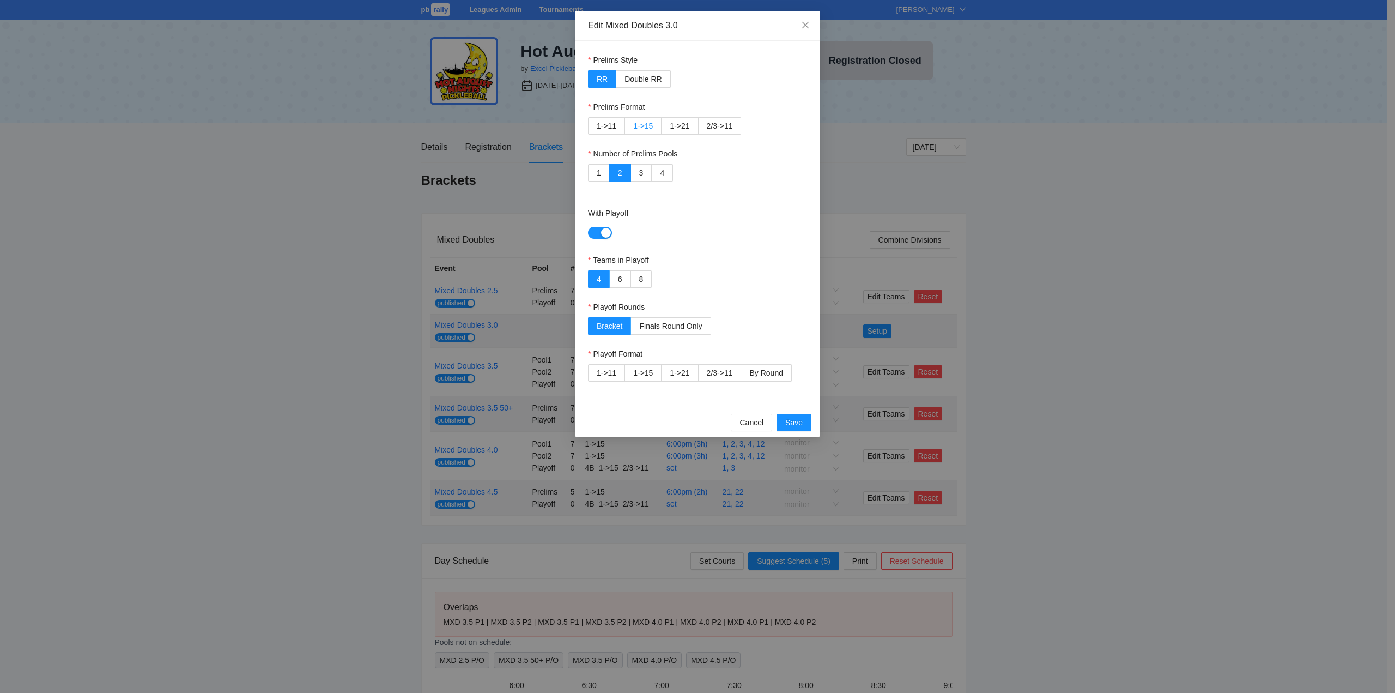
click at [640, 122] on span "1->15" at bounding box center [643, 126] width 20 height 9
click at [759, 371] on span "By Round" at bounding box center [765, 372] width 33 height 9
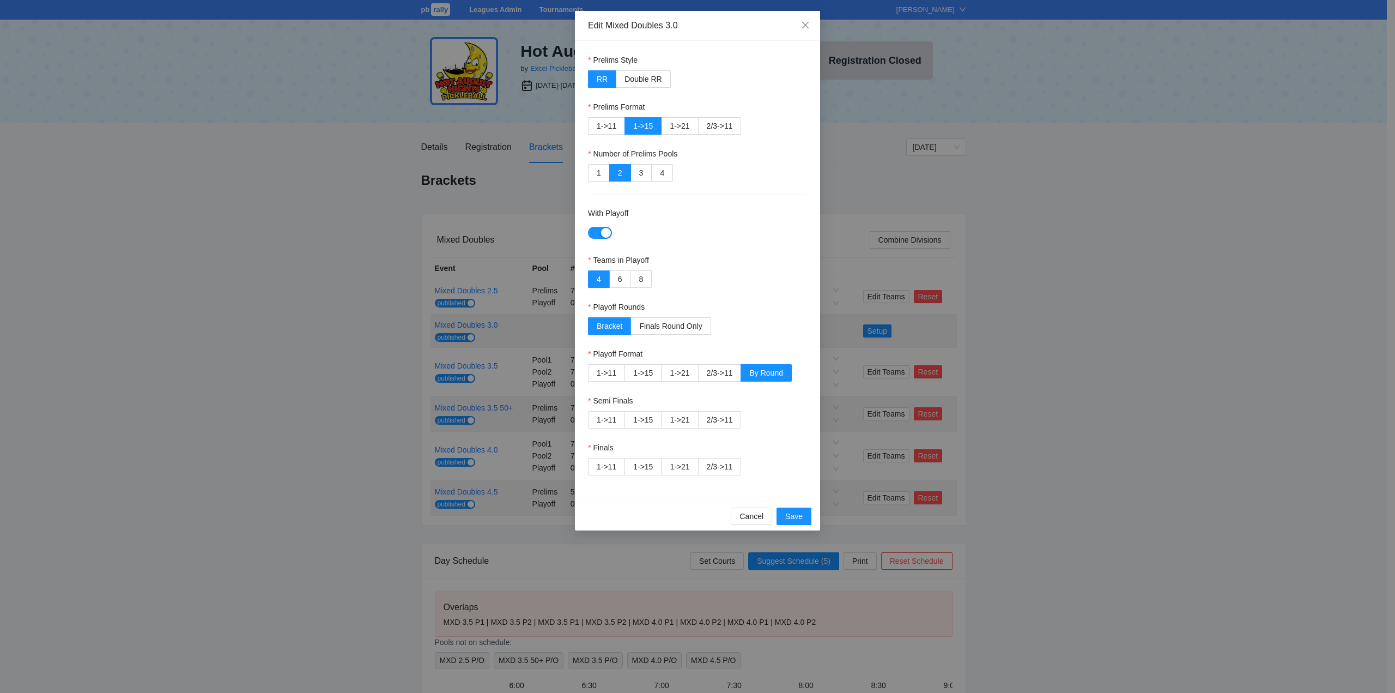
click at [642, 416] on span "1->15" at bounding box center [643, 419] width 20 height 9
click at [715, 463] on span "2/3->11" at bounding box center [720, 466] width 26 height 9
click at [646, 419] on span "1->15" at bounding box center [643, 419] width 20 height 9
click at [791, 516] on span "Save" at bounding box center [793, 516] width 17 height 12
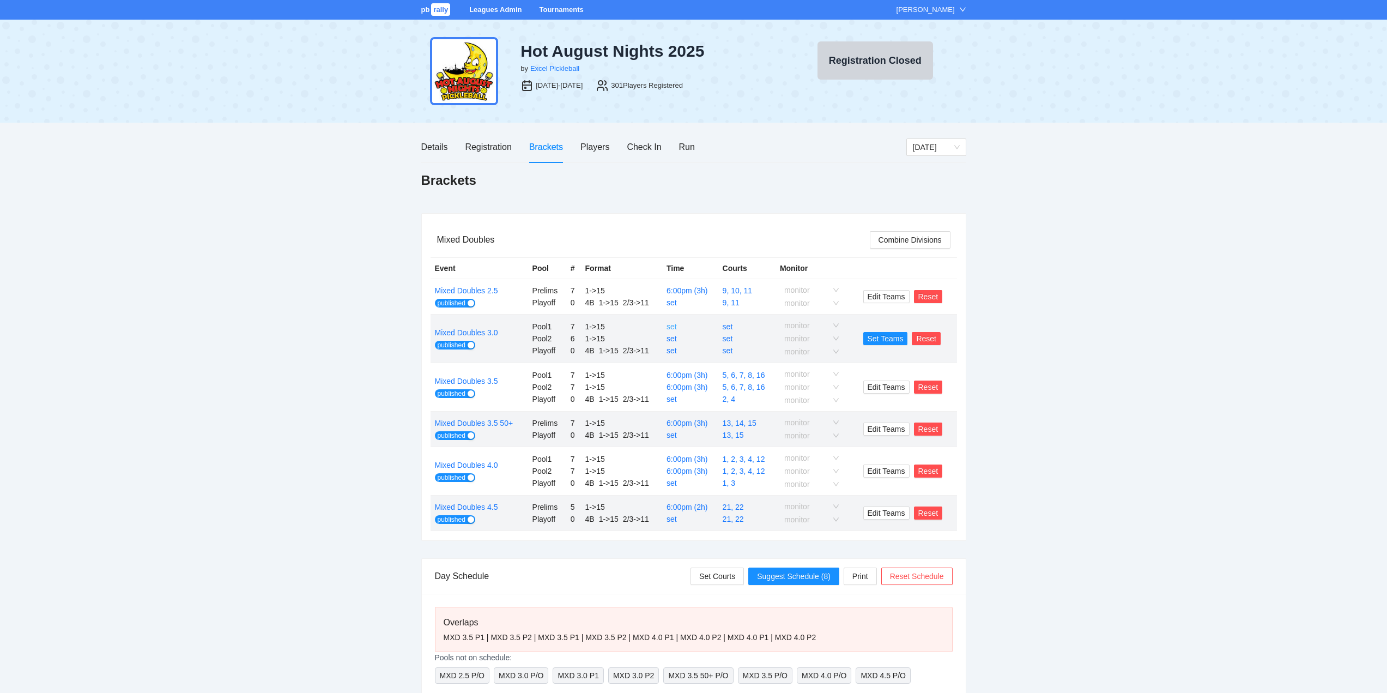
click at [672, 326] on link "set" at bounding box center [672, 326] width 10 height 9
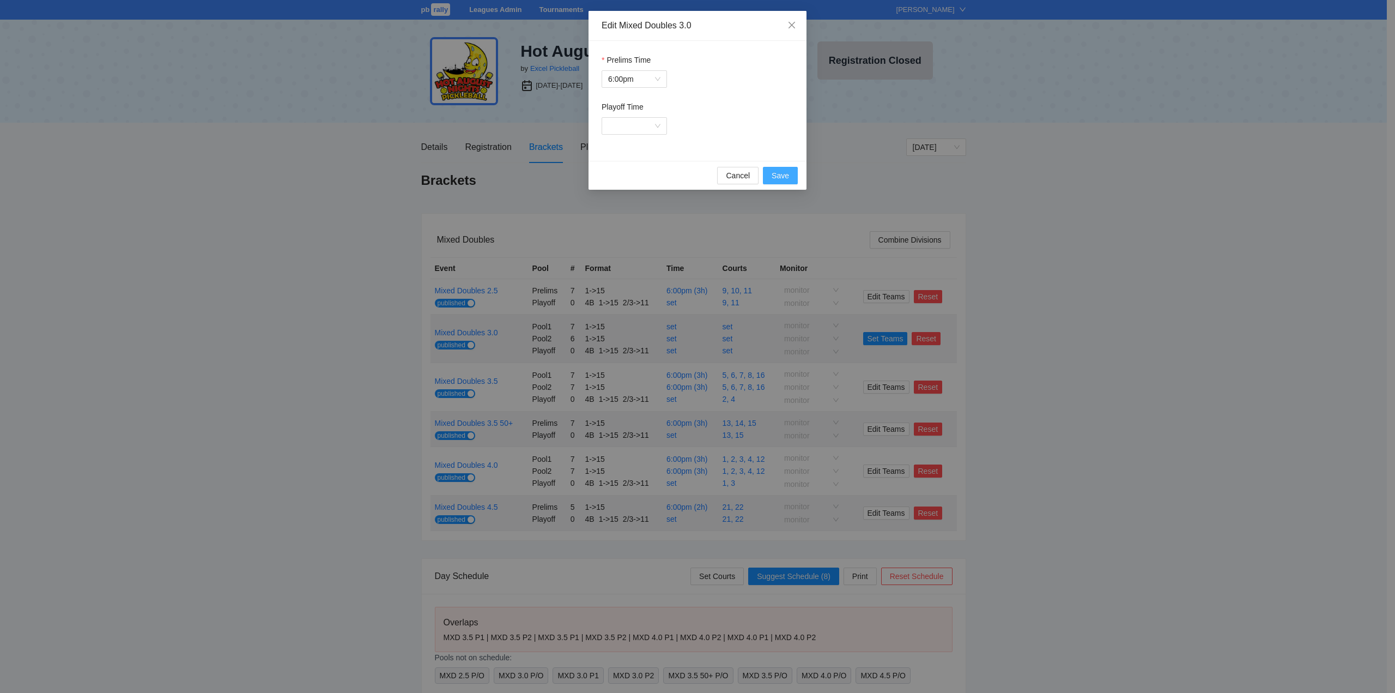
click at [779, 173] on span "Save" at bounding box center [780, 176] width 17 height 12
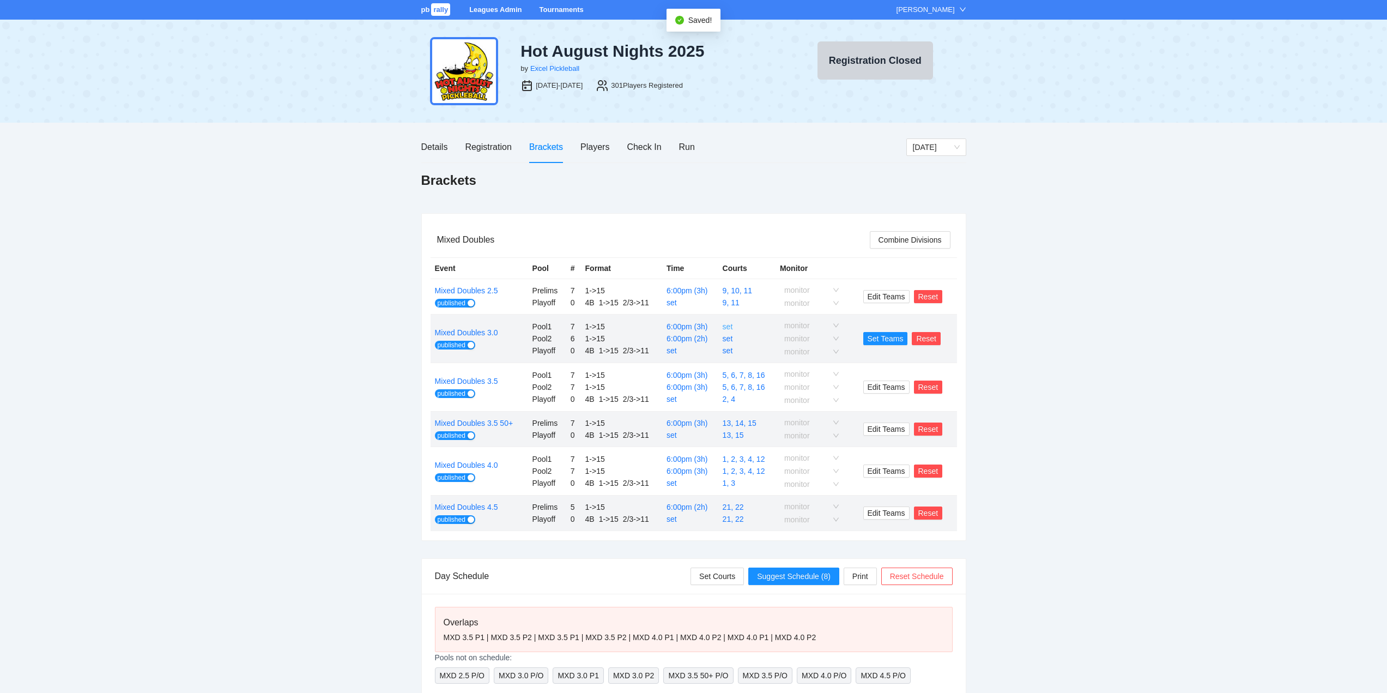
click at [728, 324] on link "set" at bounding box center [728, 326] width 10 height 9
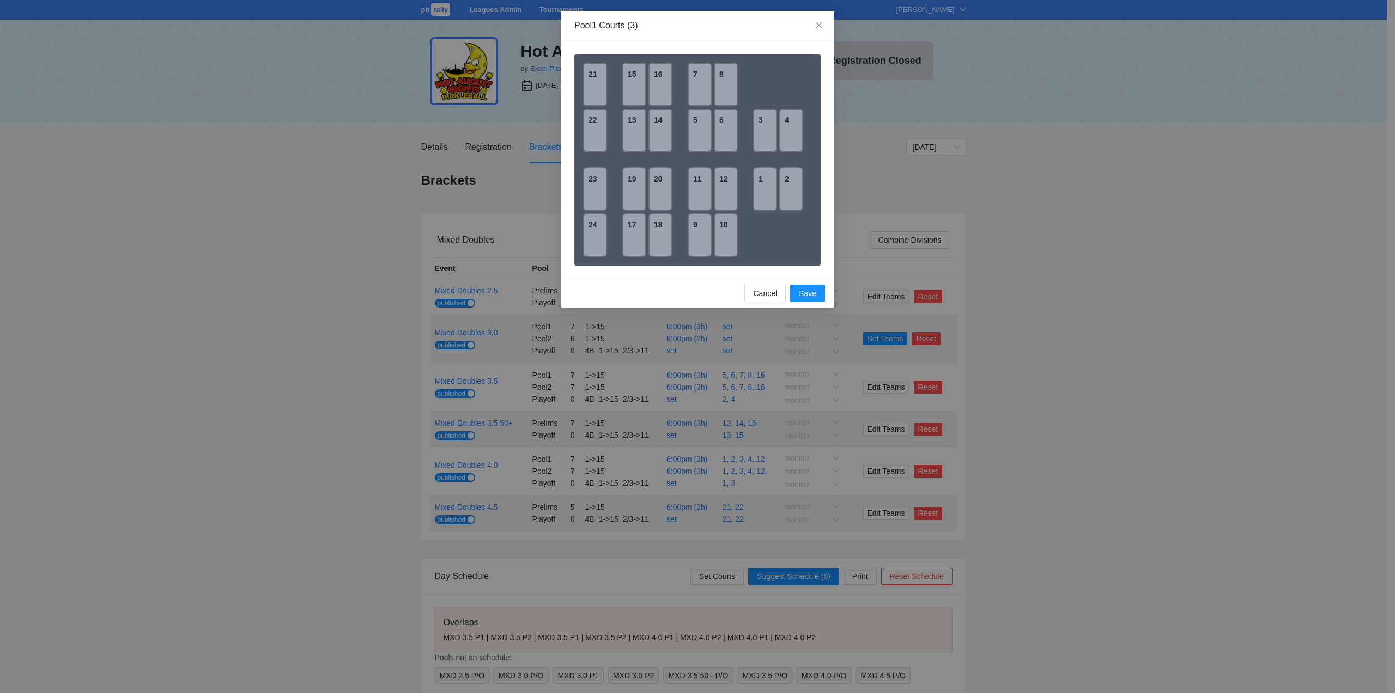
click at [632, 238] on div "17" at bounding box center [634, 235] width 24 height 44
drag, startPoint x: 663, startPoint y: 236, endPoint x: 658, endPoint y: 213, distance: 23.9
click at [662, 234] on div "18" at bounding box center [661, 235] width 24 height 44
click at [657, 180] on div "20" at bounding box center [661, 189] width 24 height 44
click at [805, 292] on span "Save" at bounding box center [807, 293] width 17 height 12
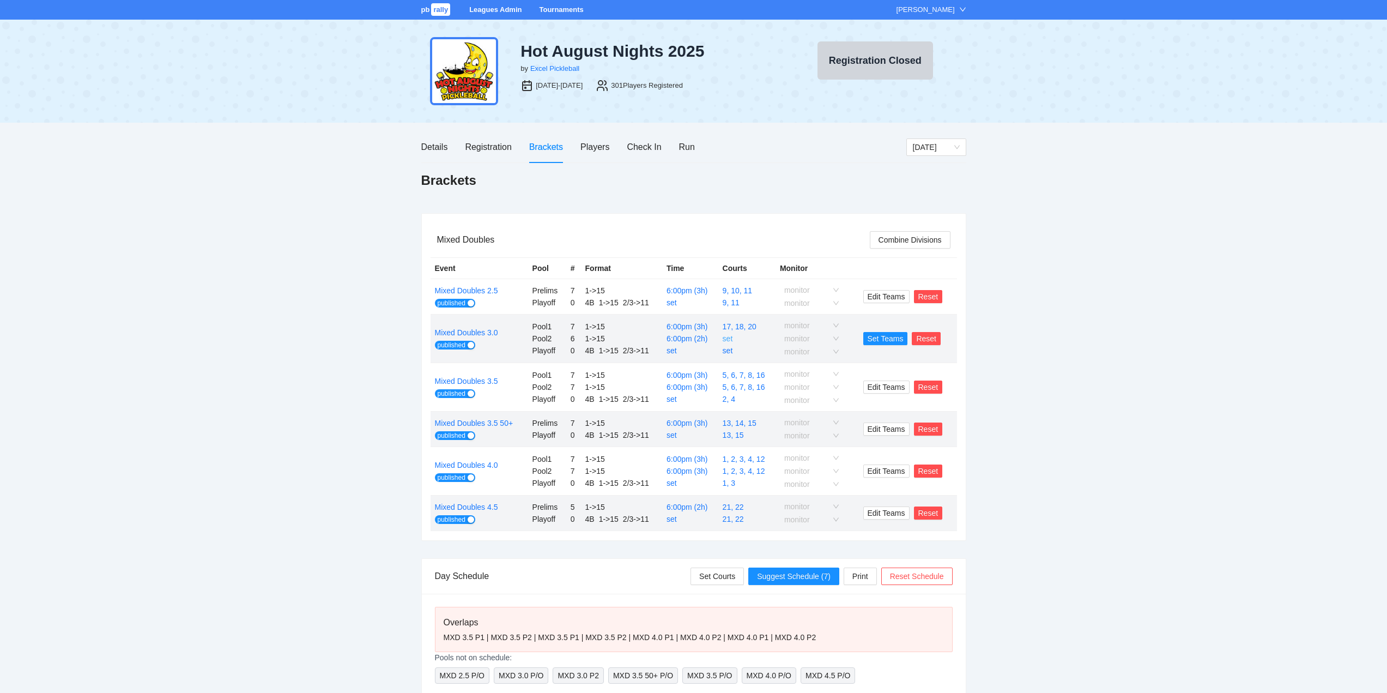
click at [727, 338] on link "set" at bounding box center [728, 338] width 10 height 9
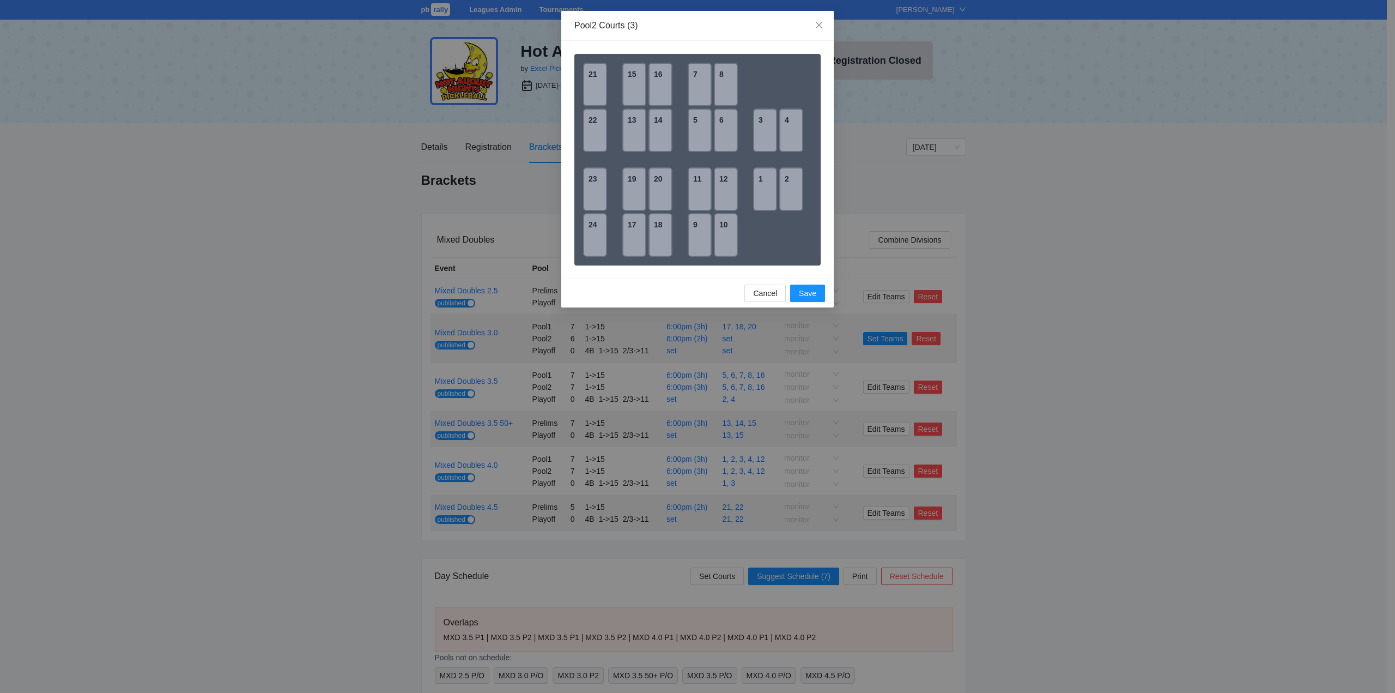
click at [637, 183] on div "19" at bounding box center [634, 189] width 24 height 44
click at [591, 185] on div "23" at bounding box center [595, 189] width 24 height 44
click at [594, 228] on div "24" at bounding box center [595, 235] width 24 height 44
click at [803, 293] on span "Save" at bounding box center [807, 293] width 17 height 12
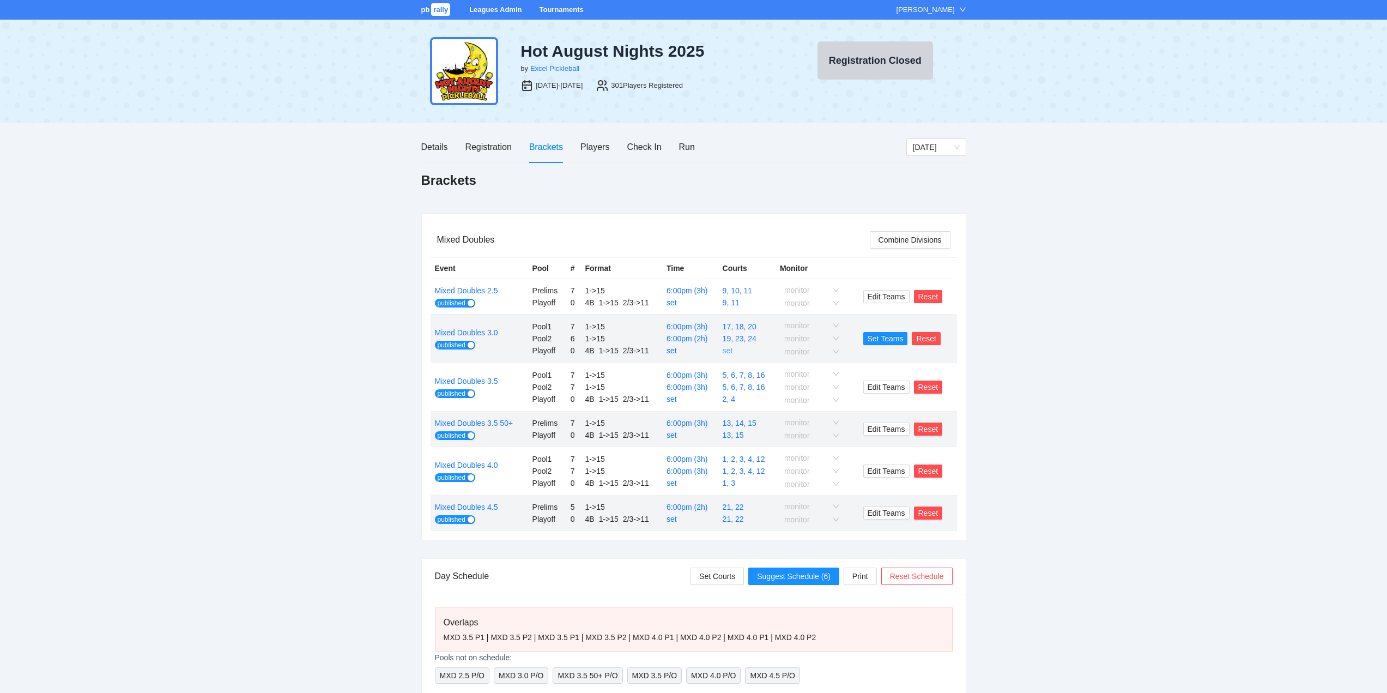
click at [729, 348] on link "set" at bounding box center [728, 350] width 10 height 9
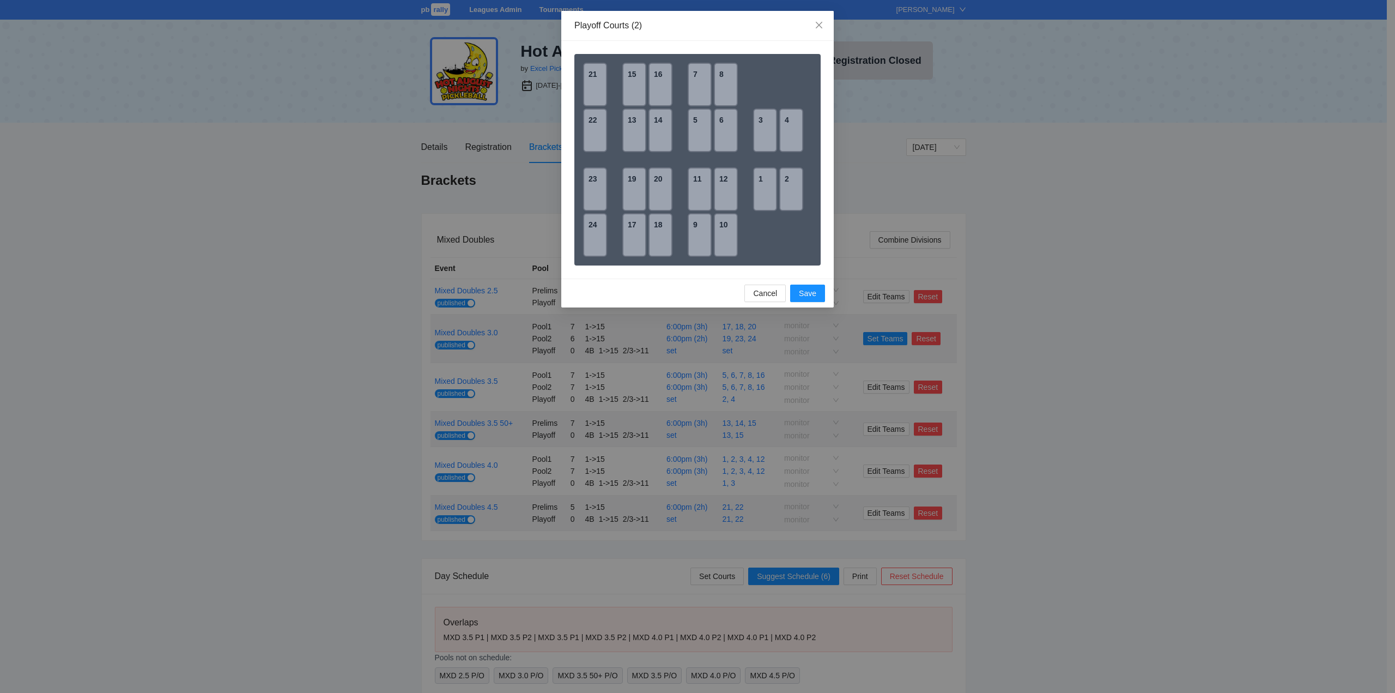
click at [661, 235] on div "18" at bounding box center [661, 235] width 24 height 44
click at [656, 186] on div "20" at bounding box center [661, 189] width 24 height 44
click at [803, 292] on span "Save" at bounding box center [807, 293] width 17 height 12
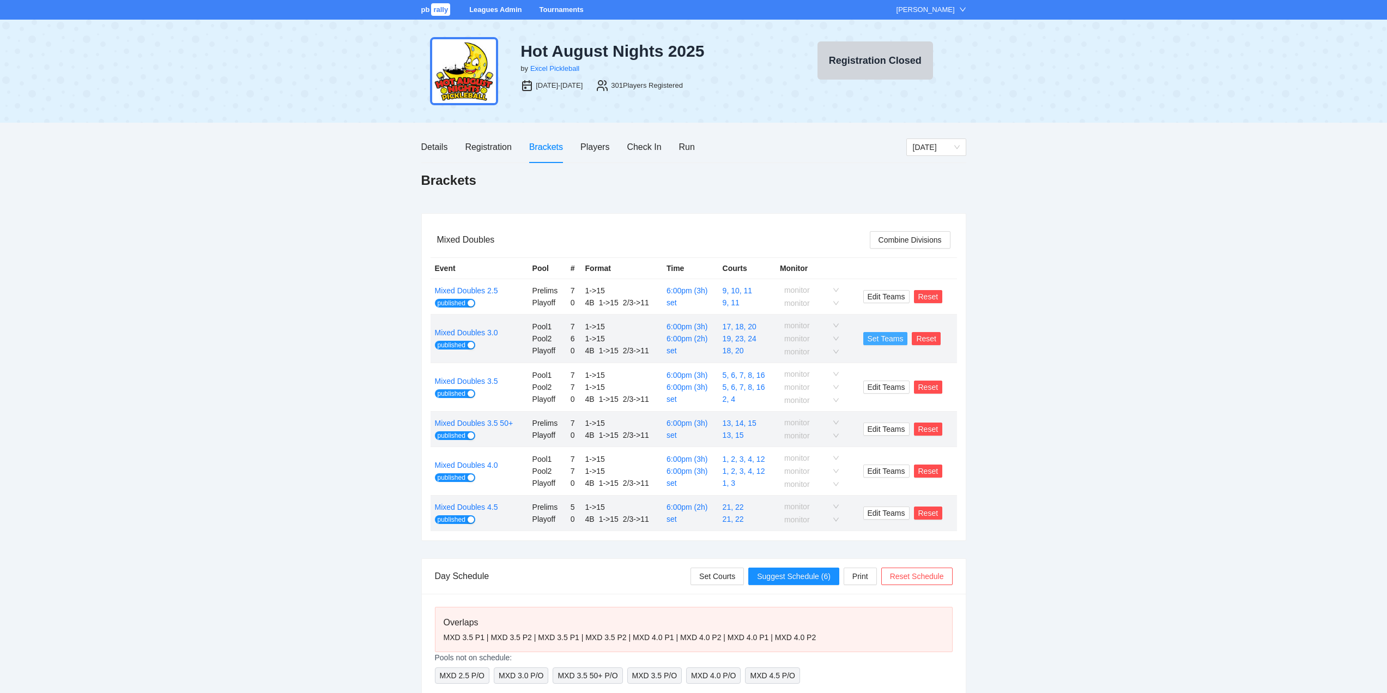
click at [883, 335] on span "Set Teams" at bounding box center [886, 338] width 36 height 12
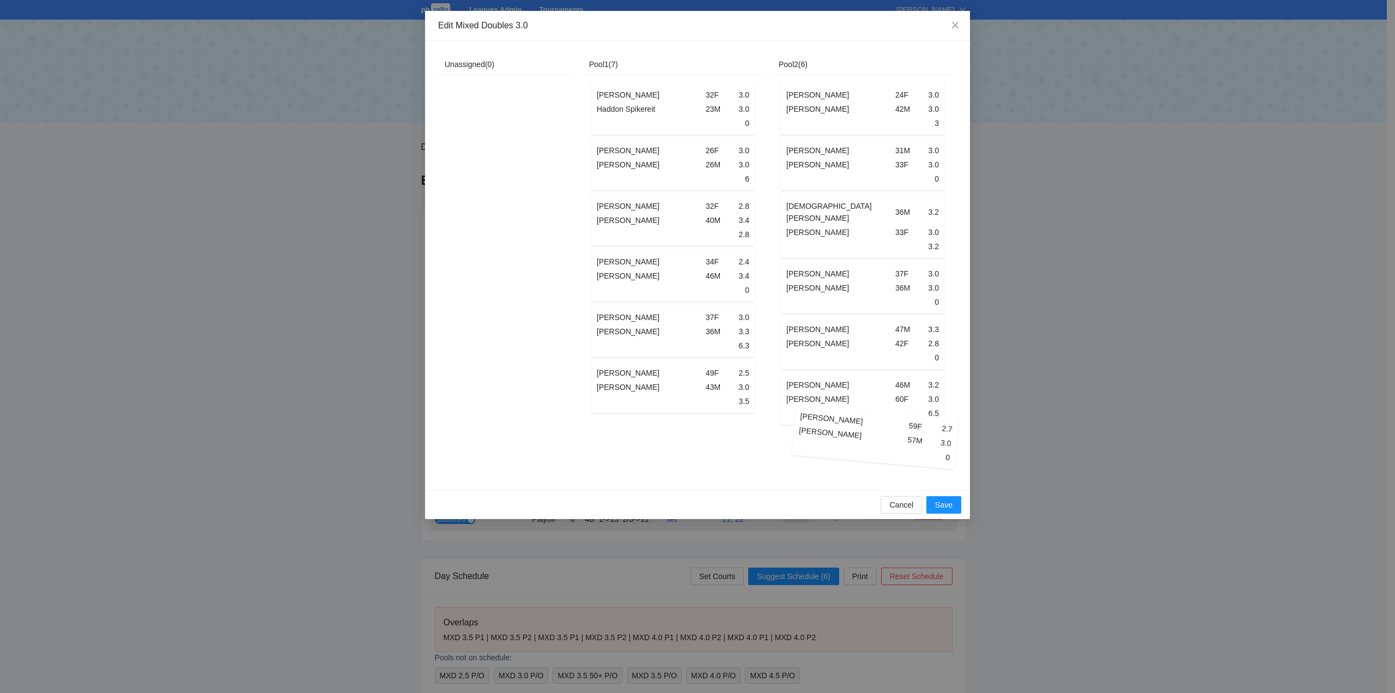
drag, startPoint x: 679, startPoint y: 443, endPoint x: 881, endPoint y: 437, distance: 202.9
click at [881, 437] on div "Unassigned ( 0 ) Pool1 ( 7 ) [PERSON_NAME] 32F 3.0 [PERSON_NAME] 23M 3.0 0 [PER…" at bounding box center [695, 265] width 515 height 423
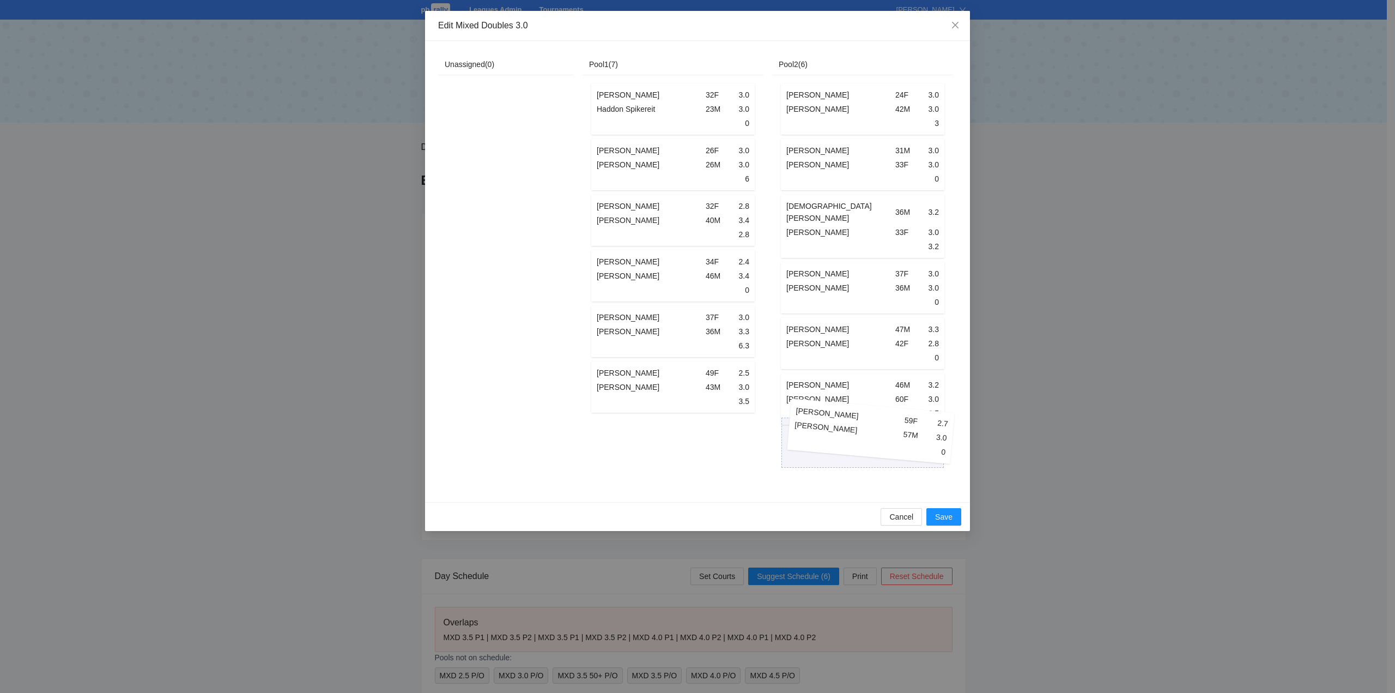
drag, startPoint x: 678, startPoint y: 440, endPoint x: 875, endPoint y: 428, distance: 197.6
click at [875, 428] on div "Unassigned ( 0 ) Pool1 ( 7 ) [PERSON_NAME] 32F 3.0 [PERSON_NAME] 23M 3.0 0 [PER…" at bounding box center [695, 271] width 515 height 435
drag, startPoint x: 843, startPoint y: 383, endPoint x: 656, endPoint y: 431, distance: 192.9
click at [656, 431] on div "Unassigned ( 0 ) Pool1 ( 6 ) [PERSON_NAME] 32F 3.0 [PERSON_NAME] 23M 3.0 0 [PER…" at bounding box center [695, 271] width 515 height 435
drag, startPoint x: 803, startPoint y: 387, endPoint x: 636, endPoint y: 431, distance: 172.4
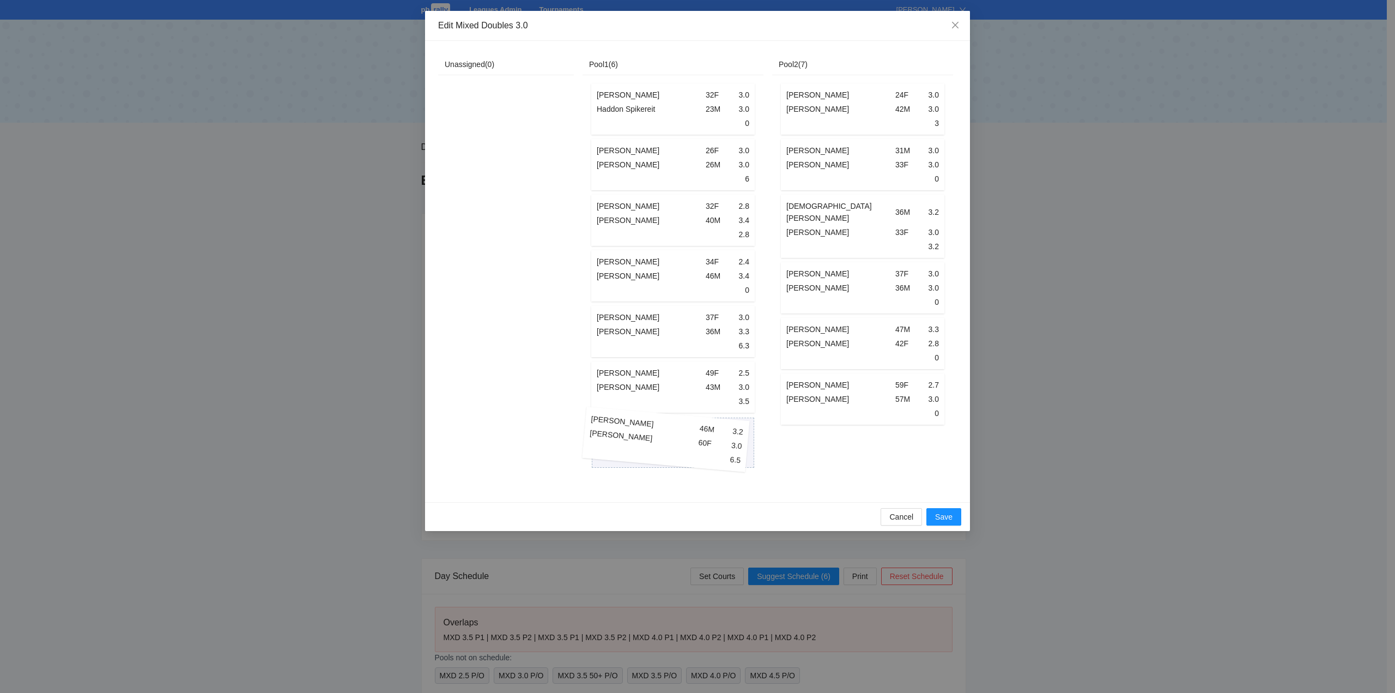
click at [636, 431] on div "Unassigned ( 0 ) Pool1 ( 6 ) [PERSON_NAME] 32F 3.0 [PERSON_NAME] 23M 3.0 0 [PER…" at bounding box center [695, 271] width 515 height 435
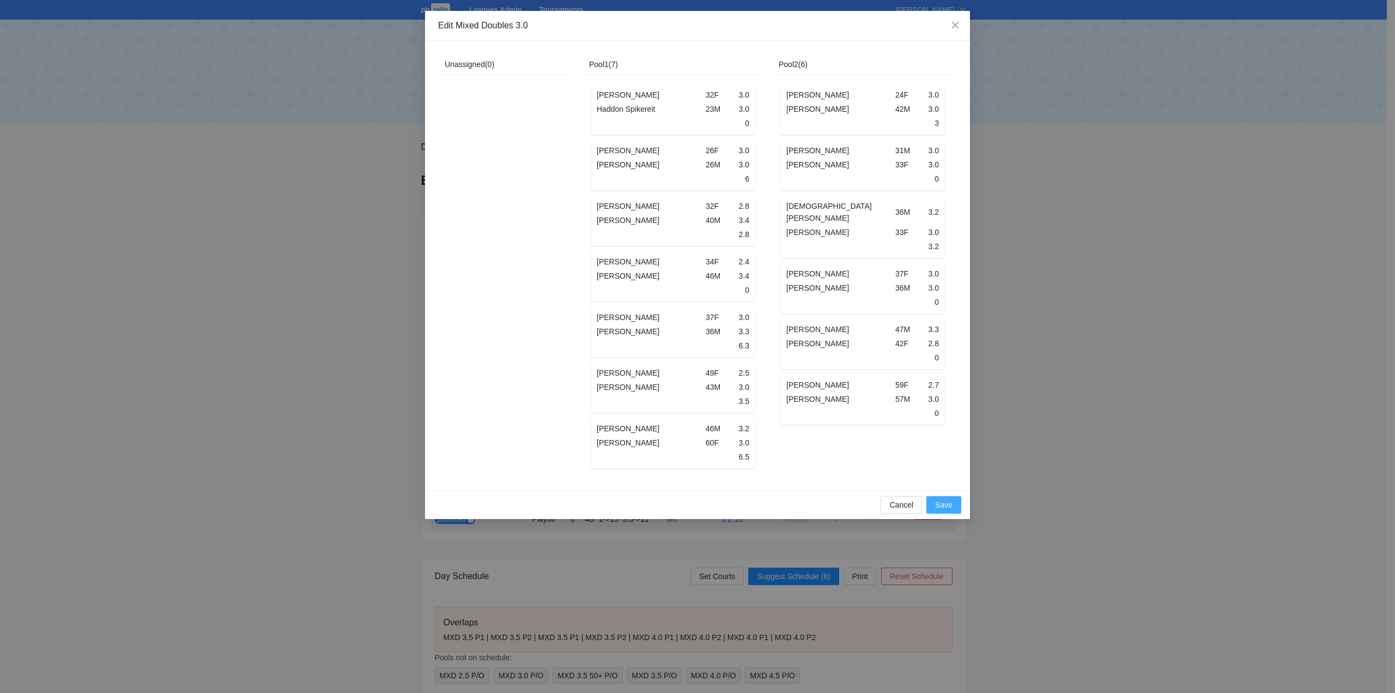
click at [940, 511] on span "Save" at bounding box center [943, 505] width 17 height 12
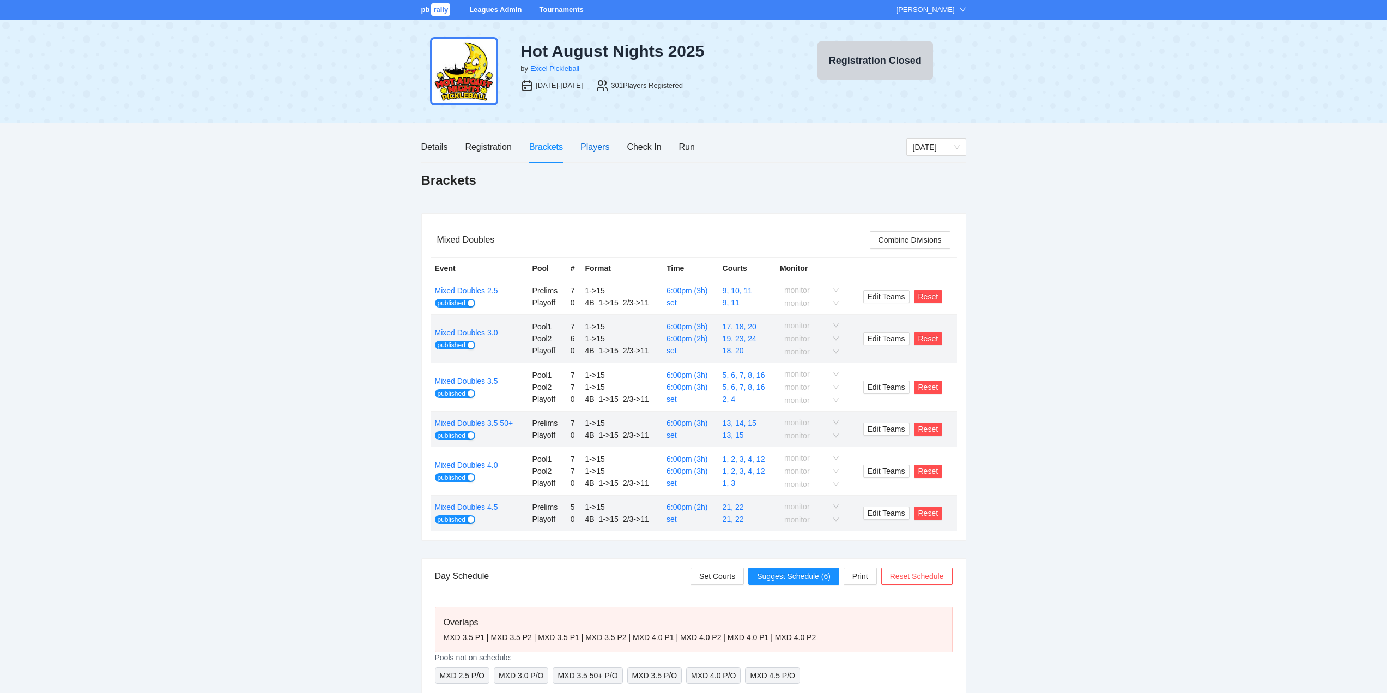
click at [593, 145] on div "Players" at bounding box center [594, 147] width 29 height 14
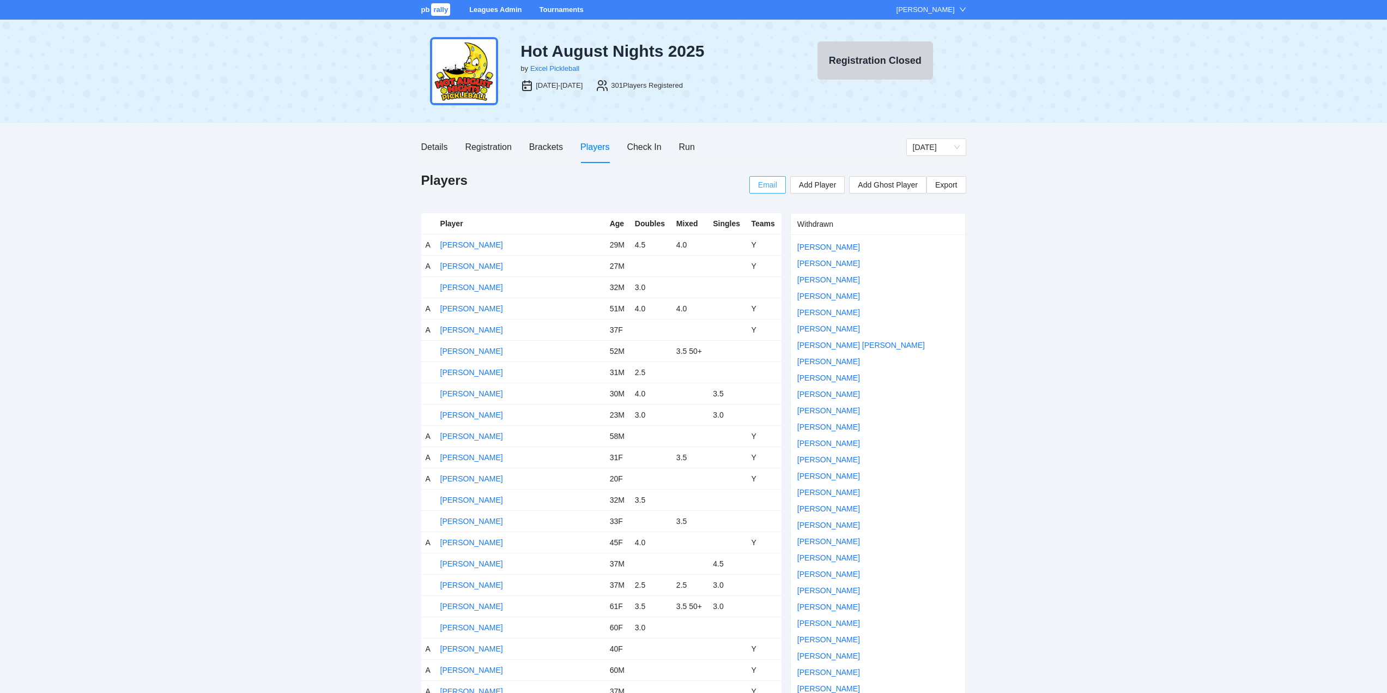
click at [765, 183] on span "Email" at bounding box center [767, 185] width 19 height 12
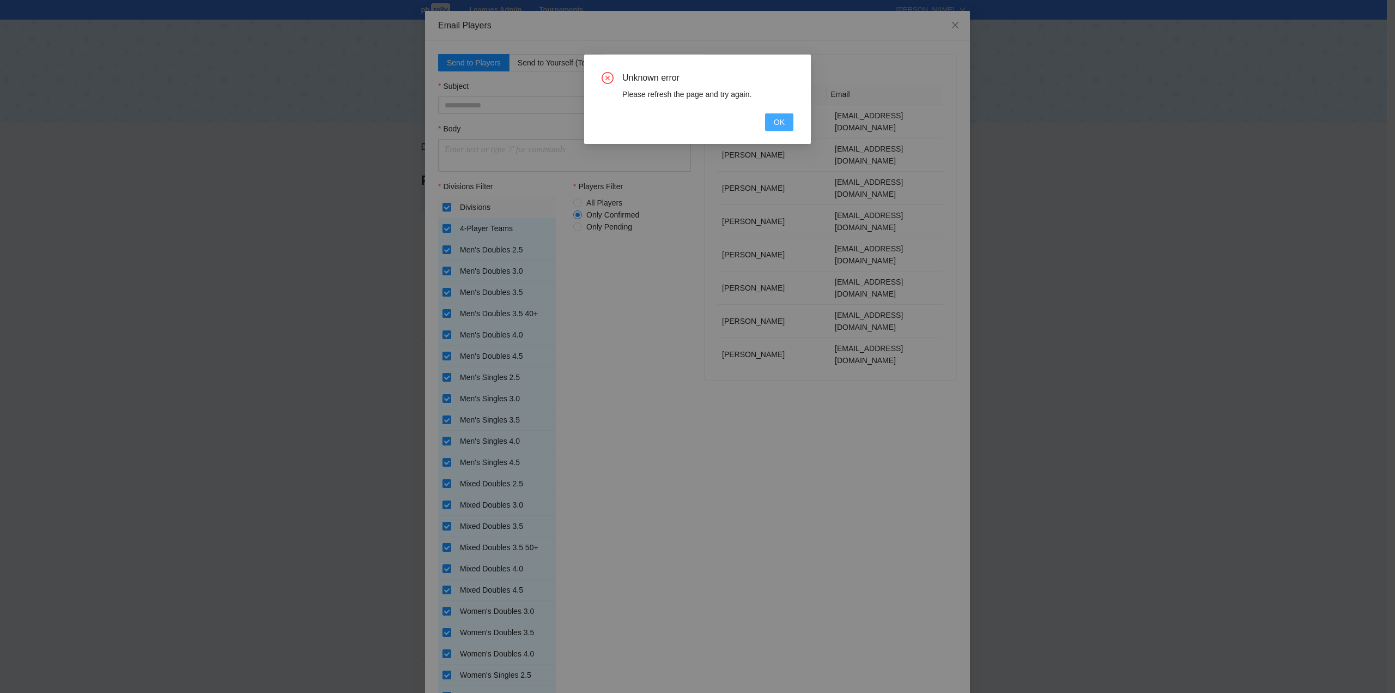
click at [779, 119] on span "OK" at bounding box center [779, 122] width 11 height 12
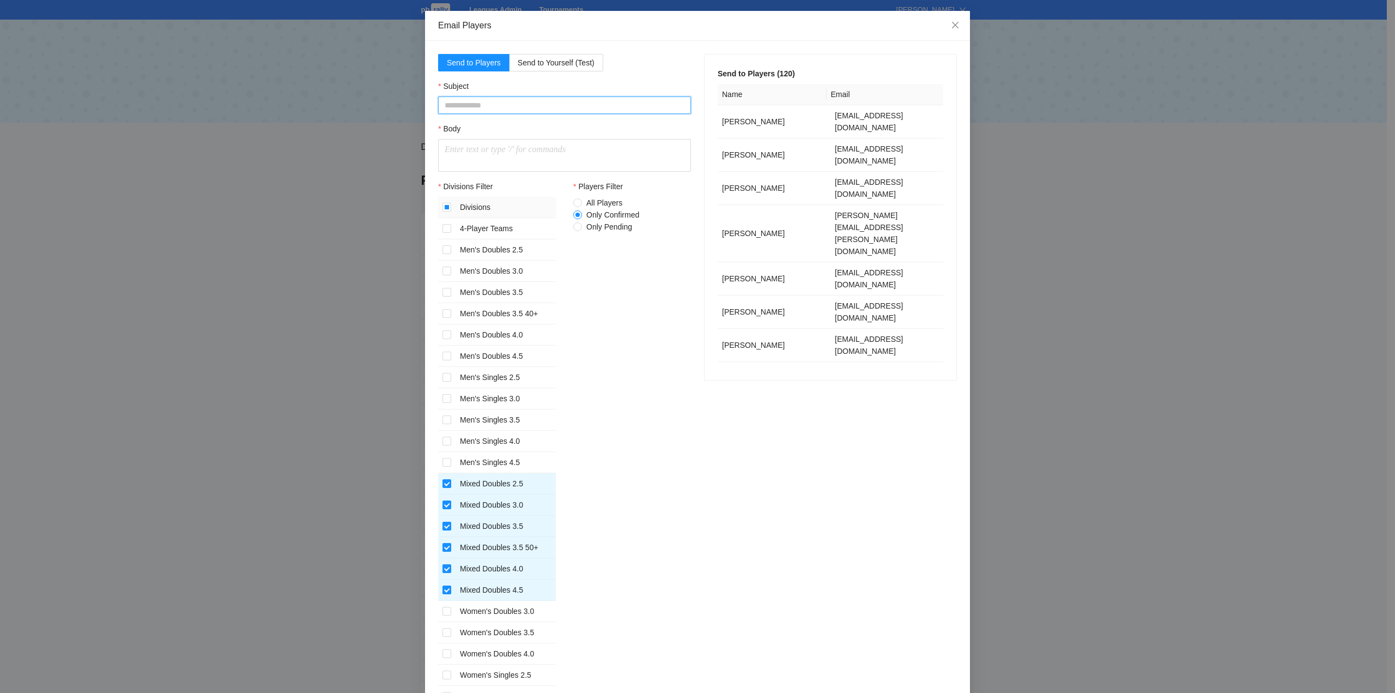
drag, startPoint x: 463, startPoint y: 102, endPoint x: 492, endPoint y: 106, distance: 29.7
click at [463, 102] on input "Subject" at bounding box center [564, 104] width 253 height 17
type input "**********"
click at [449, 152] on p at bounding box center [565, 149] width 240 height 13
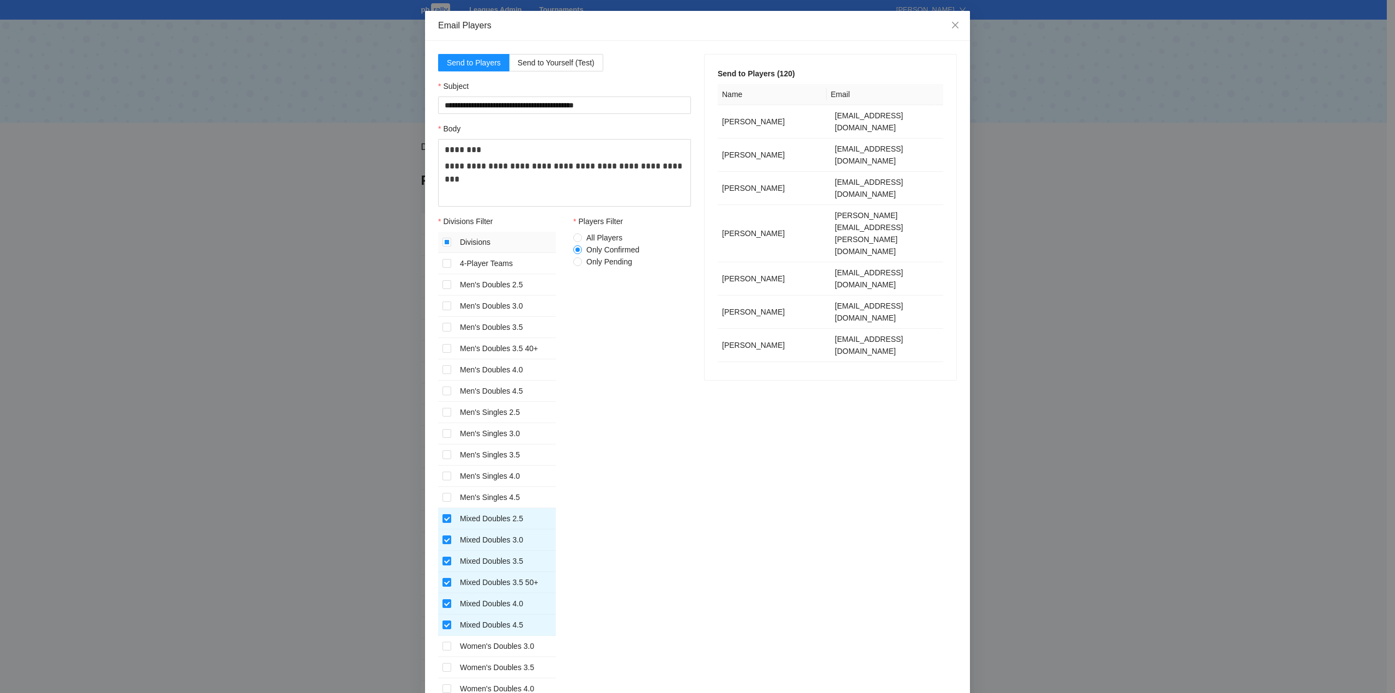
click at [459, 166] on p "**********" at bounding box center [565, 173] width 240 height 26
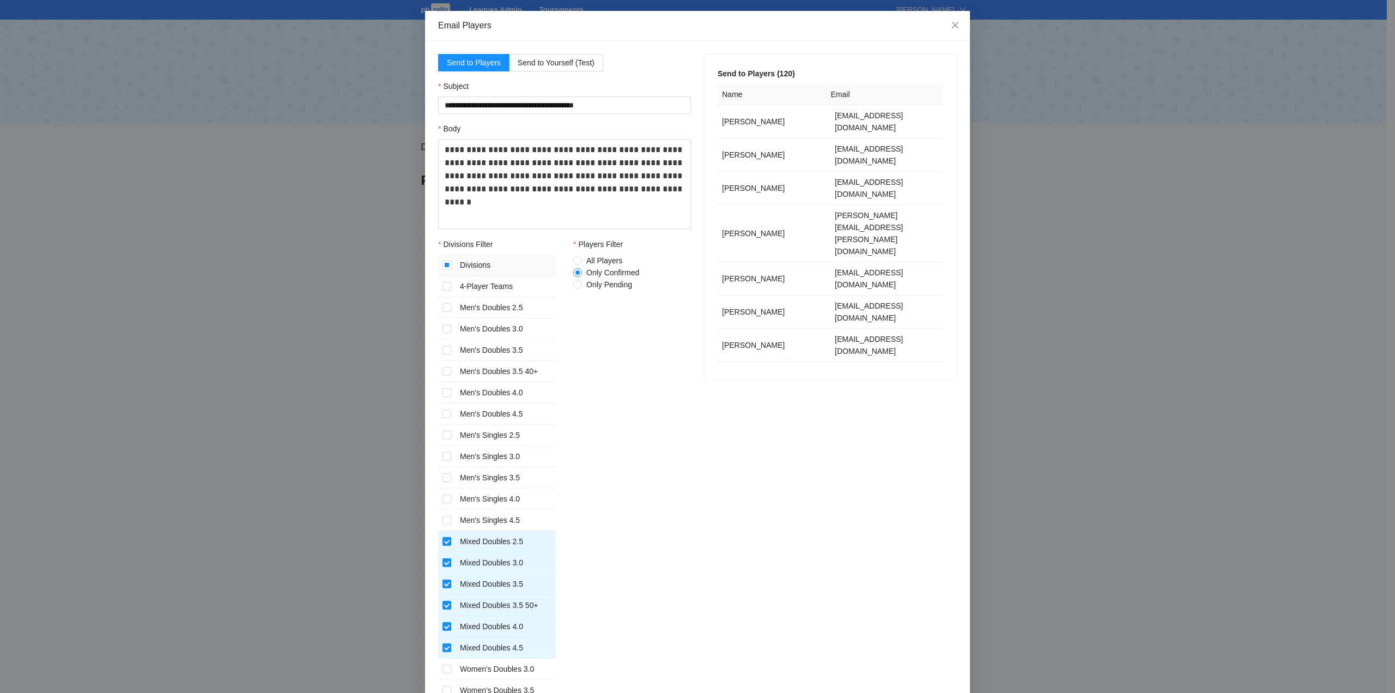
click at [474, 150] on p "**********" at bounding box center [565, 175] width 240 height 65
click at [473, 149] on p "**********" at bounding box center [565, 169] width 240 height 52
click at [445, 167] on p "**********" at bounding box center [565, 186] width 240 height 52
drag, startPoint x: 618, startPoint y: 165, endPoint x: 443, endPoint y: 163, distance: 175.5
click at [445, 163] on p "**********" at bounding box center [565, 186] width 240 height 52
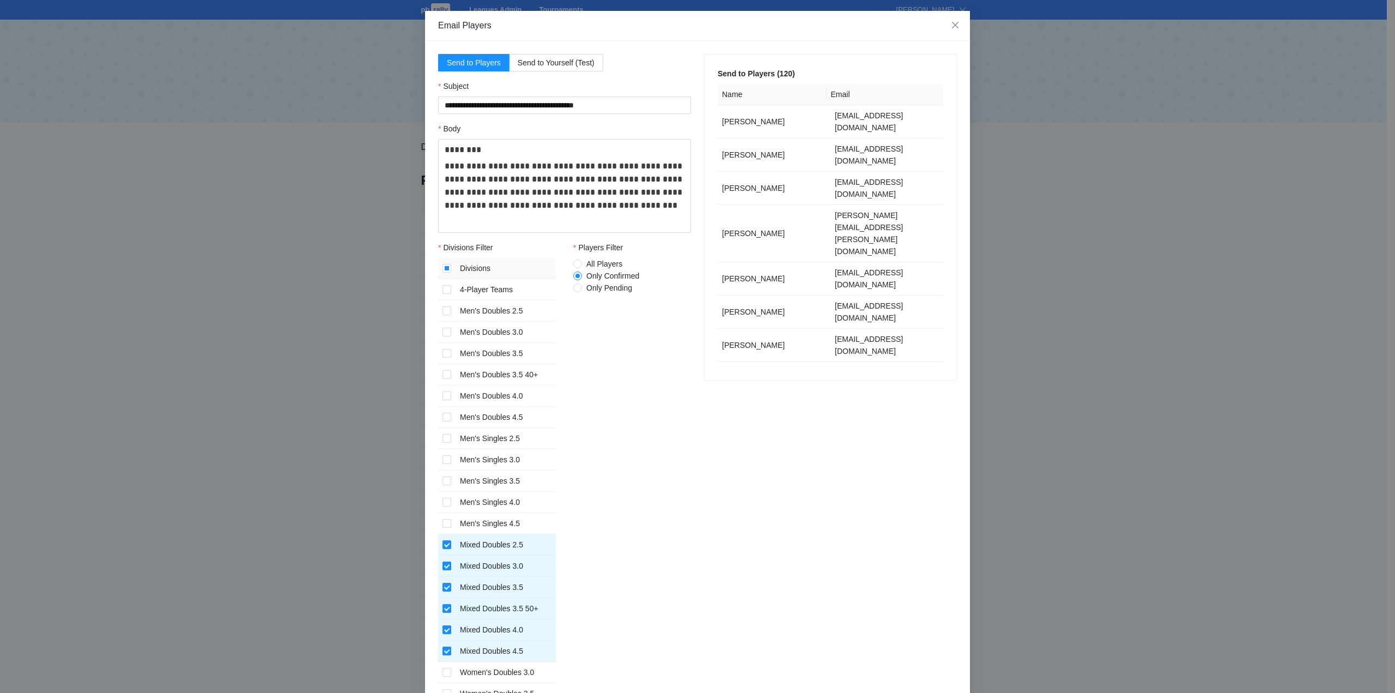
click at [639, 356] on div "Players Filter All Players Only Confirmed Only Pending" at bounding box center [632, 521] width 118 height 561
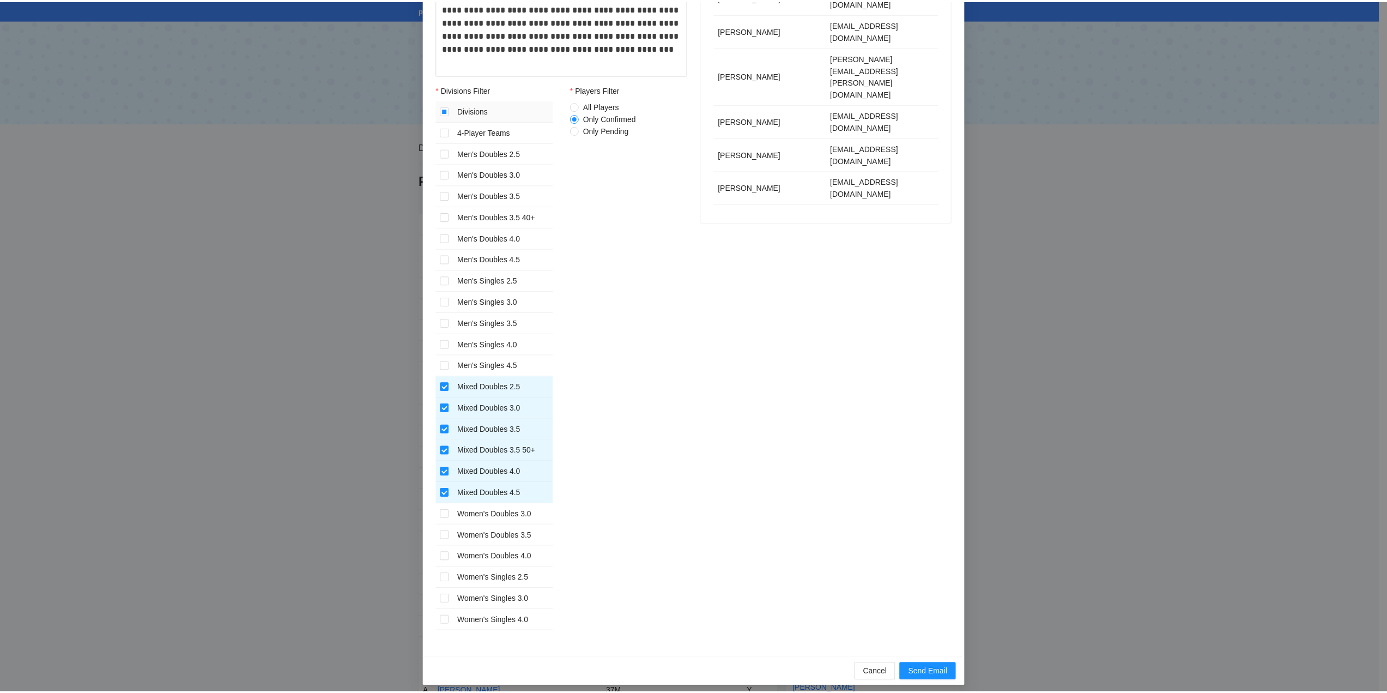
scroll to position [165, 0]
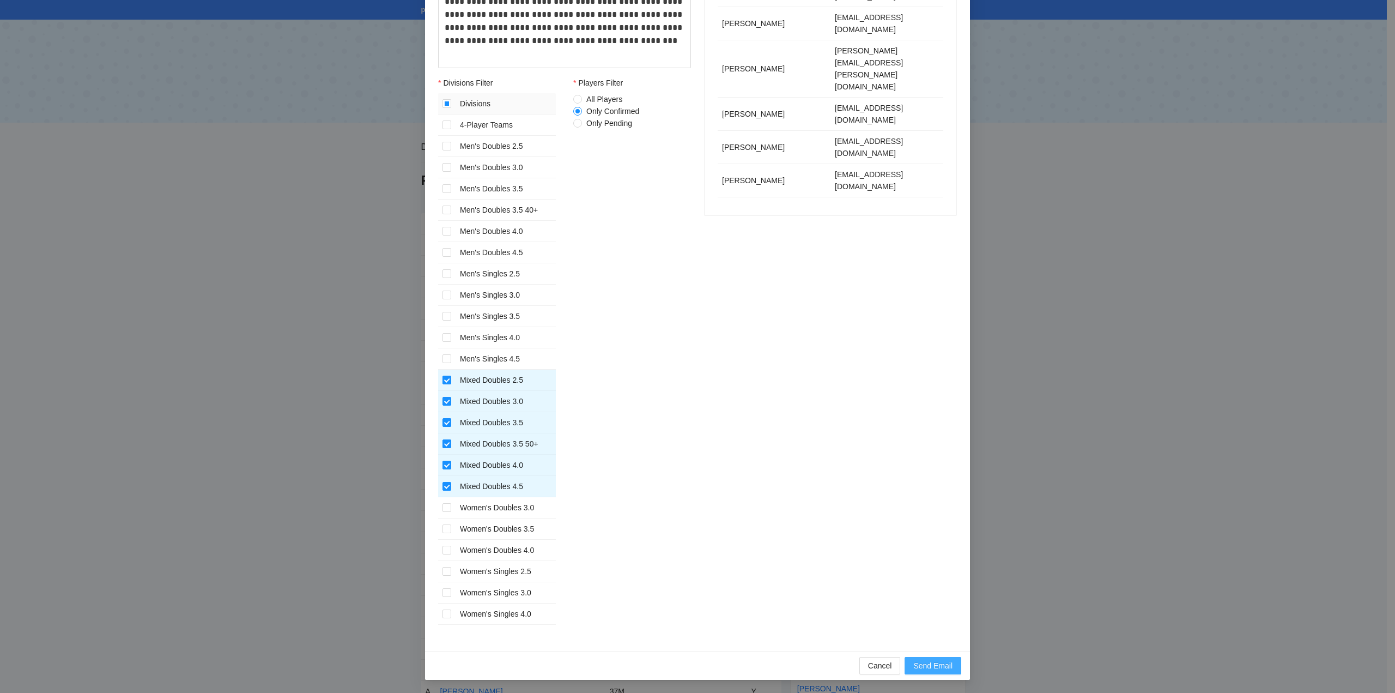
click at [926, 665] on span "Send Email" at bounding box center [933, 666] width 39 height 12
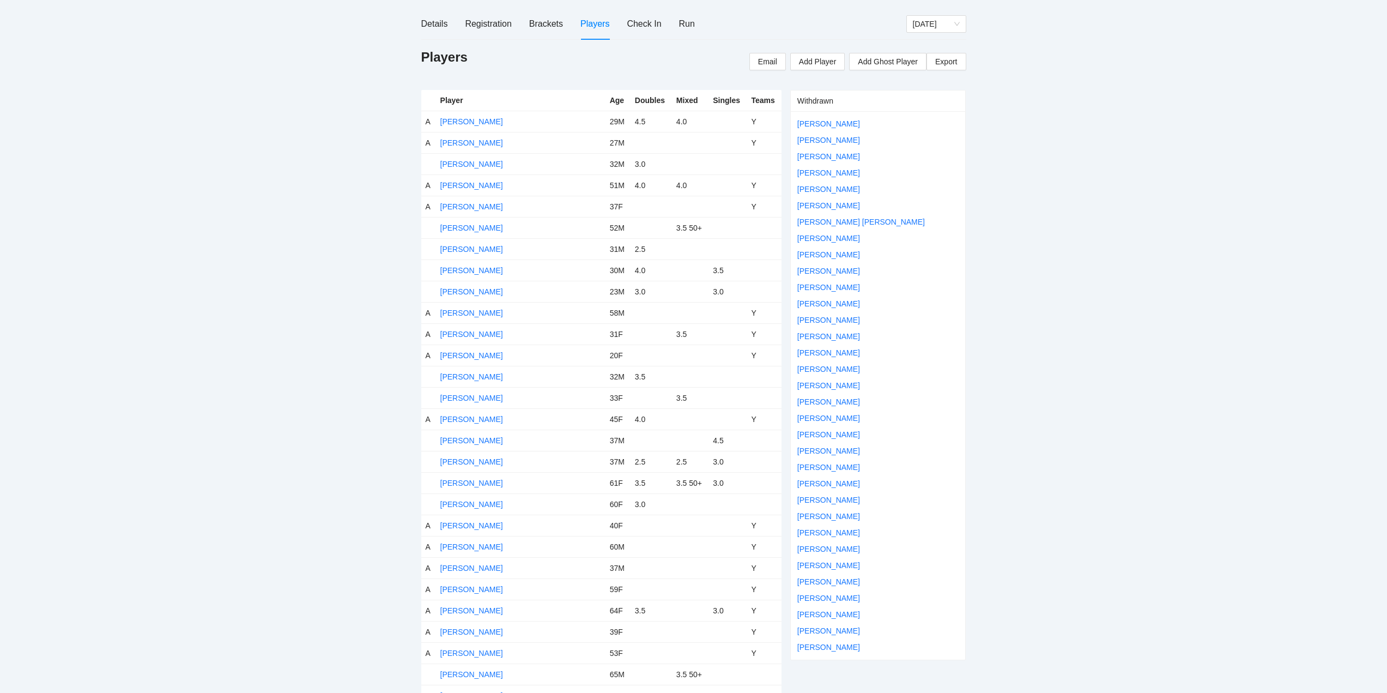
scroll to position [0, 0]
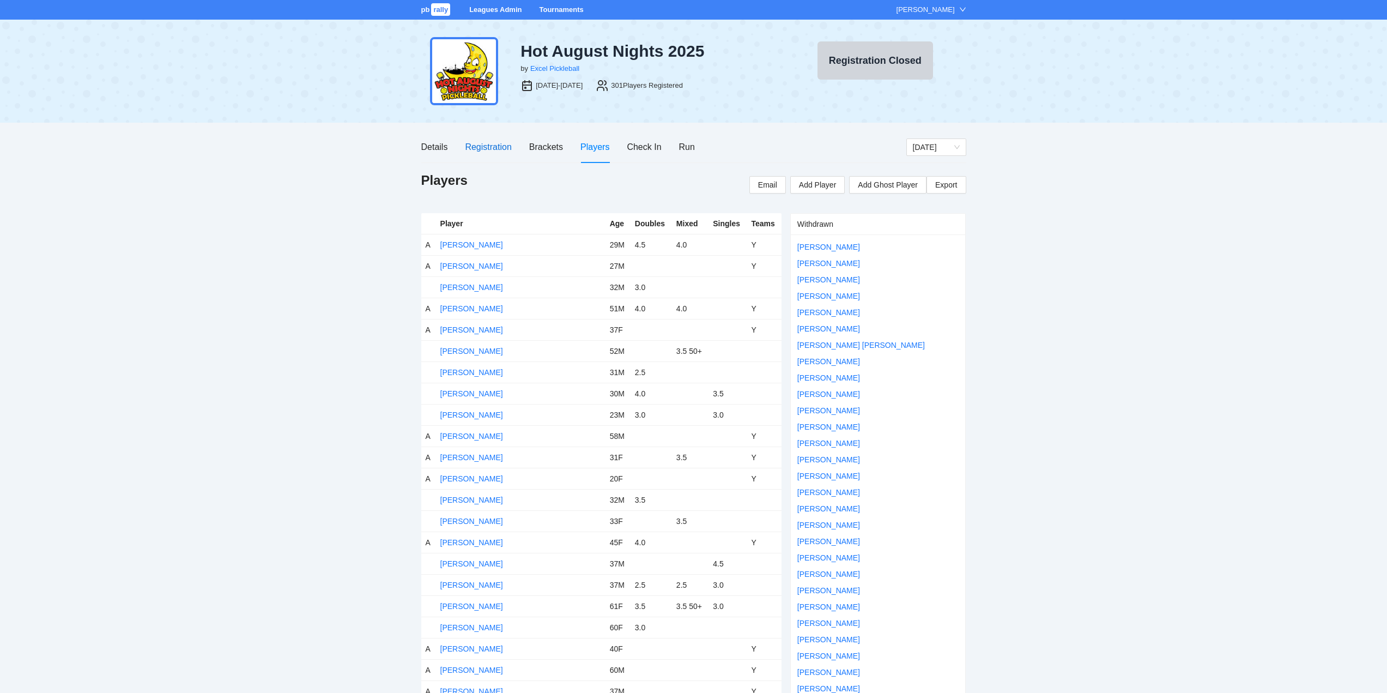
click at [482, 144] on div "Registration" at bounding box center [488, 147] width 46 height 14
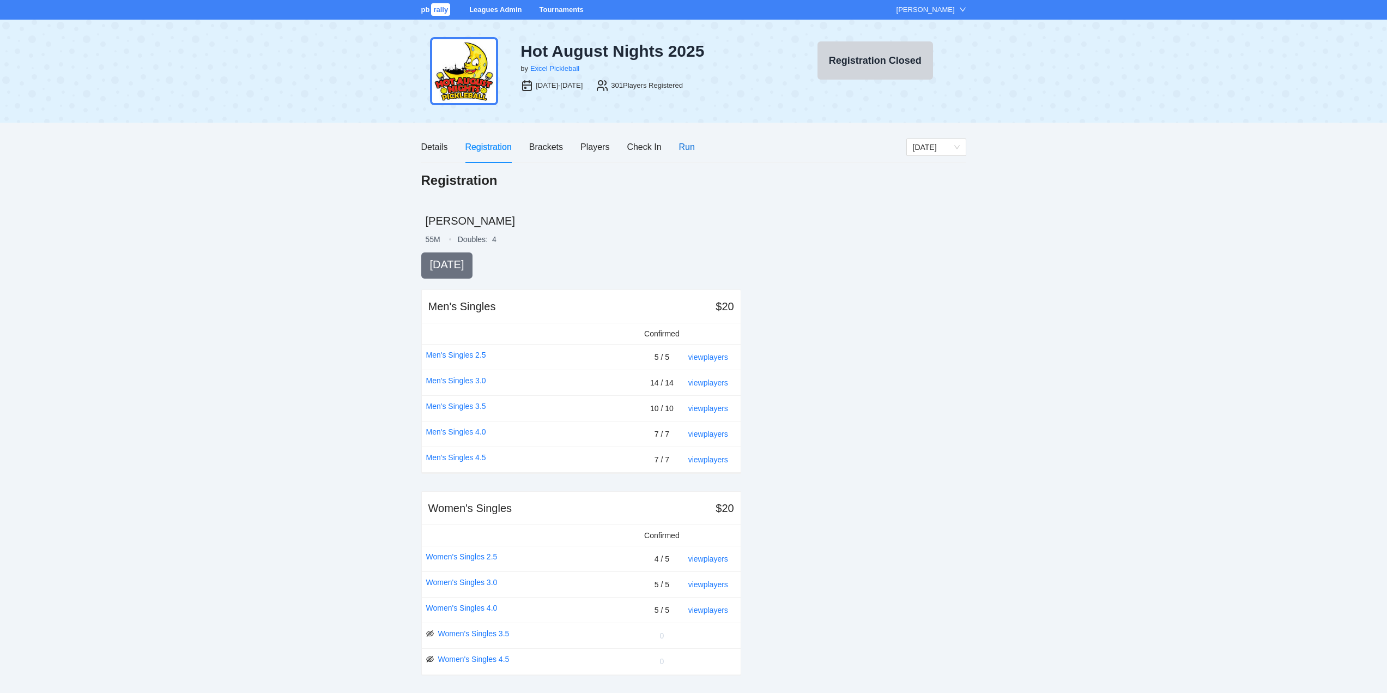
click at [684, 146] on div "Run" at bounding box center [687, 147] width 16 height 14
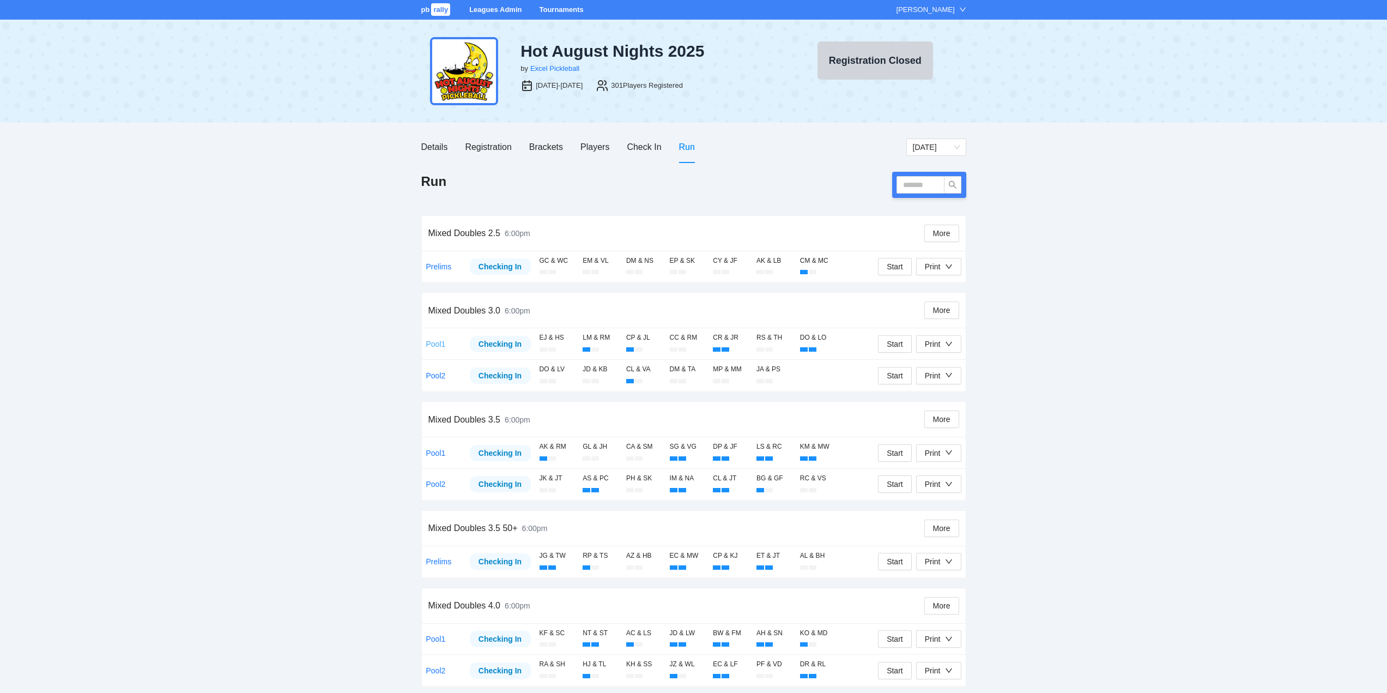
click at [436, 342] on link "Pool1" at bounding box center [436, 344] width 20 height 9
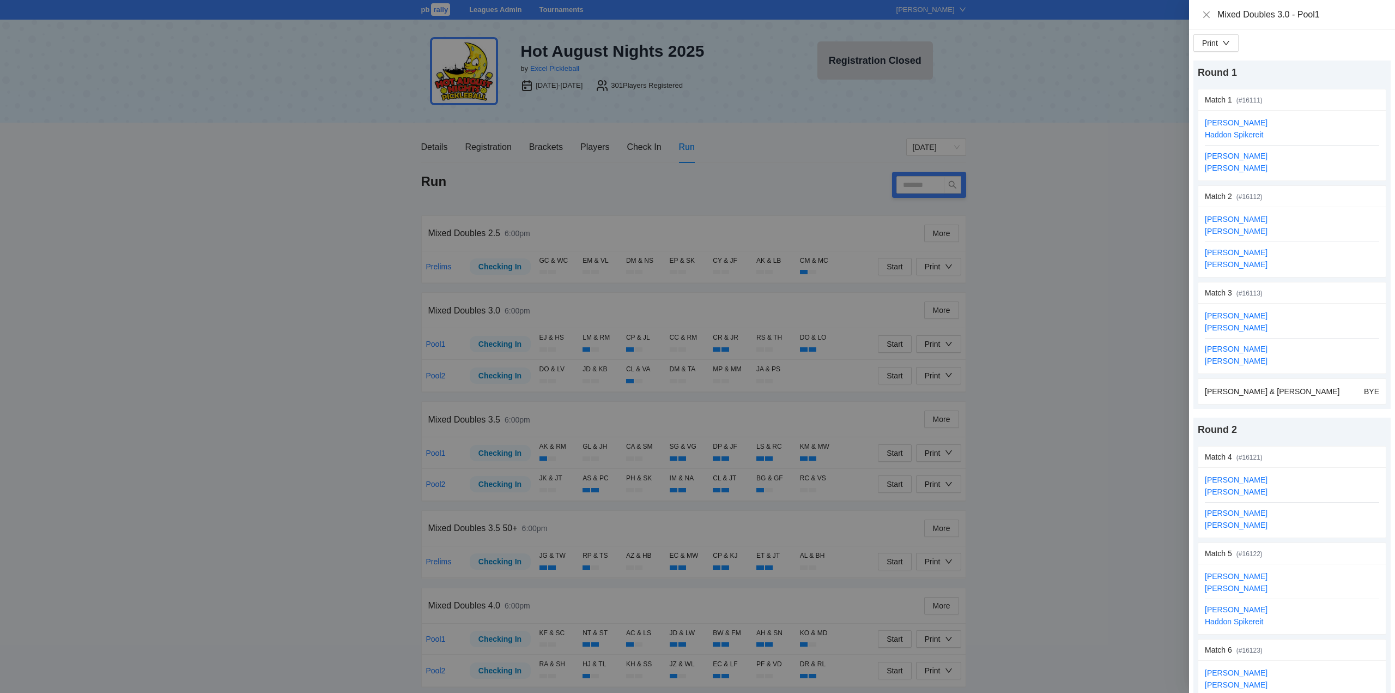
click at [319, 336] on div at bounding box center [697, 346] width 1395 height 693
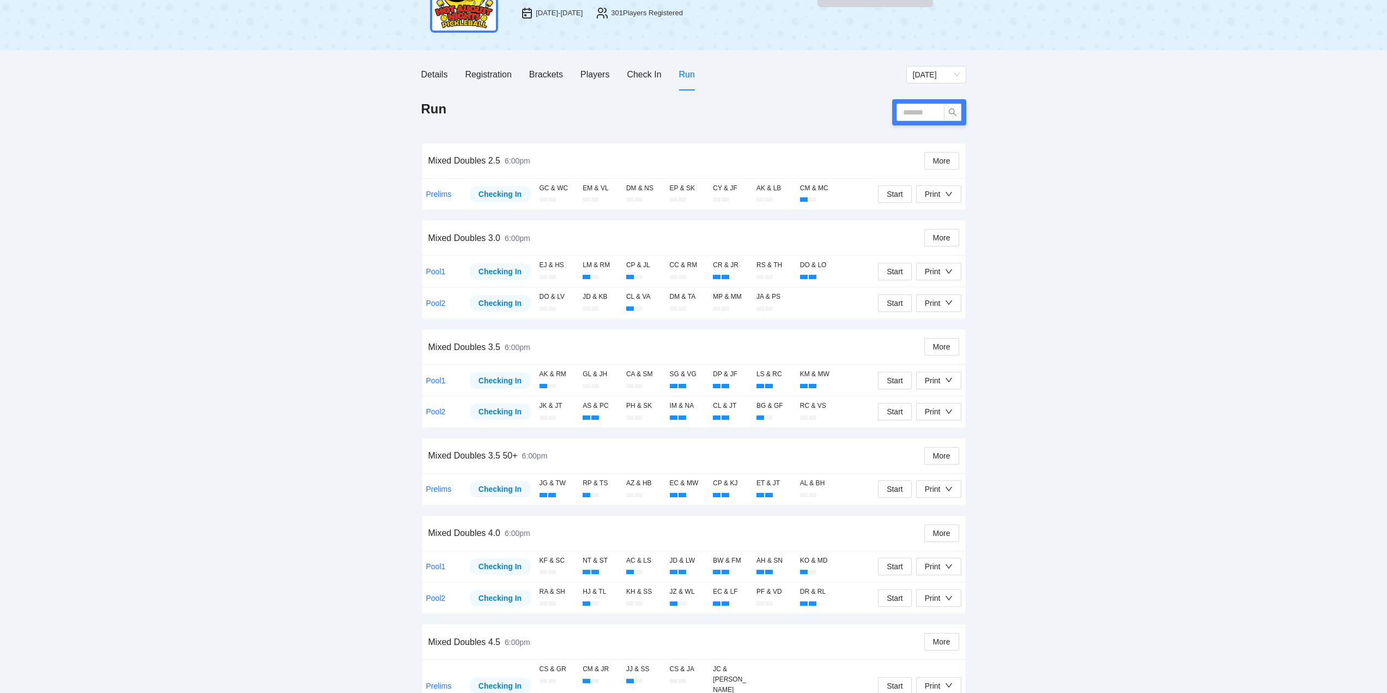
scroll to position [81, 0]
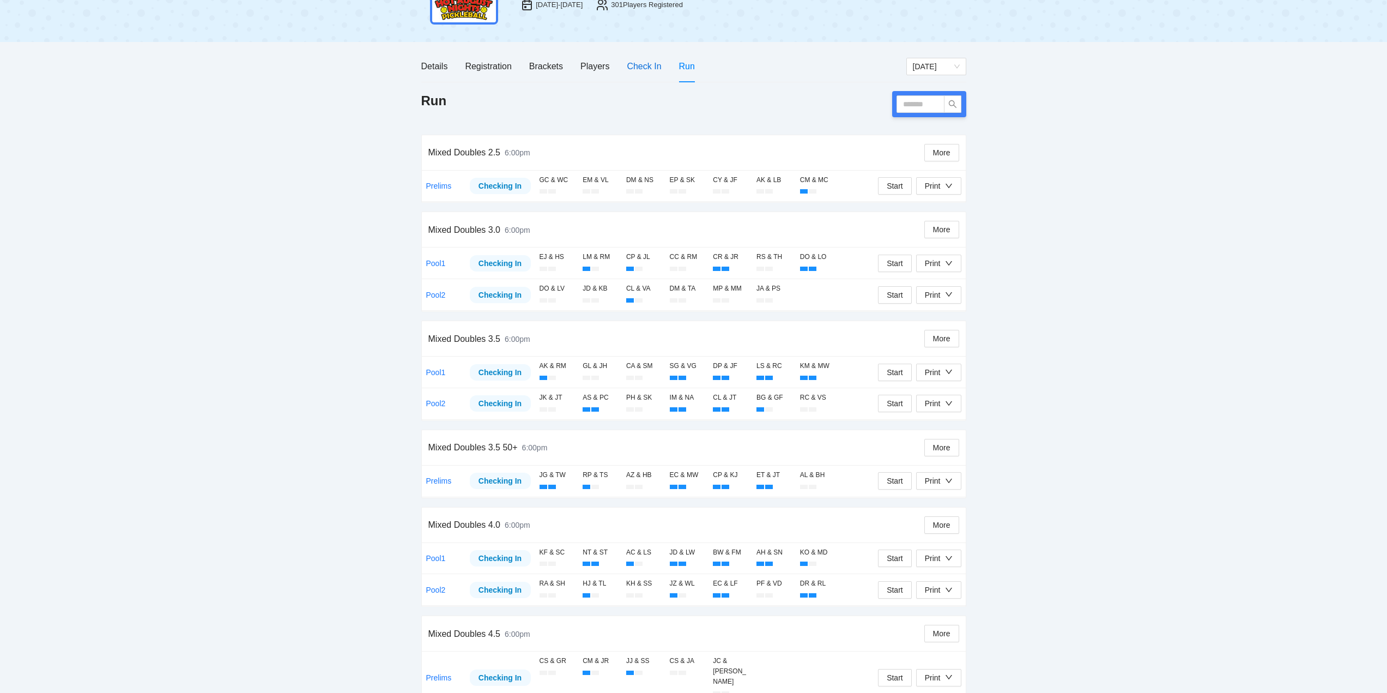
click at [644, 63] on div "Check In" at bounding box center [644, 66] width 34 height 14
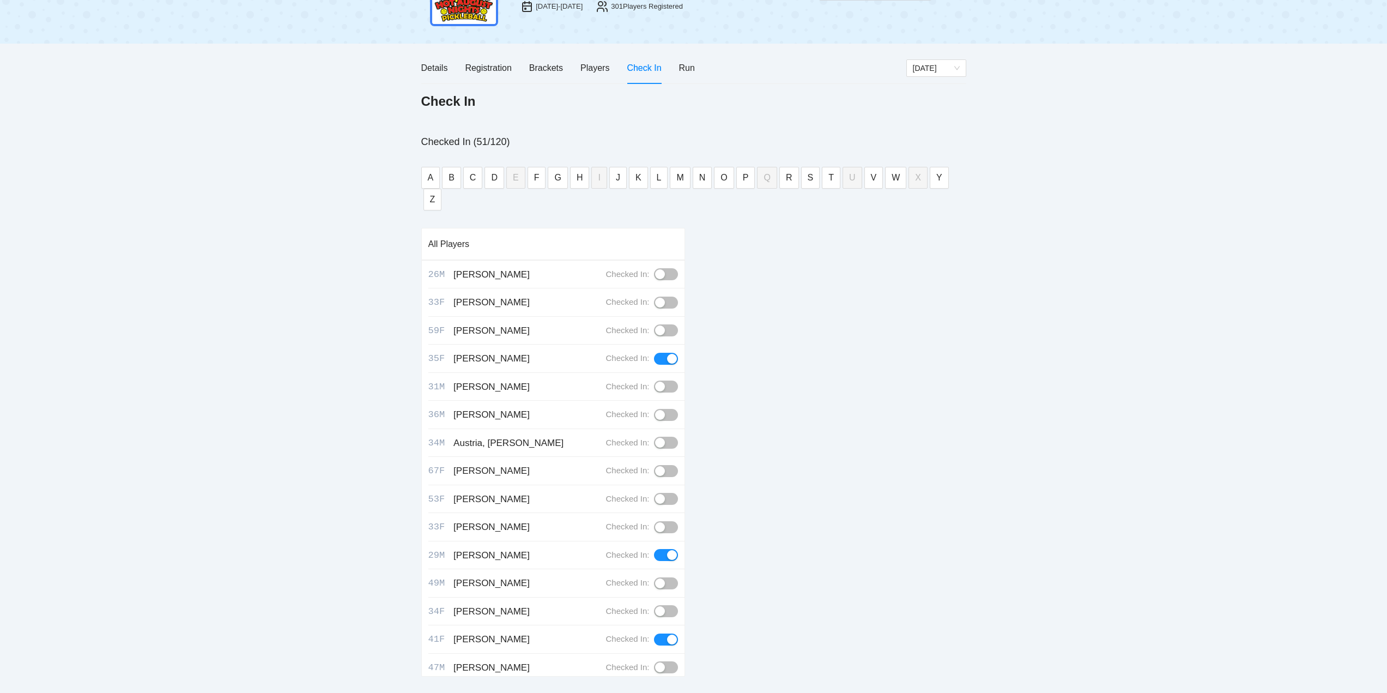
scroll to position [53, 0]
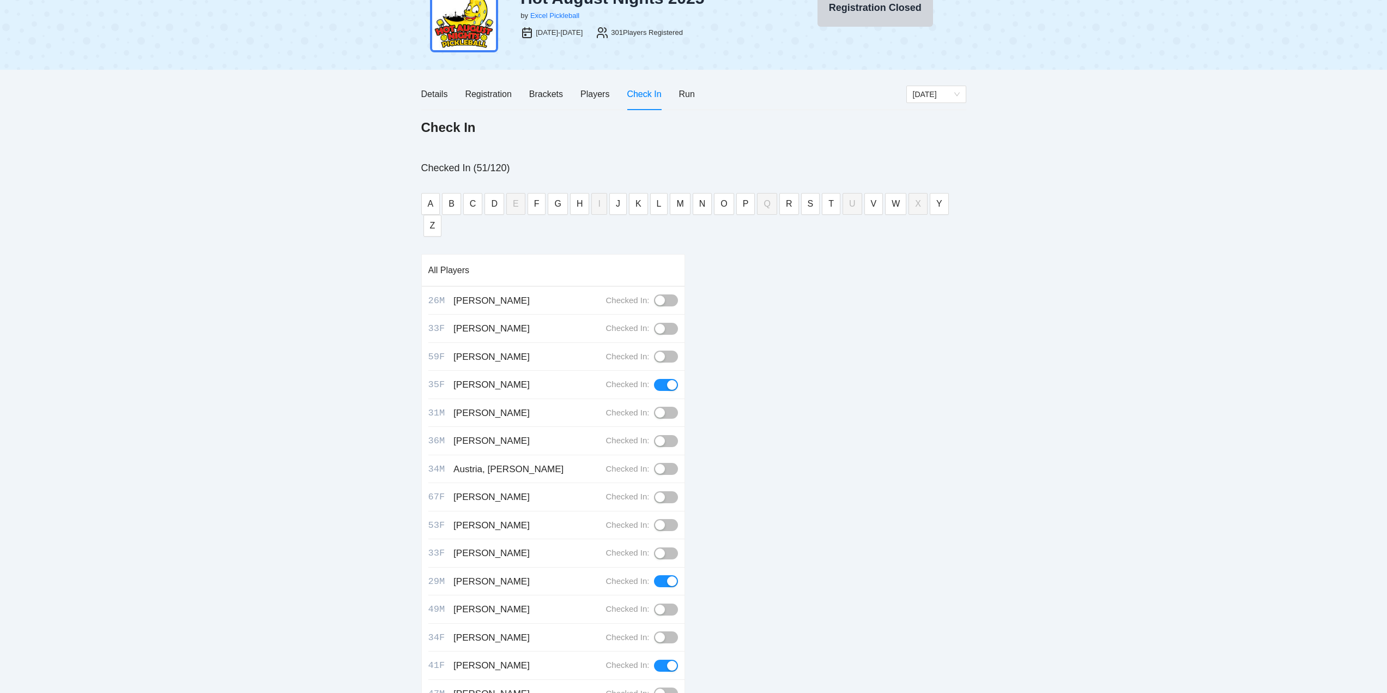
click at [667, 382] on div "button" at bounding box center [672, 385] width 10 height 10
click at [667, 577] on div "button" at bounding box center [672, 581] width 10 height 10
click at [654, 660] on button "button" at bounding box center [666, 666] width 24 height 12
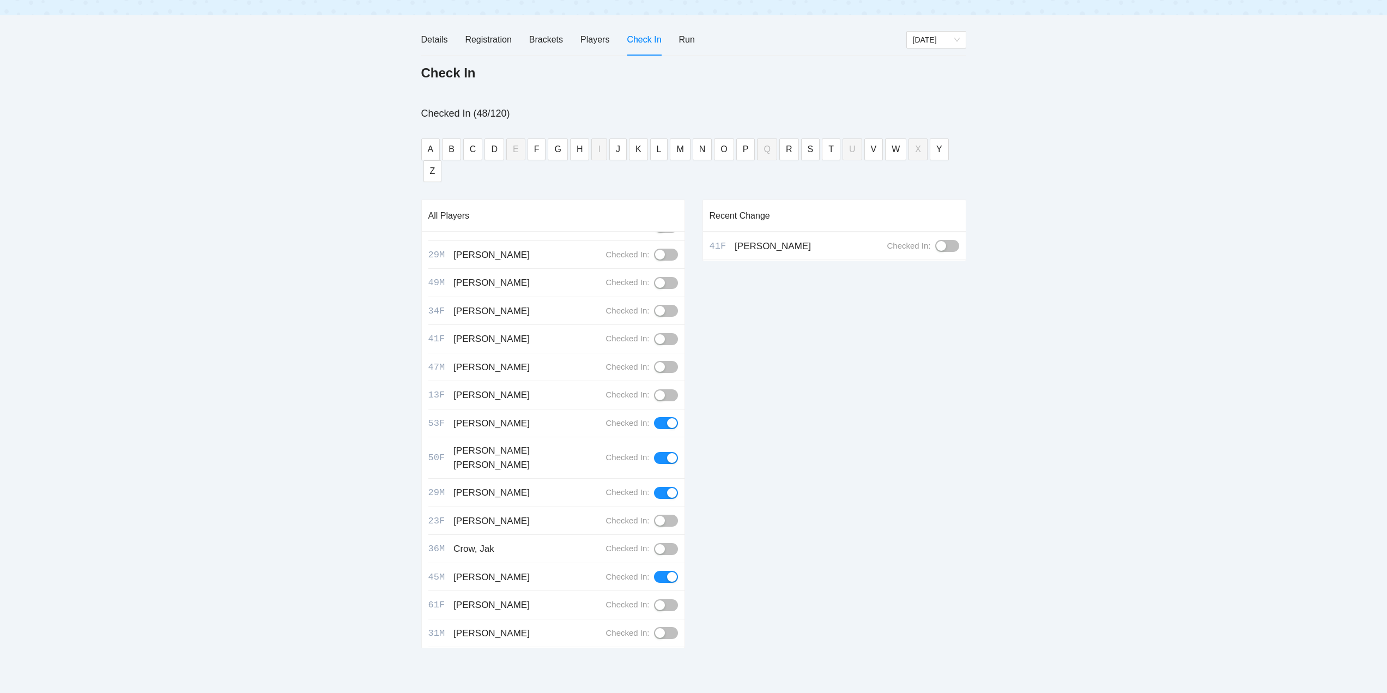
scroll to position [273, 0]
click at [654, 416] on button "button" at bounding box center [666, 422] width 24 height 12
click at [658, 451] on button "button" at bounding box center [666, 457] width 24 height 12
click at [656, 486] on button "button" at bounding box center [666, 492] width 24 height 12
click at [667, 571] on div "button" at bounding box center [672, 576] width 10 height 10
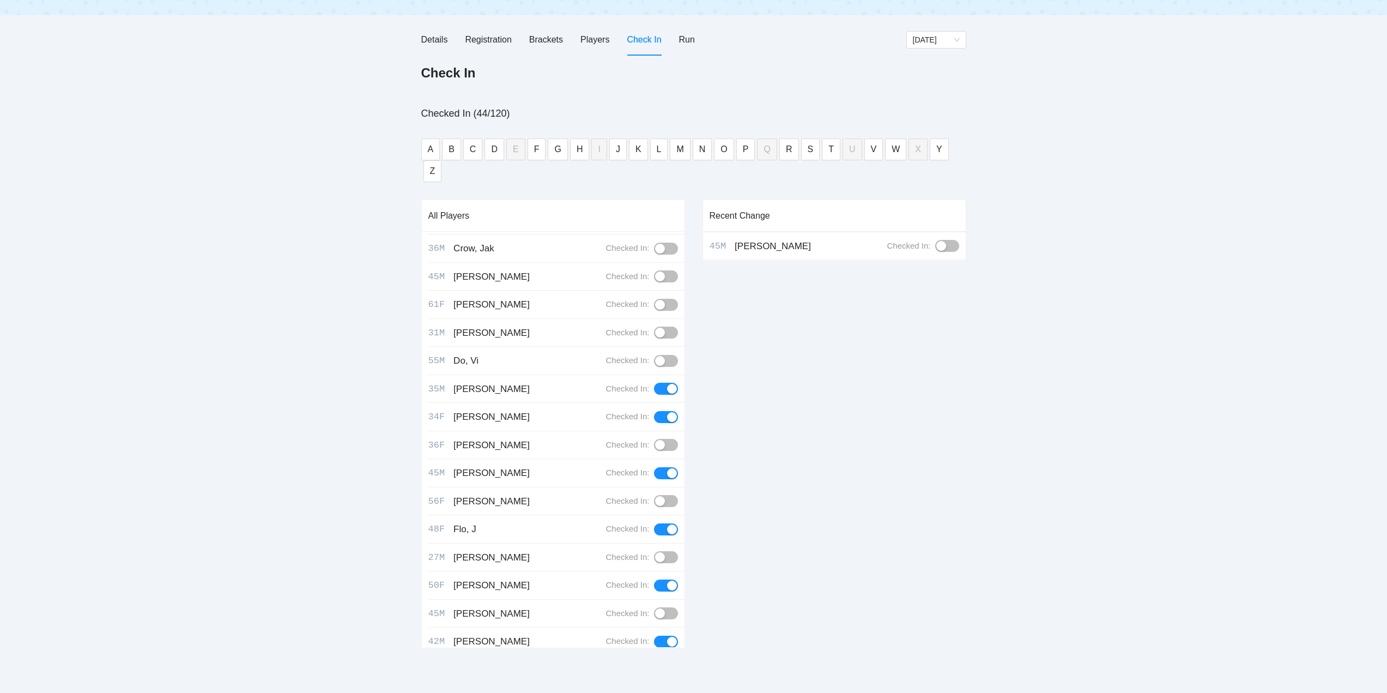
scroll to position [600, 0]
drag, startPoint x: 651, startPoint y: 336, endPoint x: 657, endPoint y: 359, distance: 24.3
click at [654, 355] on button "button" at bounding box center [666, 361] width 24 height 12
click at [656, 384] on button "button" at bounding box center [666, 390] width 24 height 12
click at [654, 440] on button "button" at bounding box center [666, 446] width 24 height 12
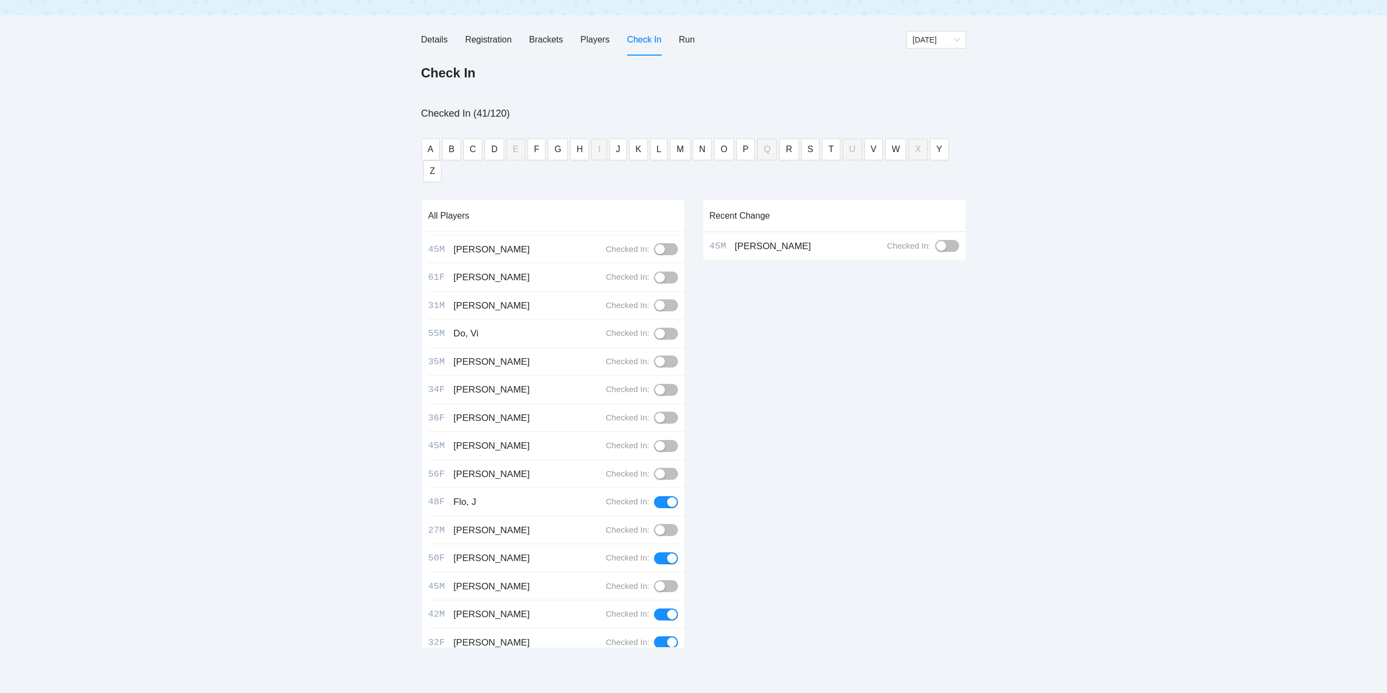
click at [655, 496] on button "button" at bounding box center [666, 502] width 24 height 12
click at [658, 552] on button "button" at bounding box center [666, 558] width 24 height 12
click at [657, 608] on button "button" at bounding box center [666, 614] width 24 height 12
click at [656, 636] on button "button" at bounding box center [666, 642] width 24 height 12
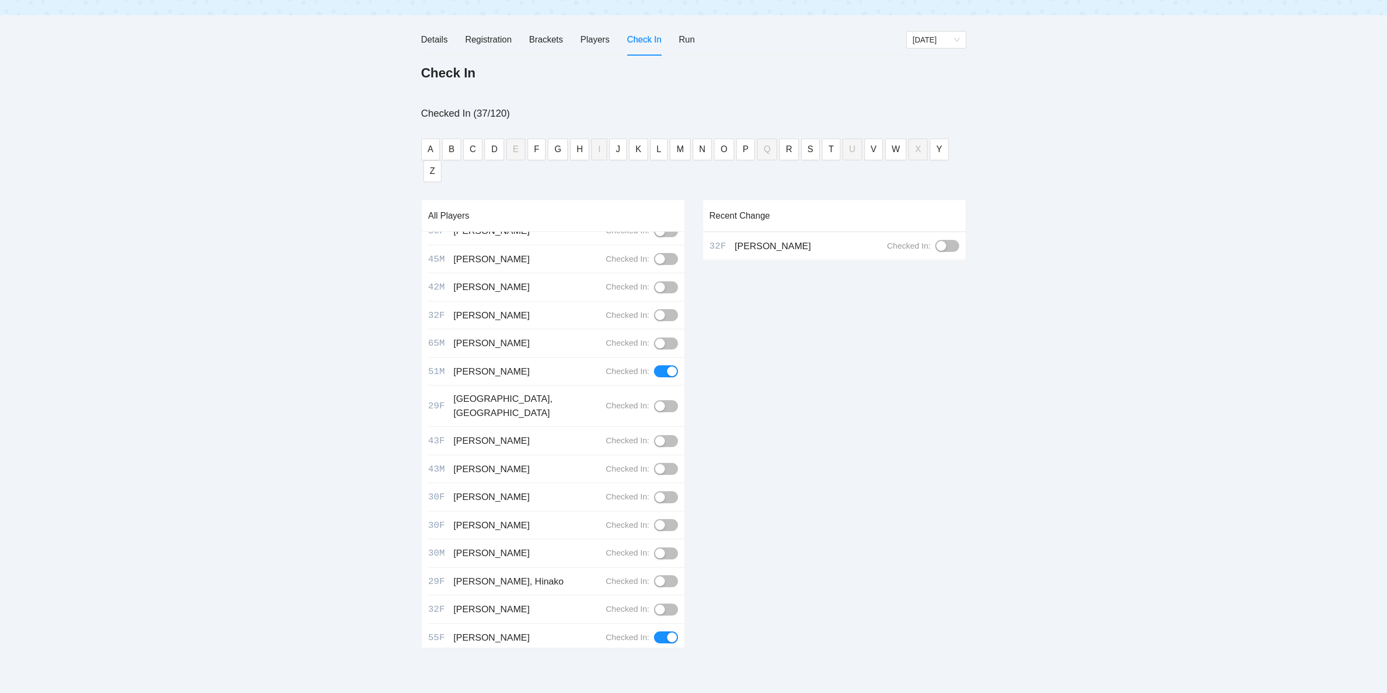
click at [656, 365] on button "button" at bounding box center [666, 371] width 24 height 12
click at [657, 631] on button "button" at bounding box center [666, 637] width 24 height 12
click at [654, 516] on button "button" at bounding box center [666, 522] width 24 height 12
click at [655, 544] on button "button" at bounding box center [666, 550] width 24 height 12
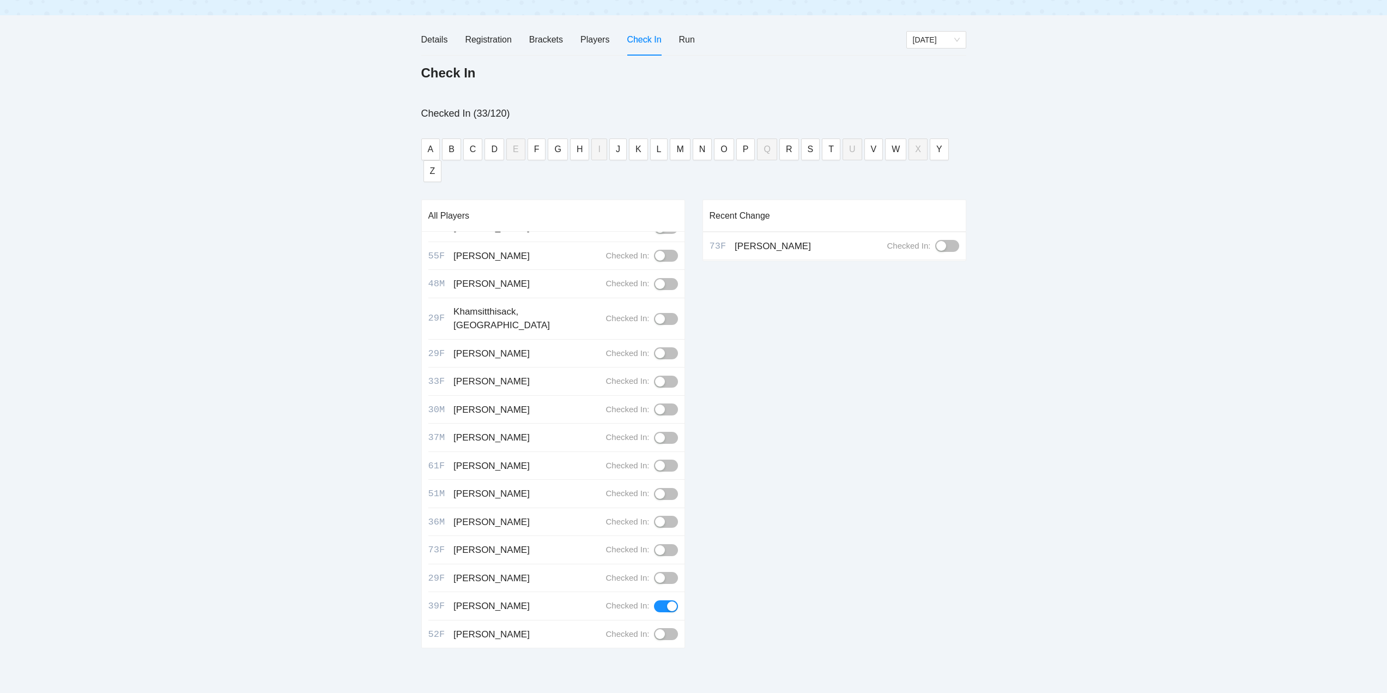
click at [654, 600] on button "button" at bounding box center [666, 606] width 24 height 12
click at [655, 684] on button "button" at bounding box center [666, 690] width 24 height 12
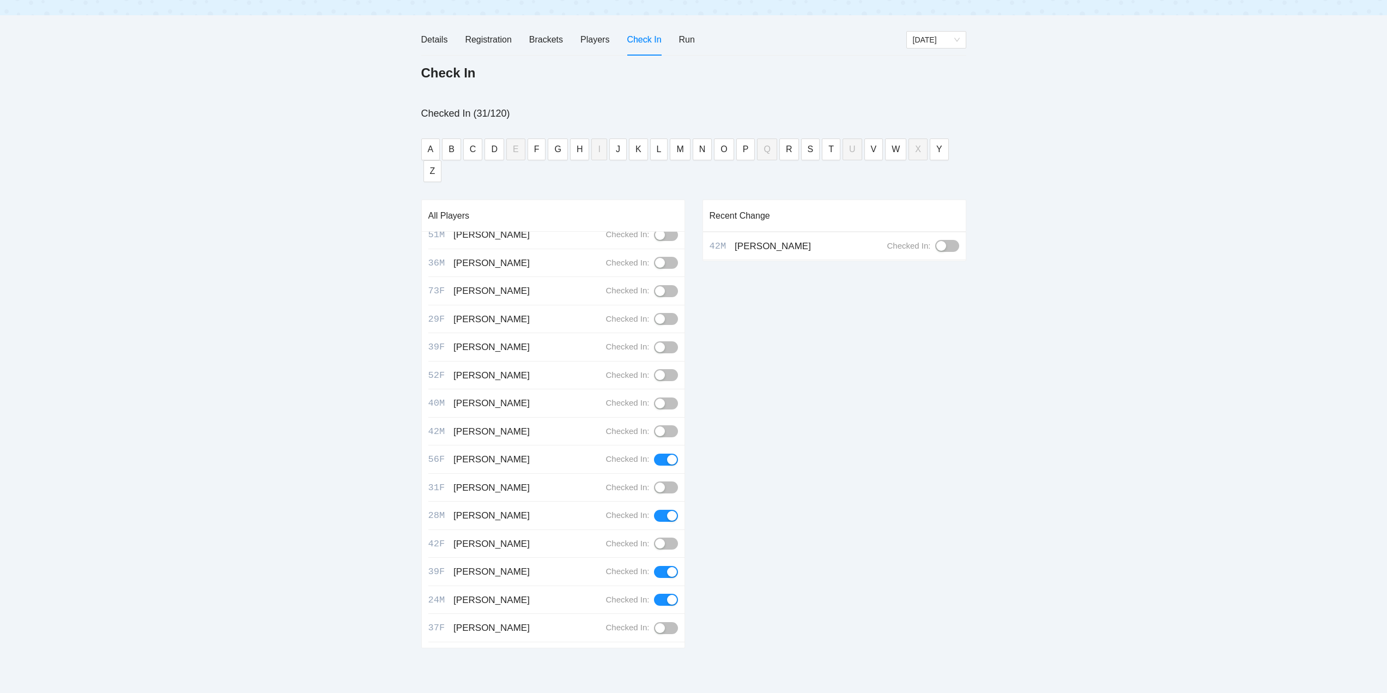
scroll to position [1581, 0]
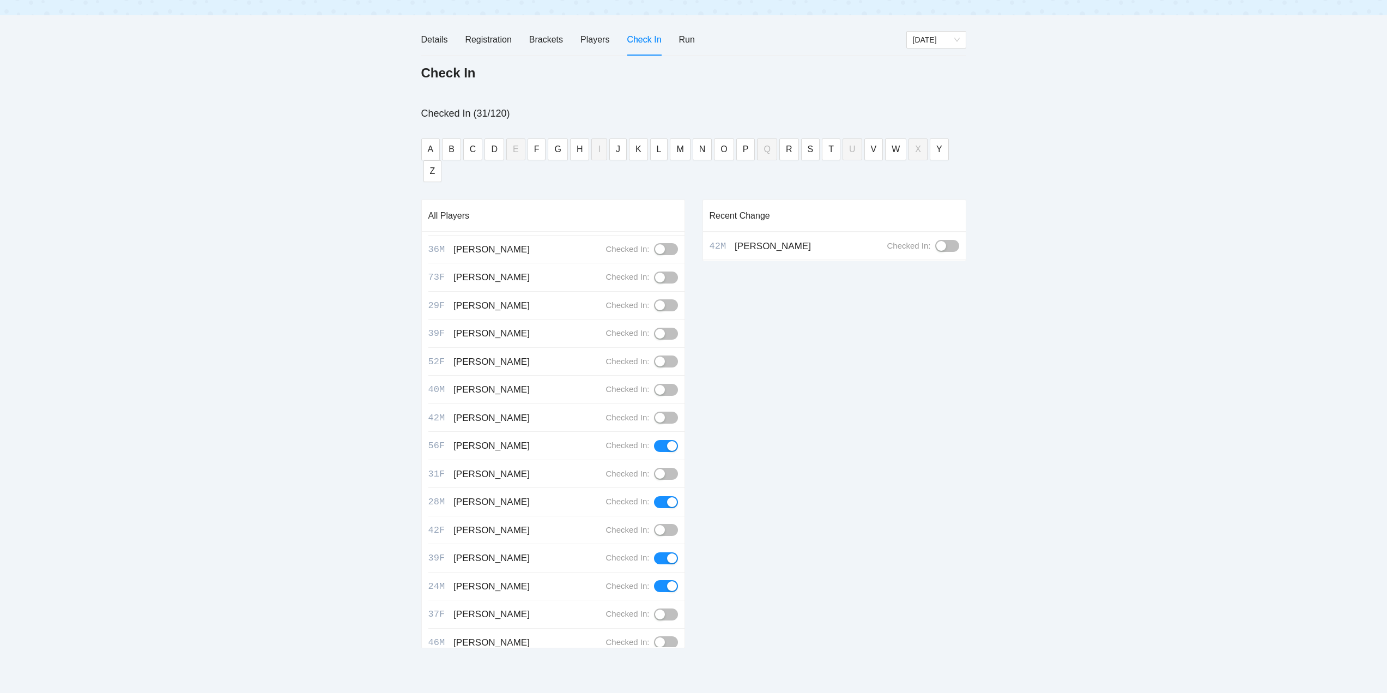
click at [655, 440] on button "button" at bounding box center [666, 446] width 24 height 12
click at [654, 496] on button "button" at bounding box center [666, 502] width 24 height 12
click at [654, 552] on button "button" at bounding box center [666, 558] width 24 height 12
click at [654, 580] on button "button" at bounding box center [666, 586] width 24 height 12
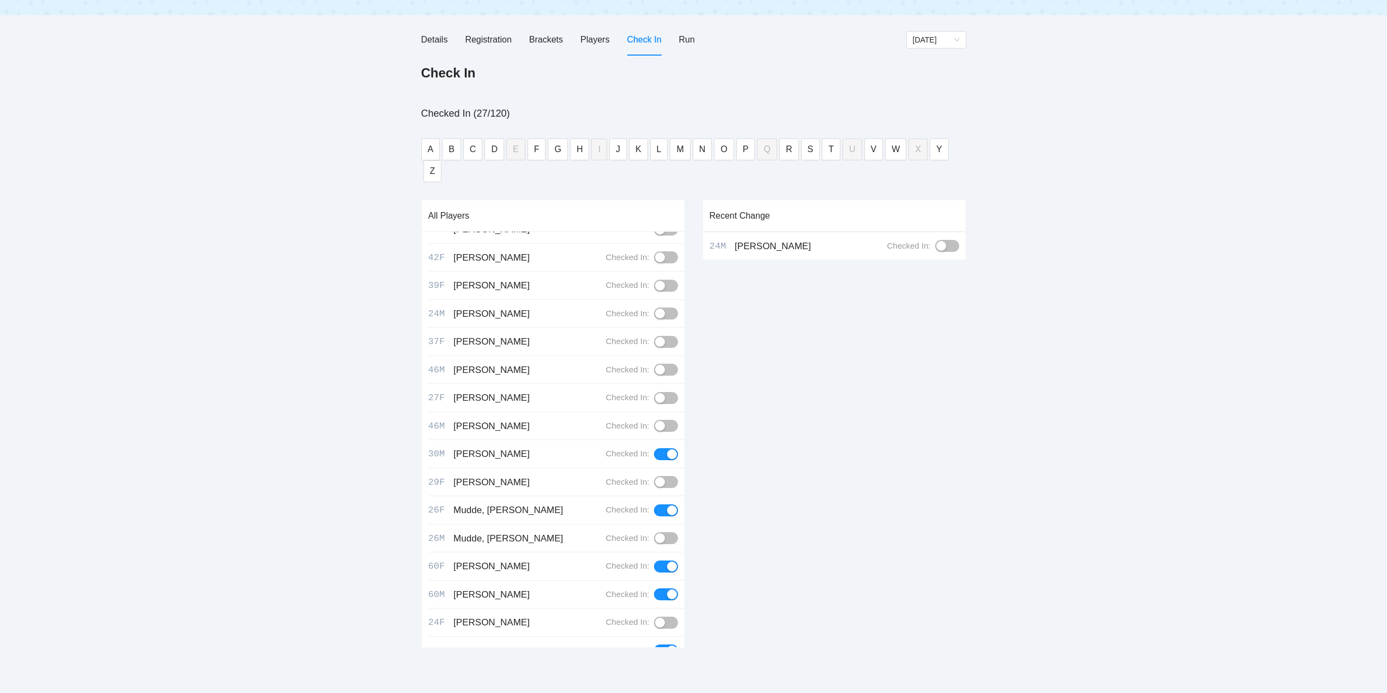
click at [654, 448] on button "button" at bounding box center [666, 454] width 24 height 12
click at [655, 504] on button "button" at bounding box center [666, 510] width 24 height 12
click at [654, 560] on button "button" at bounding box center [666, 566] width 24 height 12
click at [657, 588] on button "button" at bounding box center [666, 594] width 24 height 12
drag, startPoint x: 651, startPoint y: 564, endPoint x: 651, endPoint y: 572, distance: 8.2
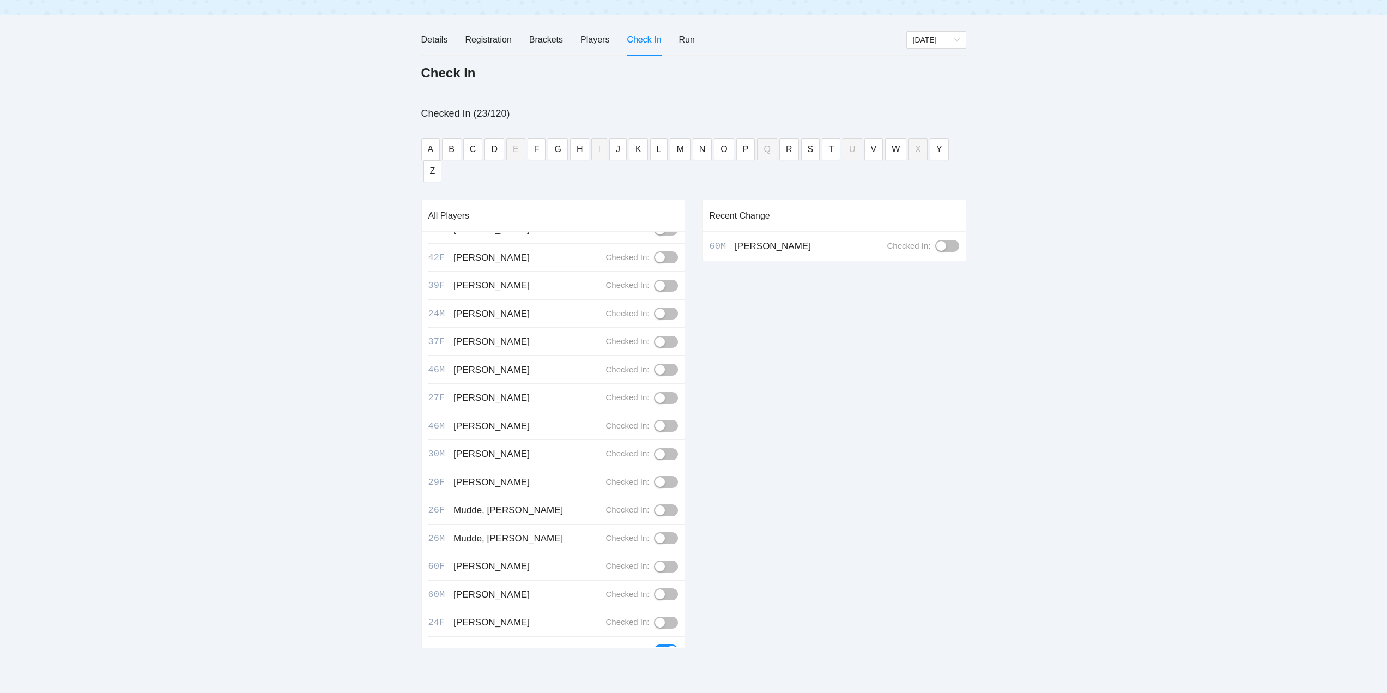
click at [654, 644] on button "button" at bounding box center [666, 650] width 24 height 12
click at [654, 673] on button "button" at bounding box center [666, 679] width 24 height 12
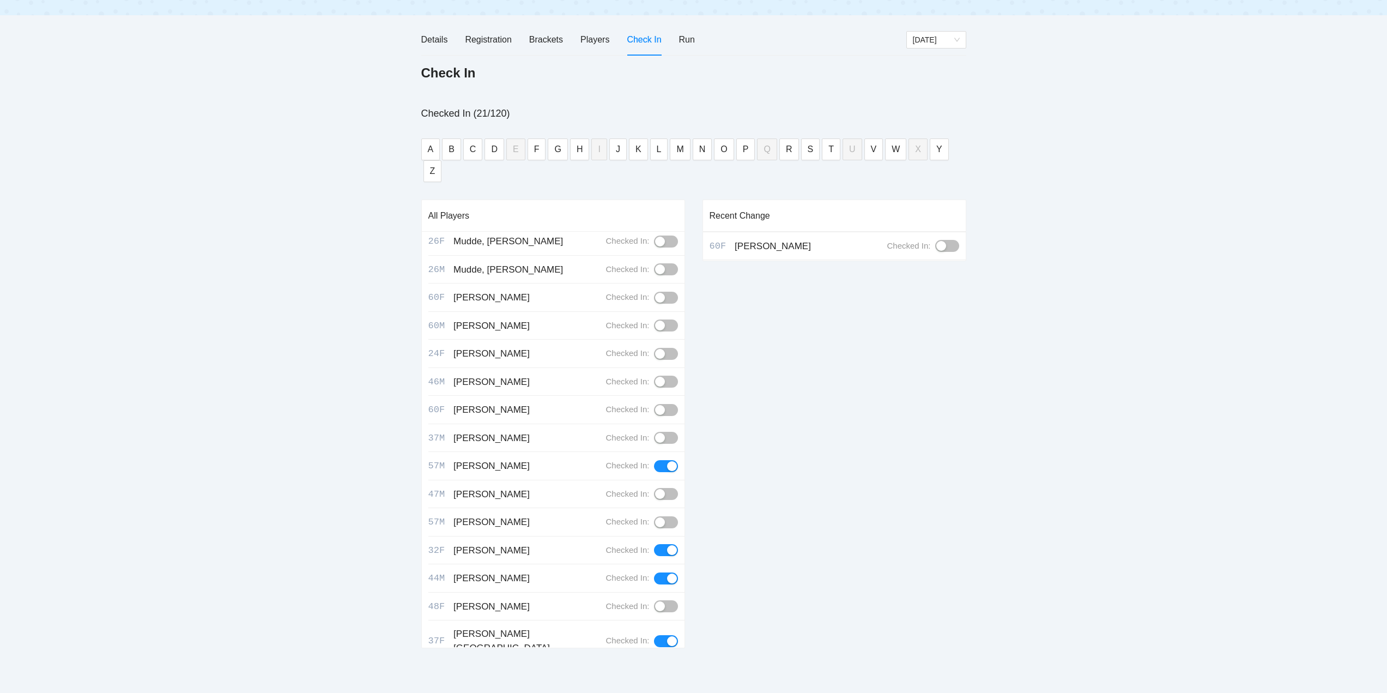
scroll to position [2126, 0]
click at [654, 456] on button "button" at bounding box center [666, 462] width 24 height 12
click at [654, 540] on button "button" at bounding box center [666, 546] width 24 height 12
click at [654, 568] on button "button" at bounding box center [666, 574] width 24 height 12
click at [654, 631] on button "button" at bounding box center [666, 637] width 24 height 12
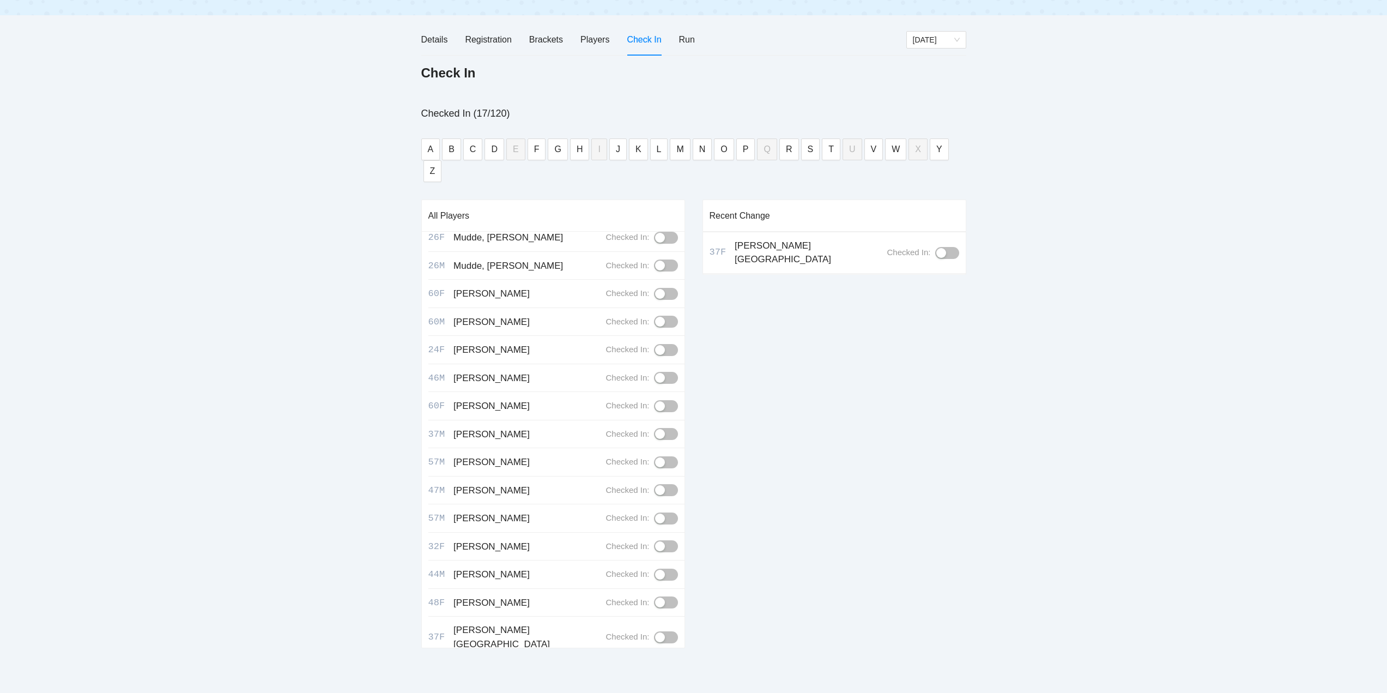
drag, startPoint x: 656, startPoint y: 570, endPoint x: 655, endPoint y: 575, distance: 5.6
click at [656, 666] on button "button" at bounding box center [666, 672] width 24 height 12
click at [654, 692] on button "button" at bounding box center [666, 700] width 24 height 12
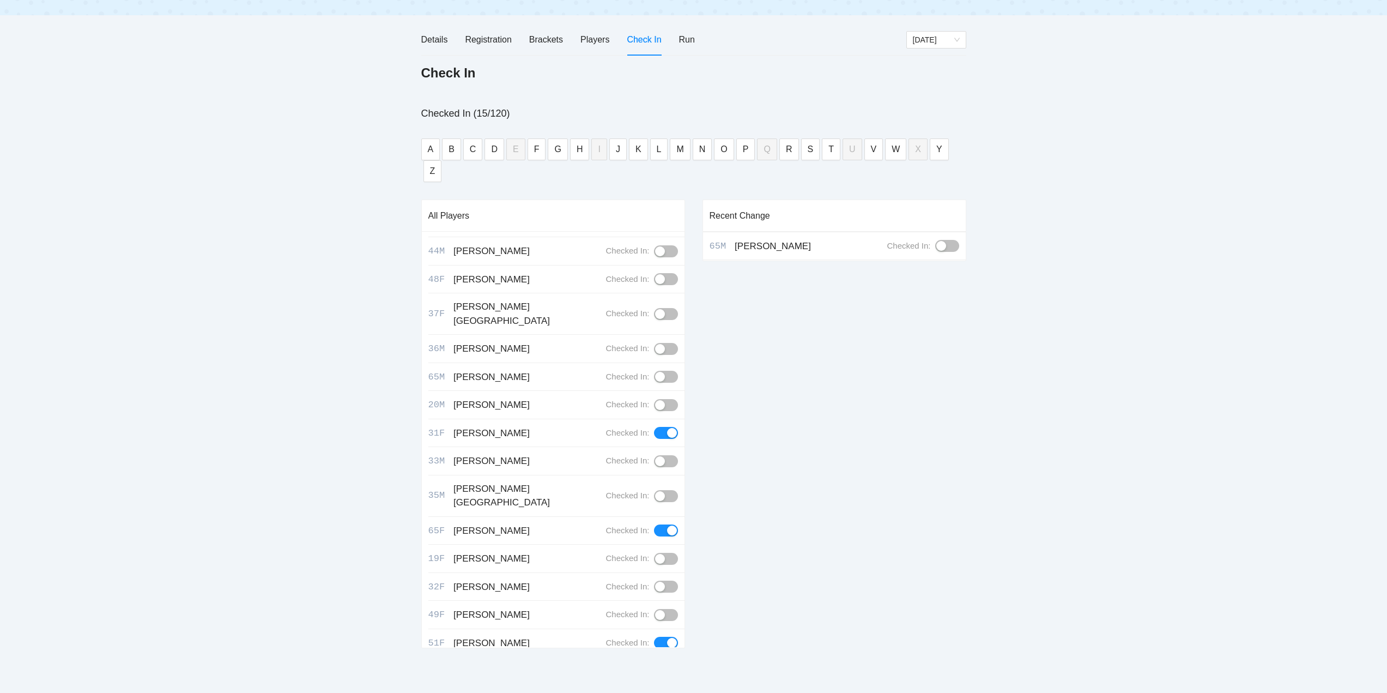
scroll to position [2453, 0]
click at [654, 423] on button "button" at bounding box center [666, 429] width 24 height 12
click at [654, 521] on button "button" at bounding box center [666, 527] width 24 height 12
click at [654, 633] on button "button" at bounding box center [666, 639] width 24 height 12
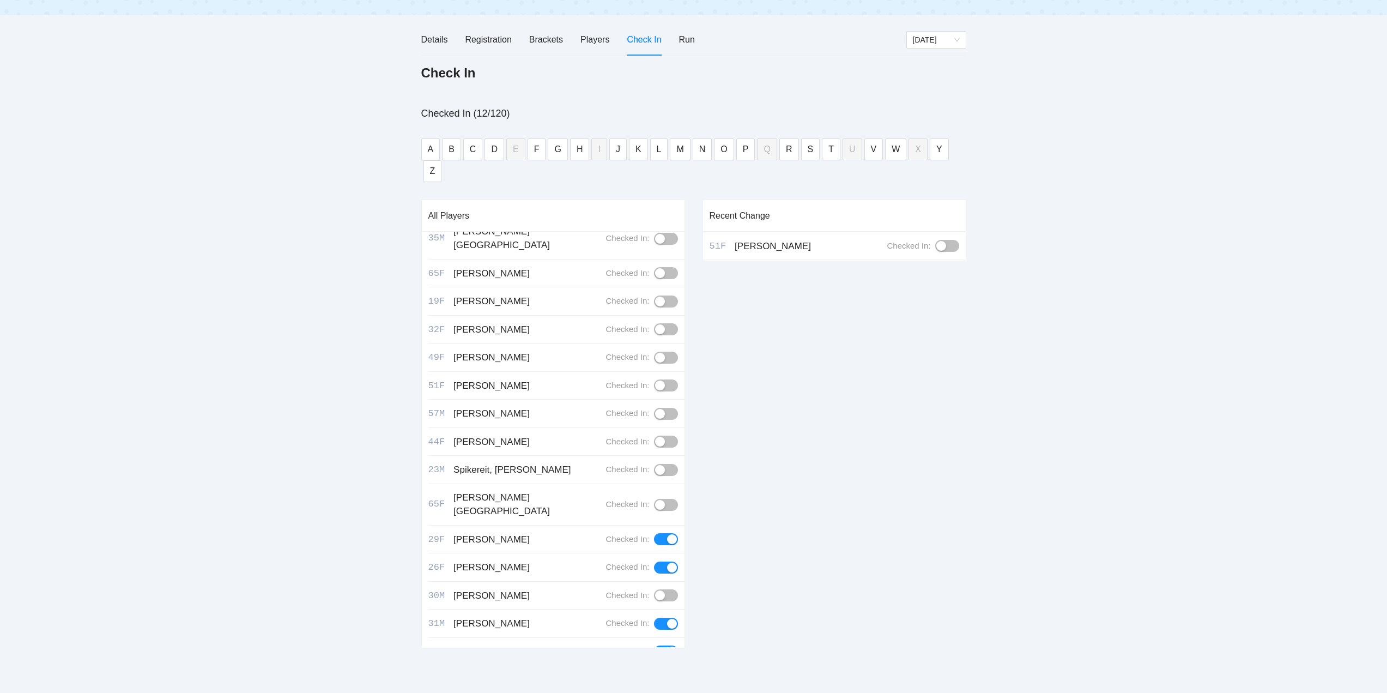
scroll to position [2725, 0]
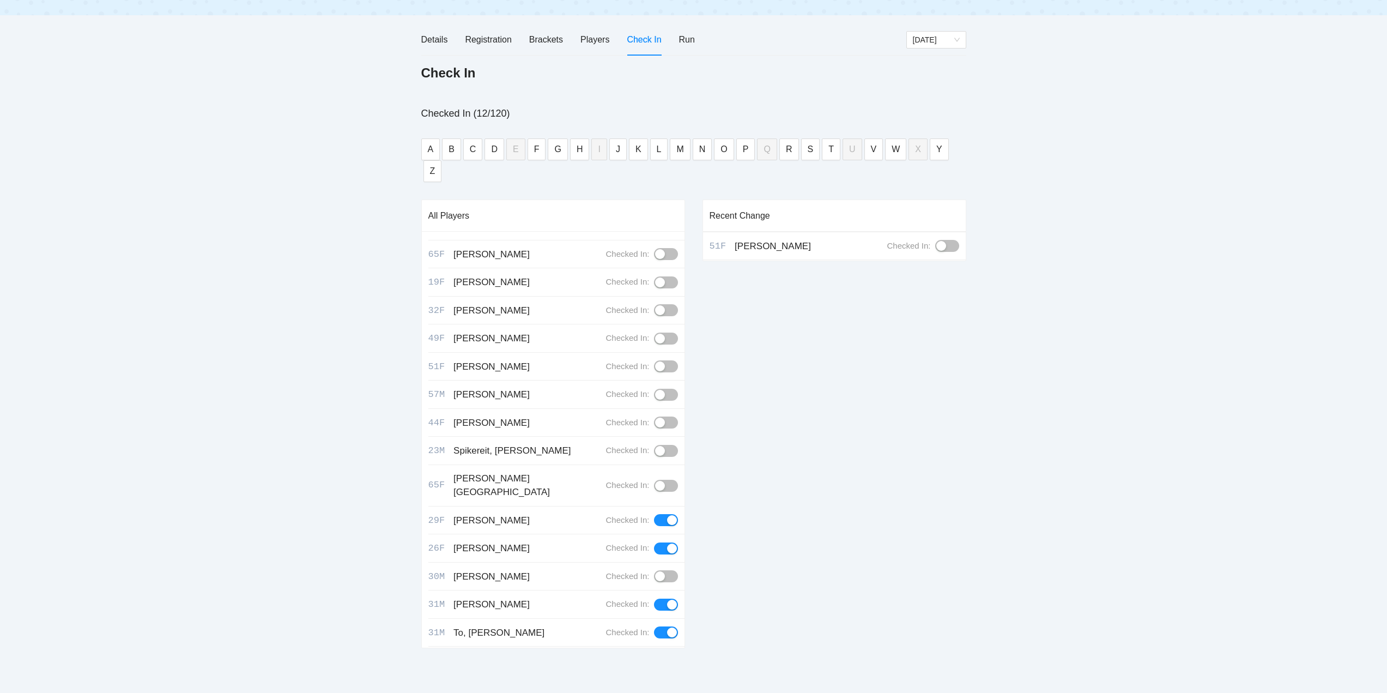
click at [655, 514] on button "button" at bounding box center [666, 520] width 24 height 12
click at [654, 542] on button "button" at bounding box center [666, 548] width 24 height 12
drag, startPoint x: 655, startPoint y: 467, endPoint x: 657, endPoint y: 477, distance: 11.1
click at [655, 598] on button "button" at bounding box center [666, 604] width 24 height 12
click at [654, 626] on button "button" at bounding box center [666, 632] width 24 height 12
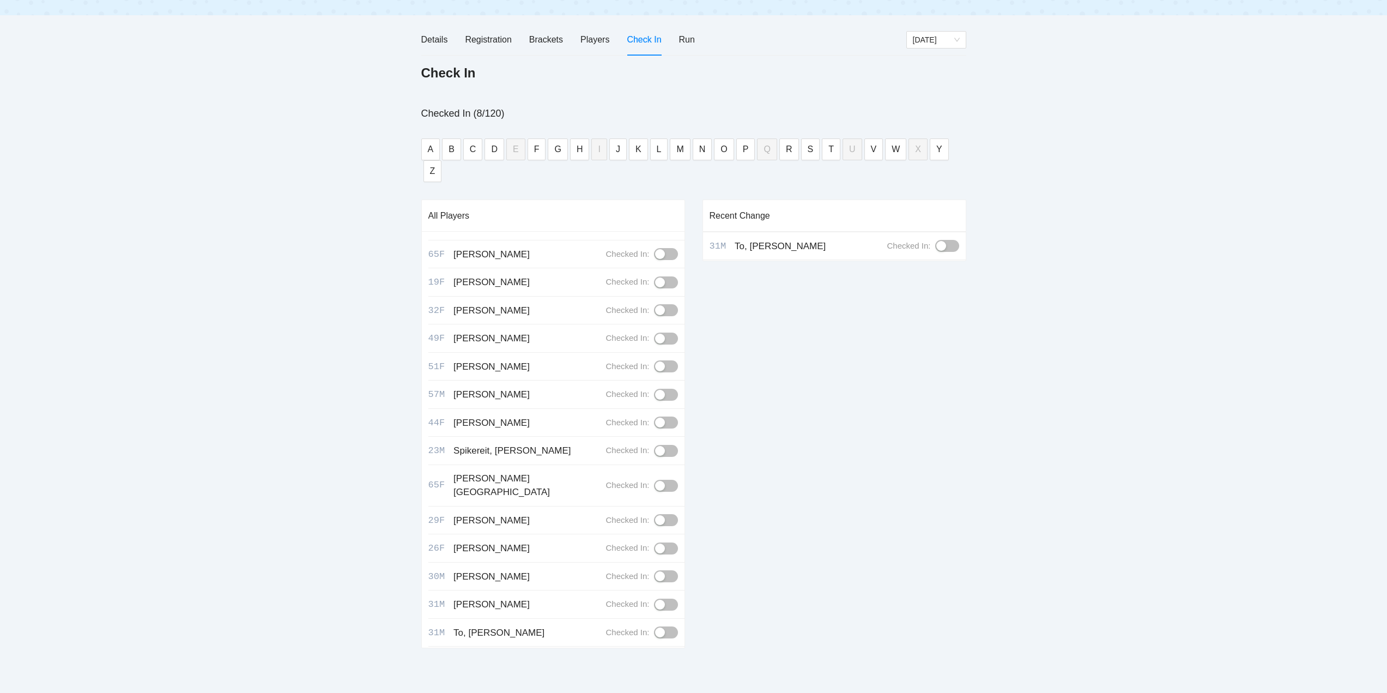
click at [654, 655] on button "button" at bounding box center [666, 661] width 24 height 12
click at [654, 682] on button "button" at bounding box center [666, 688] width 24 height 12
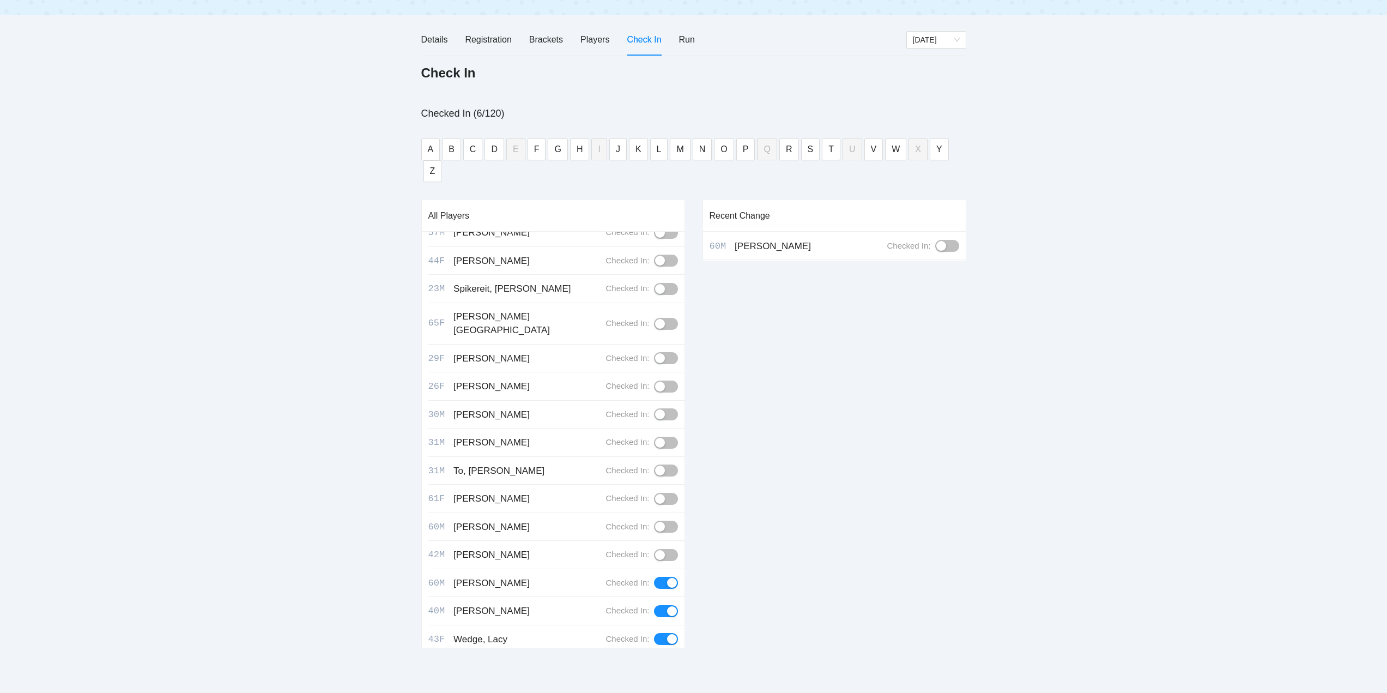
scroll to position [2888, 0]
click at [654, 576] on button "button" at bounding box center [666, 582] width 24 height 12
click at [654, 604] on button "button" at bounding box center [666, 610] width 24 height 12
click at [654, 632] on button "button" at bounding box center [666, 638] width 24 height 12
click at [654, 661] on button "button" at bounding box center [666, 667] width 24 height 12
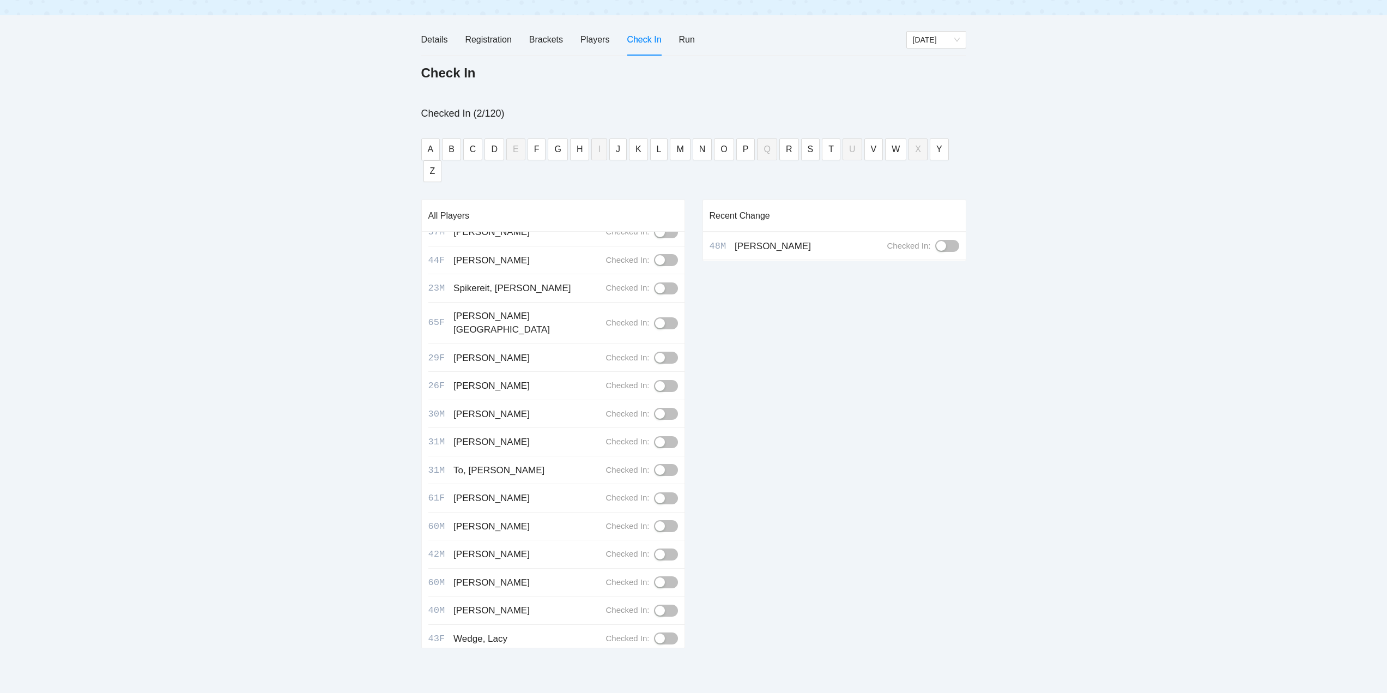
click at [654, 688] on button "button" at bounding box center [666, 694] width 24 height 12
click at [689, 37] on div "Run" at bounding box center [687, 40] width 16 height 14
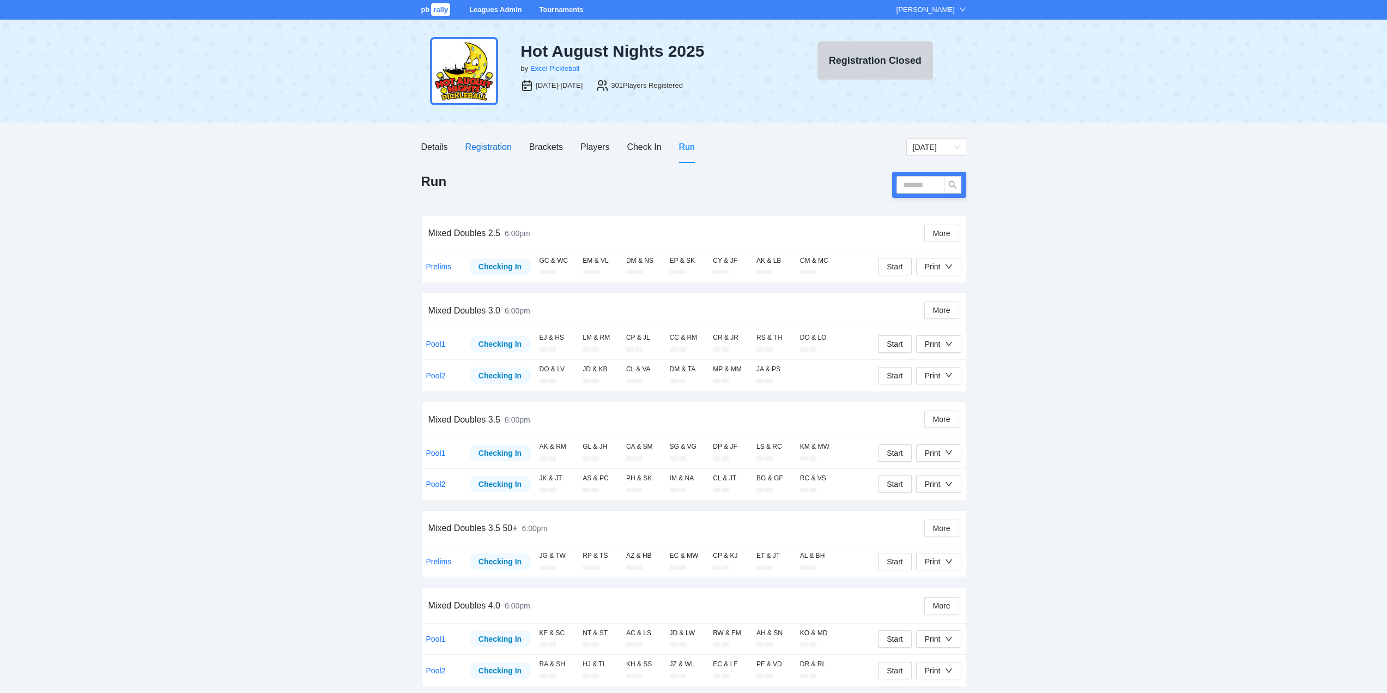
click at [489, 144] on div "Registration" at bounding box center [488, 147] width 46 height 14
